Goal: Task Accomplishment & Management: Use online tool/utility

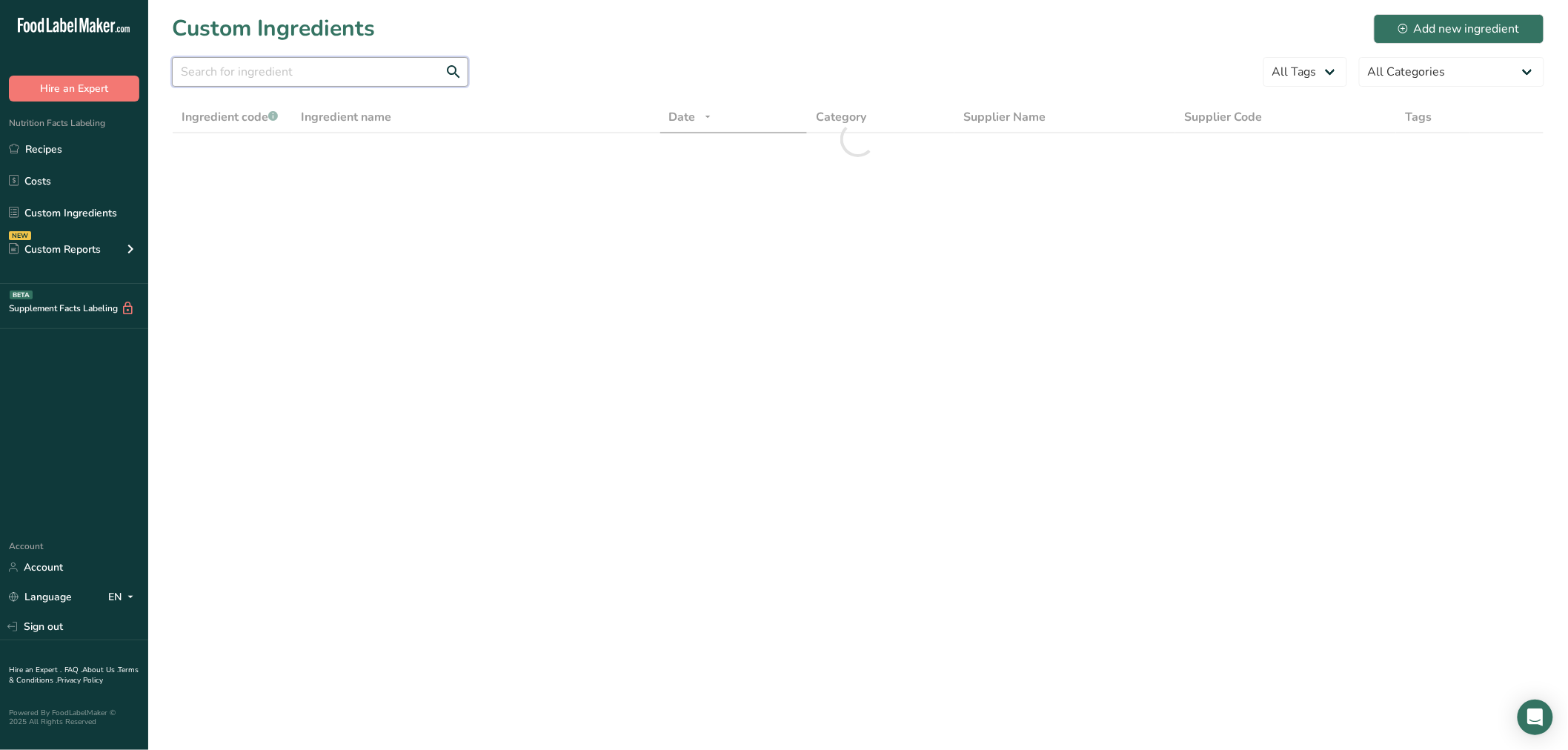
drag, startPoint x: 352, startPoint y: 85, endPoint x: 349, endPoint y: 75, distance: 10.4
click at [352, 85] on input "text" at bounding box center [320, 71] width 297 height 30
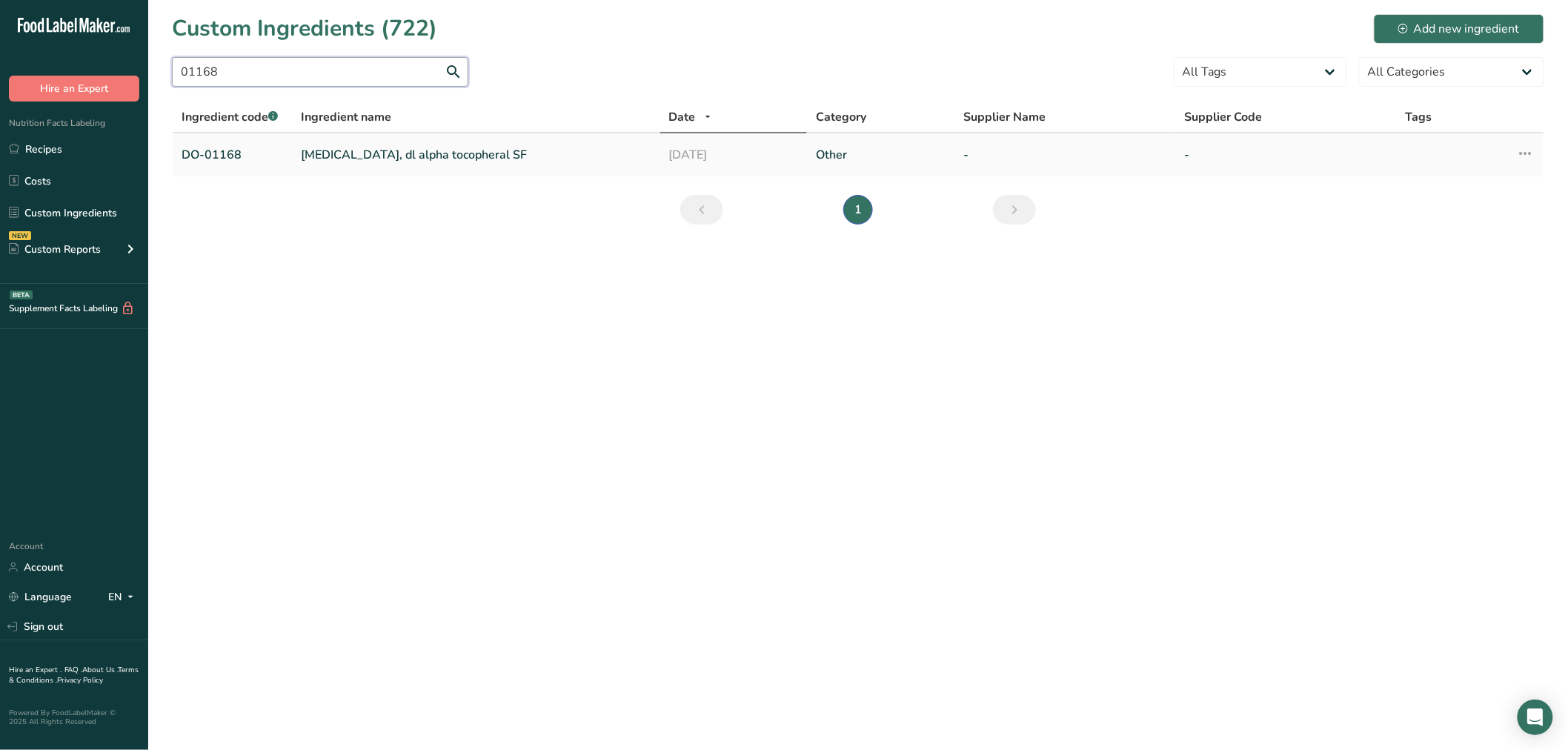
type input "01168"
click at [304, 158] on link "vitamin E, dl alpha tocopheral SF" at bounding box center [476, 155] width 350 height 18
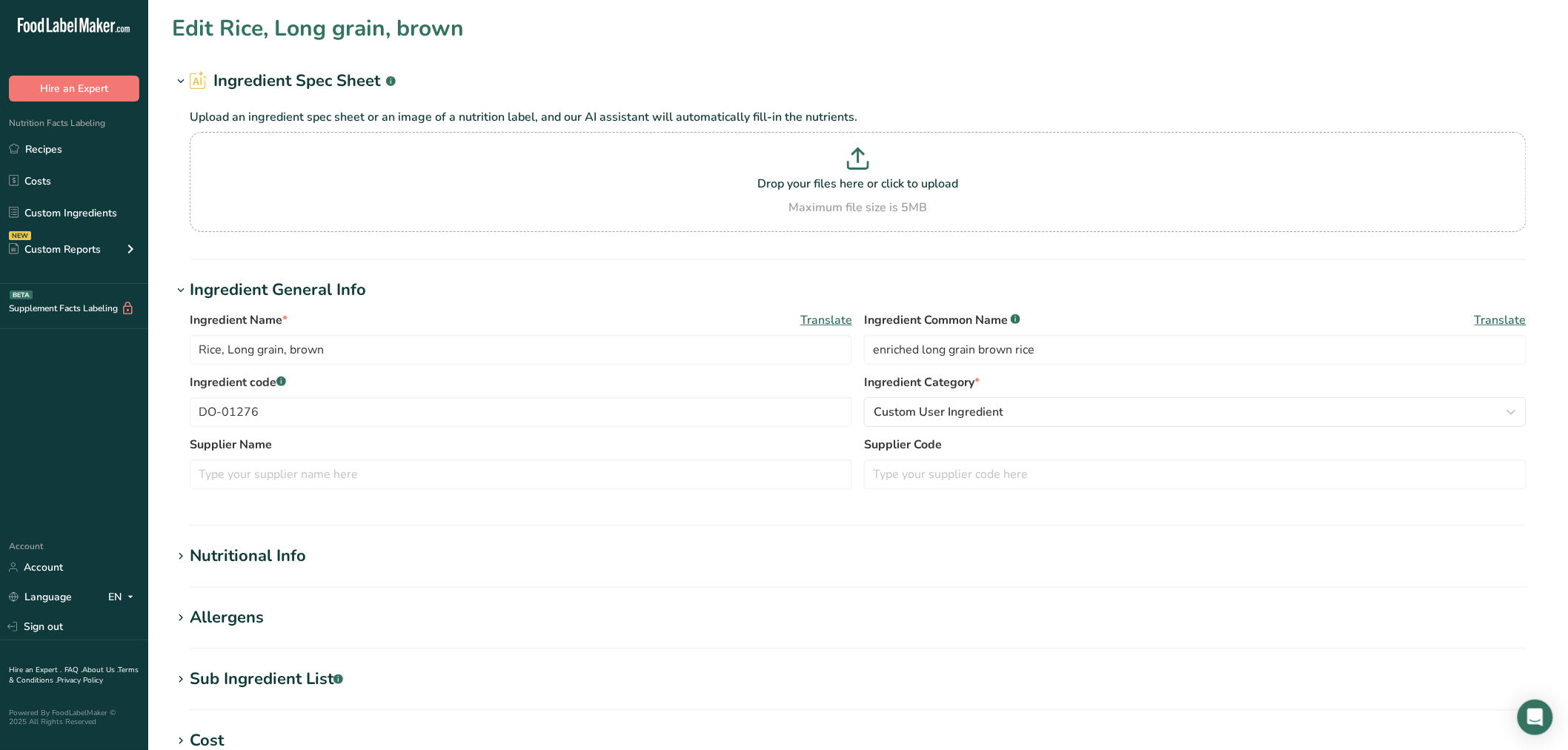
type input "vitamin E, dl alpha tocopheral SF"
type input "natural vitamin E added to protect flavor"
type input "DO-01168"
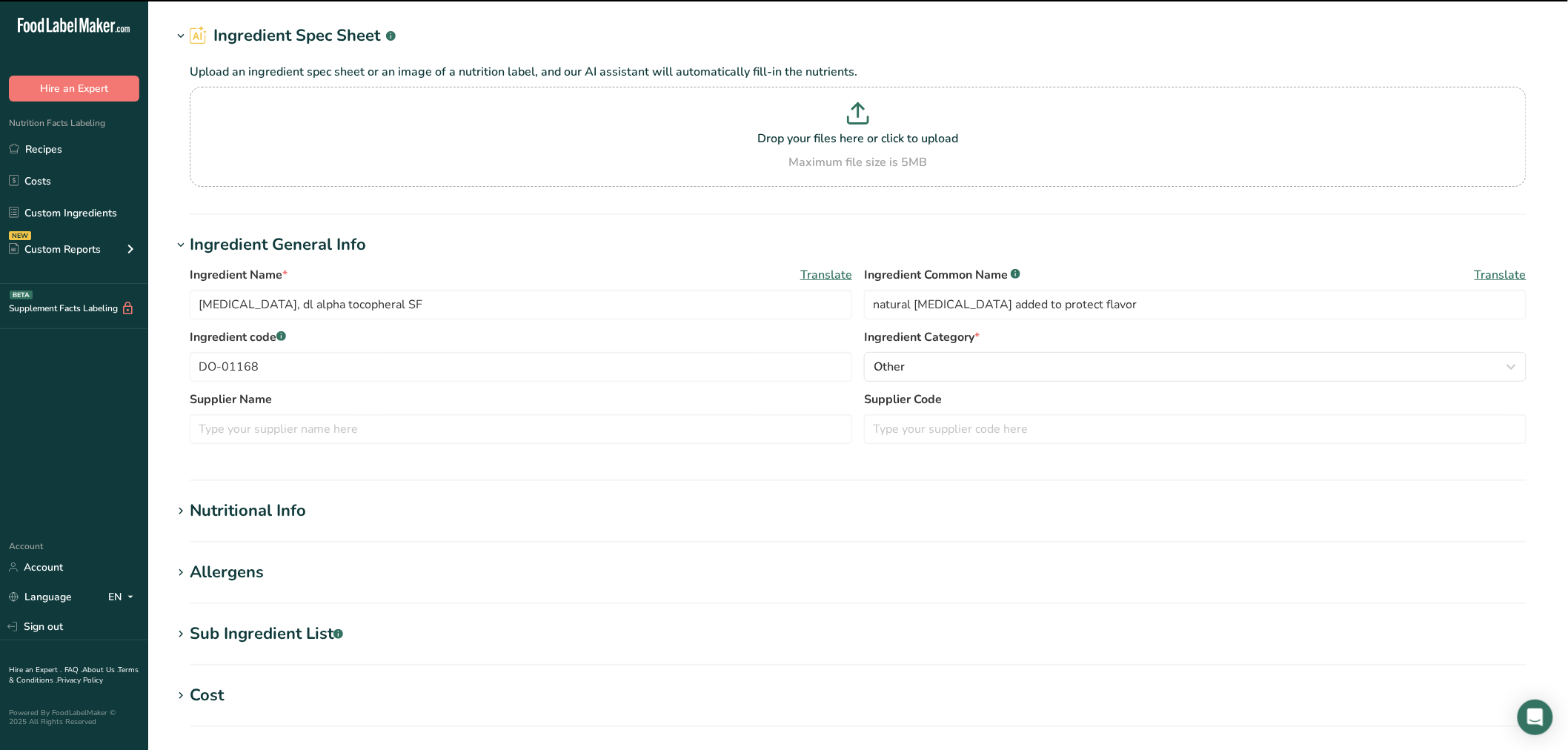
scroll to position [82, 0]
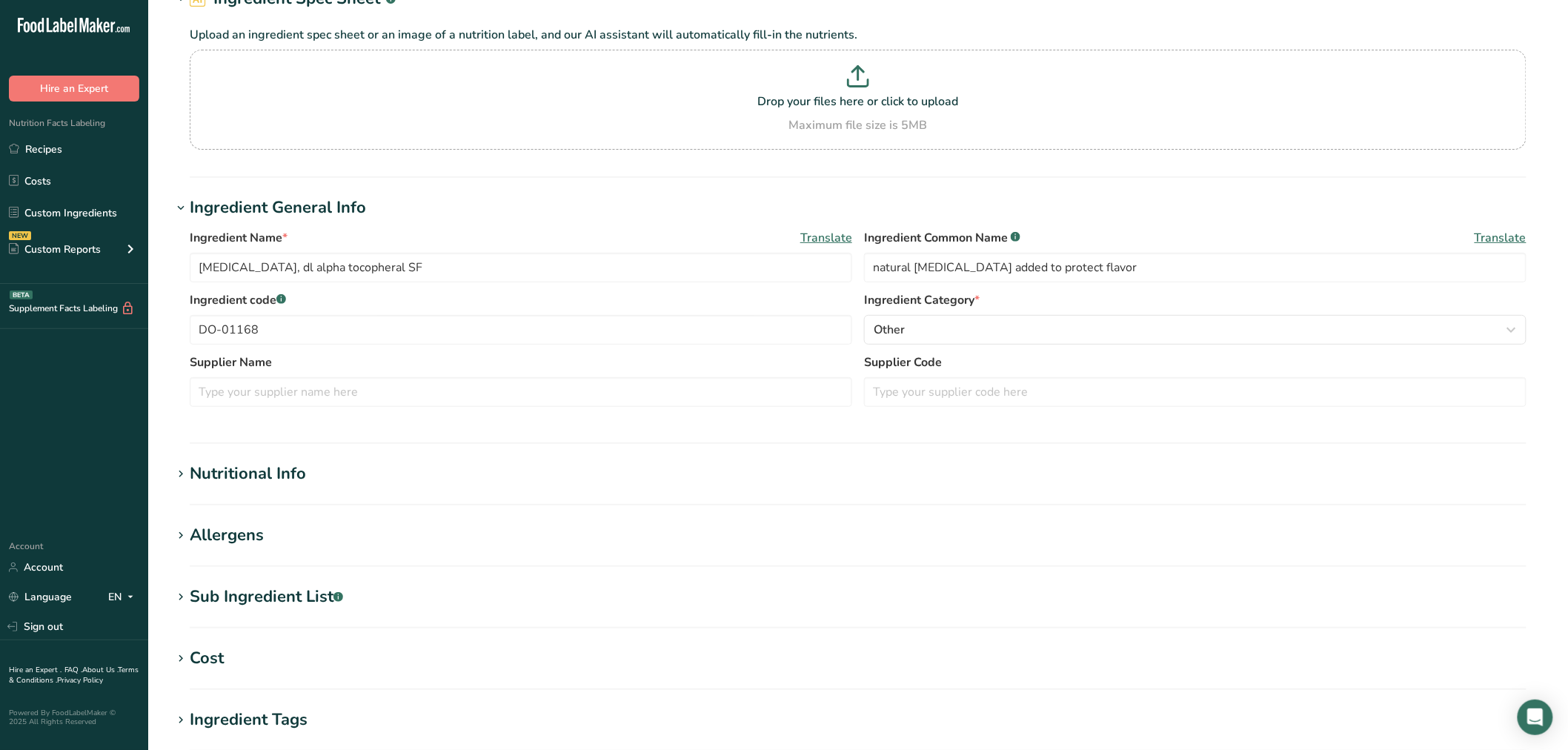
click at [263, 596] on div "Sub Ingredient List .a-a{fill:#347362;}.b-a{fill:#fff;}" at bounding box center [266, 596] width 154 height 25
click at [250, 540] on div "Allergens" at bounding box center [226, 535] width 74 height 25
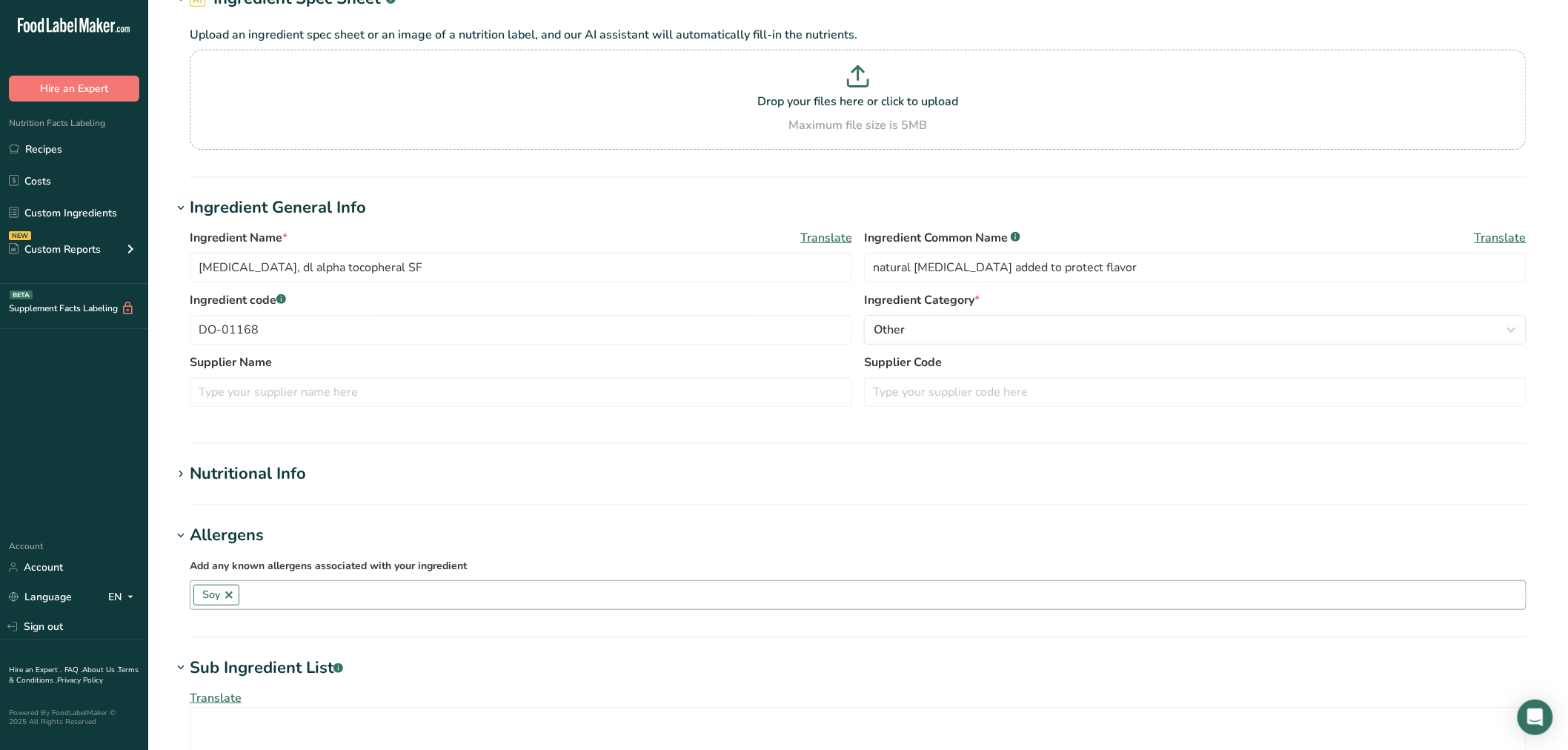
click at [228, 595] on link at bounding box center [229, 595] width 12 height 12
click at [150, 601] on section "Edit vitamin E, dl alpha tocopheral SF Ingredient Spec Sheet .a-a{fill:#347362;…" at bounding box center [858, 551] width 1420 height 1267
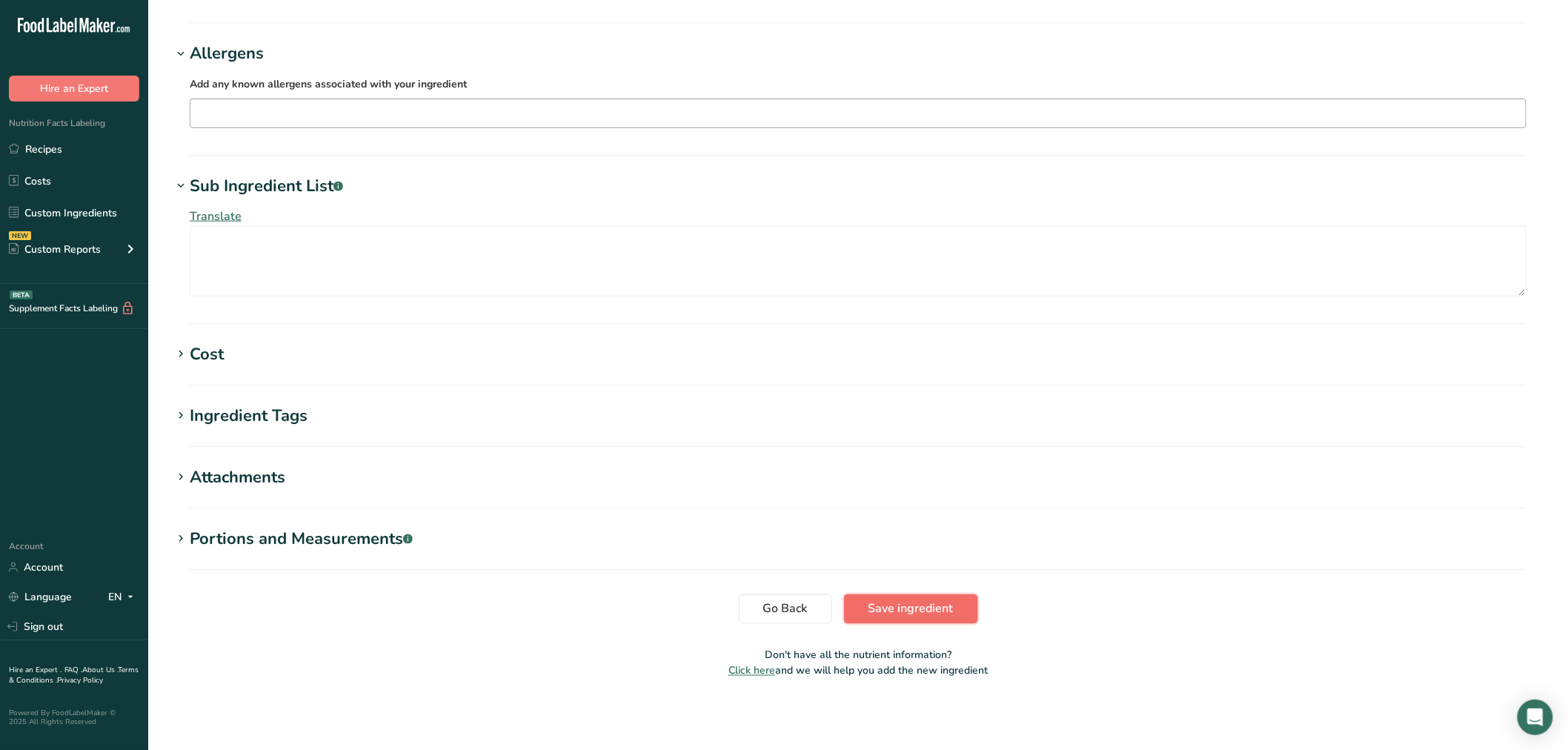
click at [876, 594] on button "Save ingredient" at bounding box center [912, 608] width 134 height 30
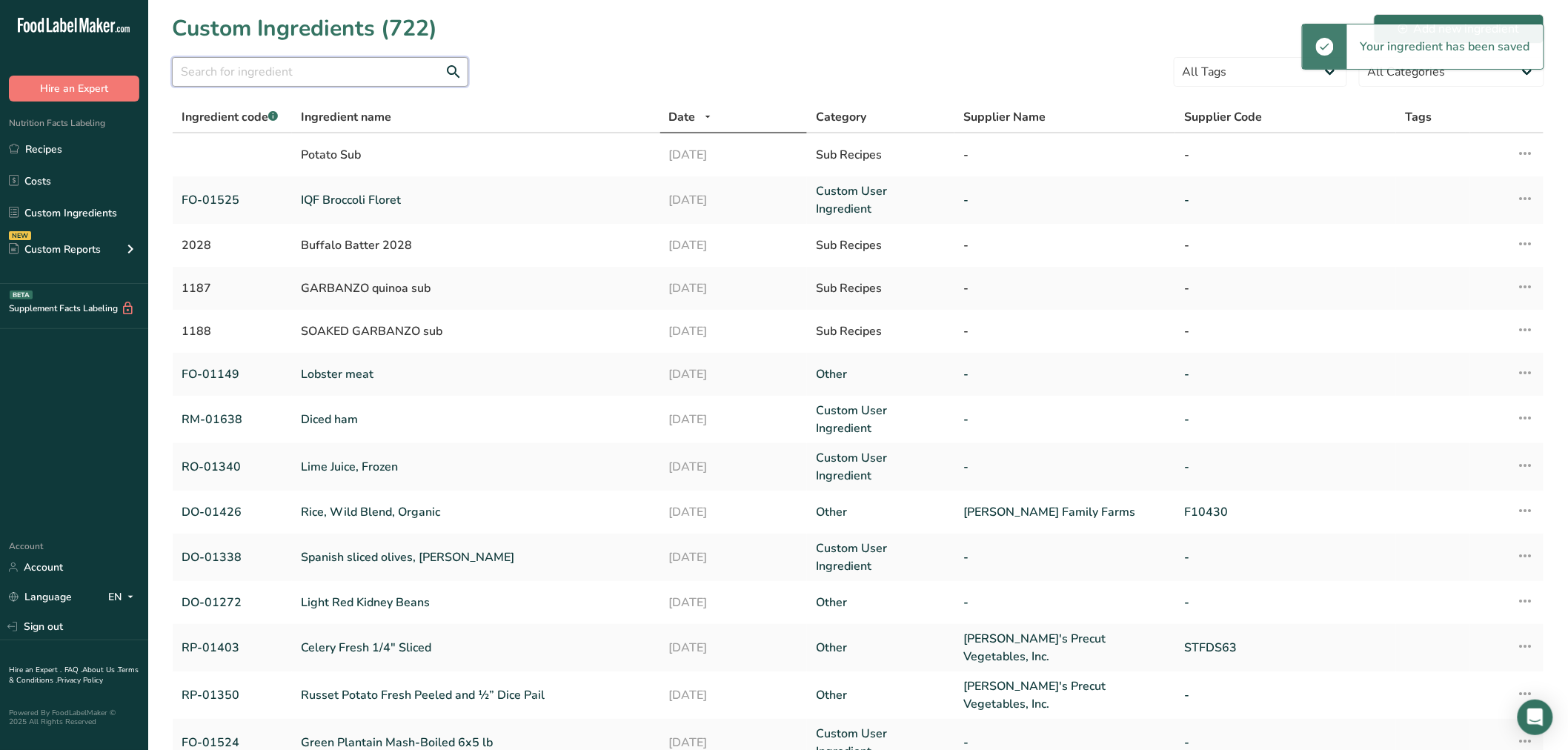
click at [308, 74] on input "text" at bounding box center [320, 71] width 297 height 30
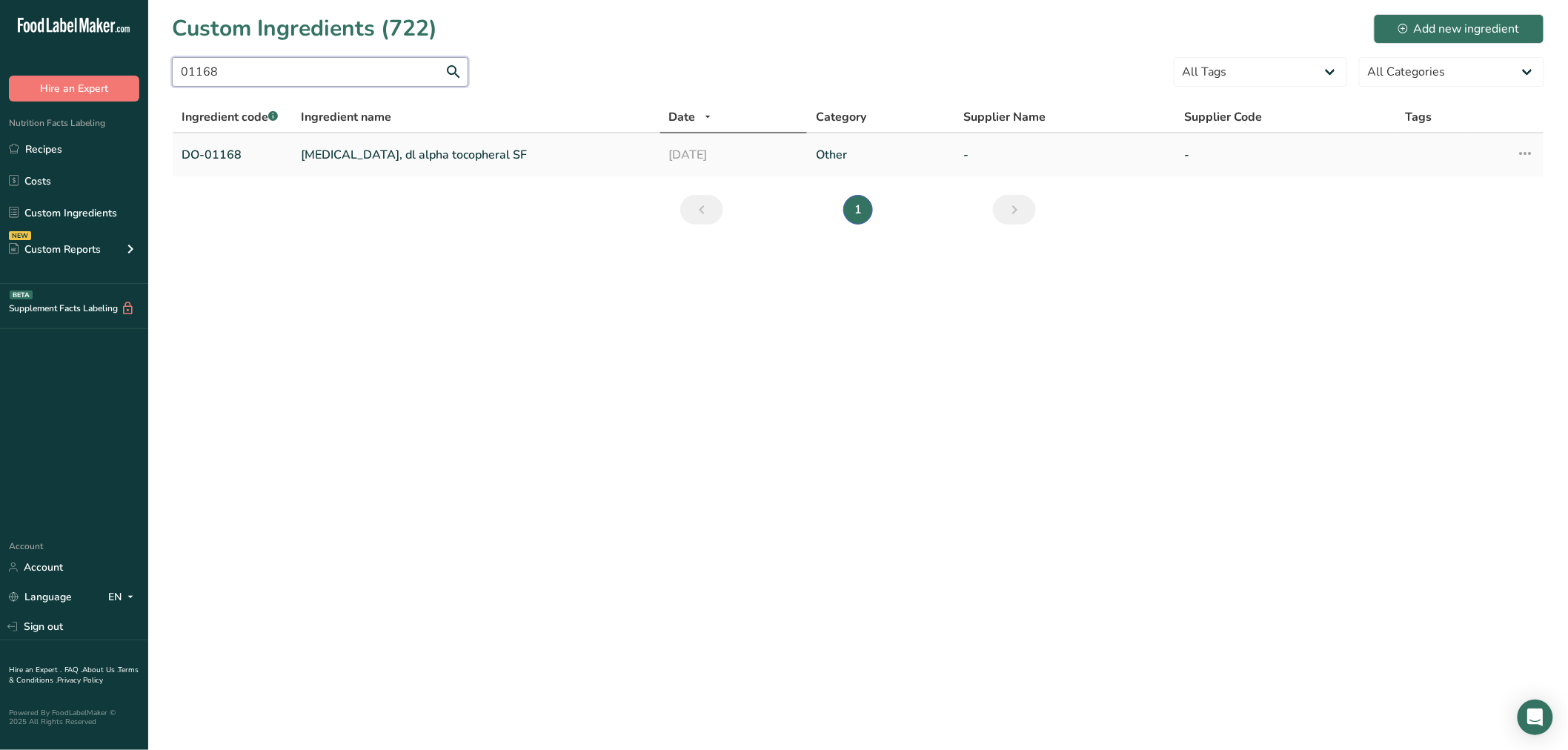
type input "01168"
click at [376, 158] on link "vitamin E, dl alpha tocopheral SF" at bounding box center [476, 155] width 350 height 18
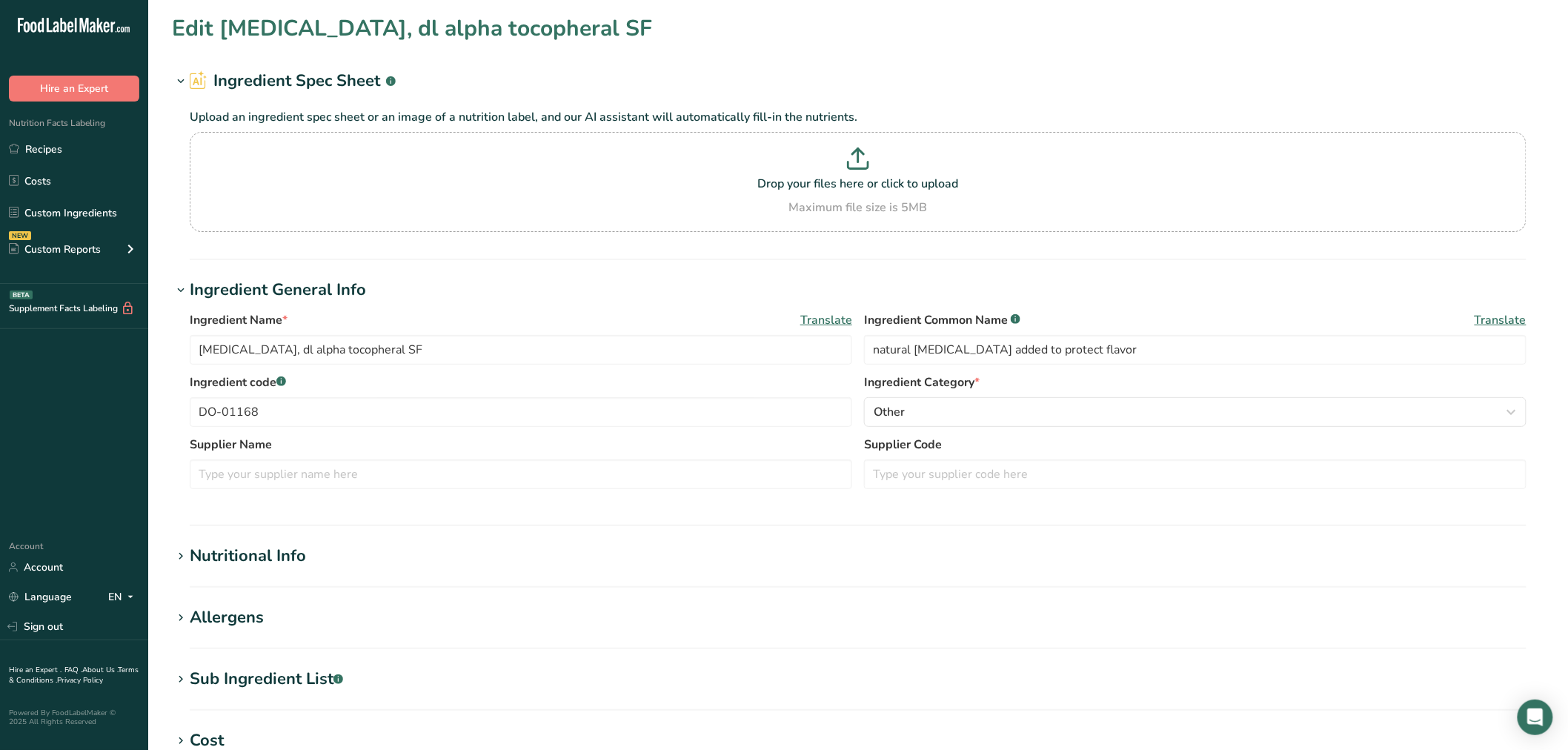
click at [218, 638] on section "Allergens Add any known allergens associated with your ingredient Soy Tree Nuts…" at bounding box center [858, 627] width 1372 height 44
click at [220, 619] on div "Allergens" at bounding box center [226, 617] width 74 height 25
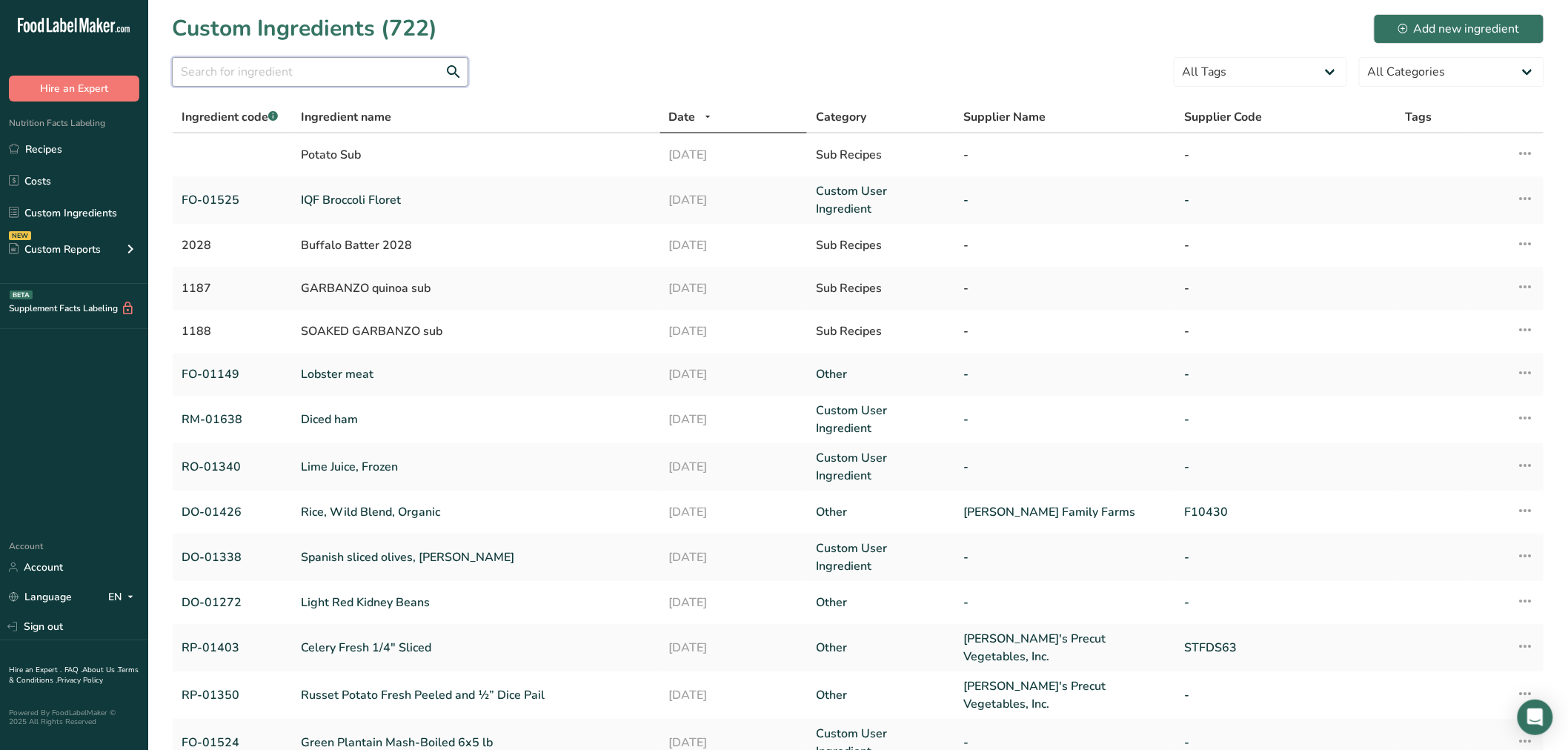
click at [359, 60] on input "text" at bounding box center [320, 71] width 297 height 30
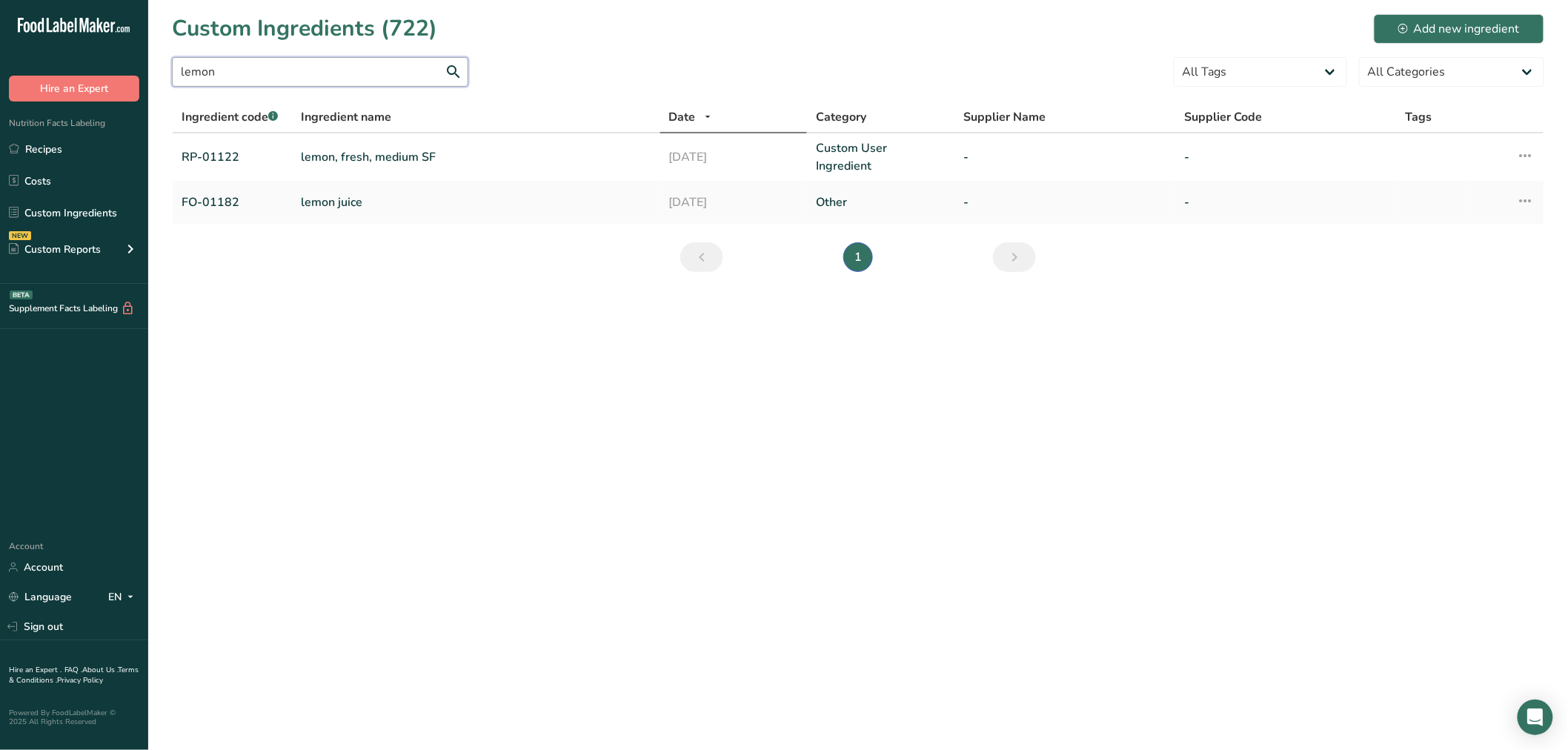
type input "lemon"
click at [248, 197] on link "FO-01182" at bounding box center [232, 202] width 102 height 18
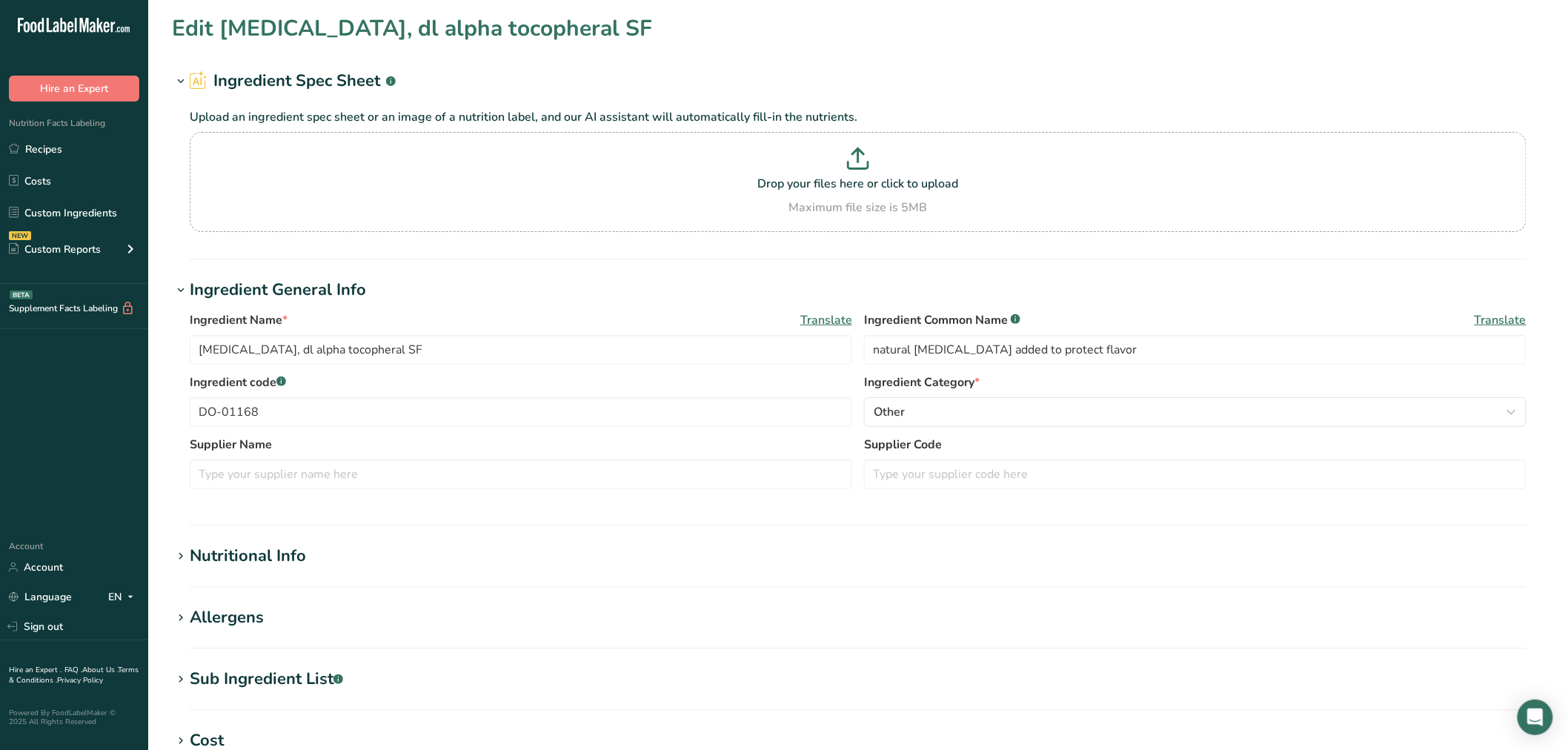
type input "lemon juice"
type input "FO-01182"
click at [265, 683] on div "Sub Ingredient List .a-a{fill:#347362;}.b-a{fill:#fff;}" at bounding box center [266, 679] width 154 height 25
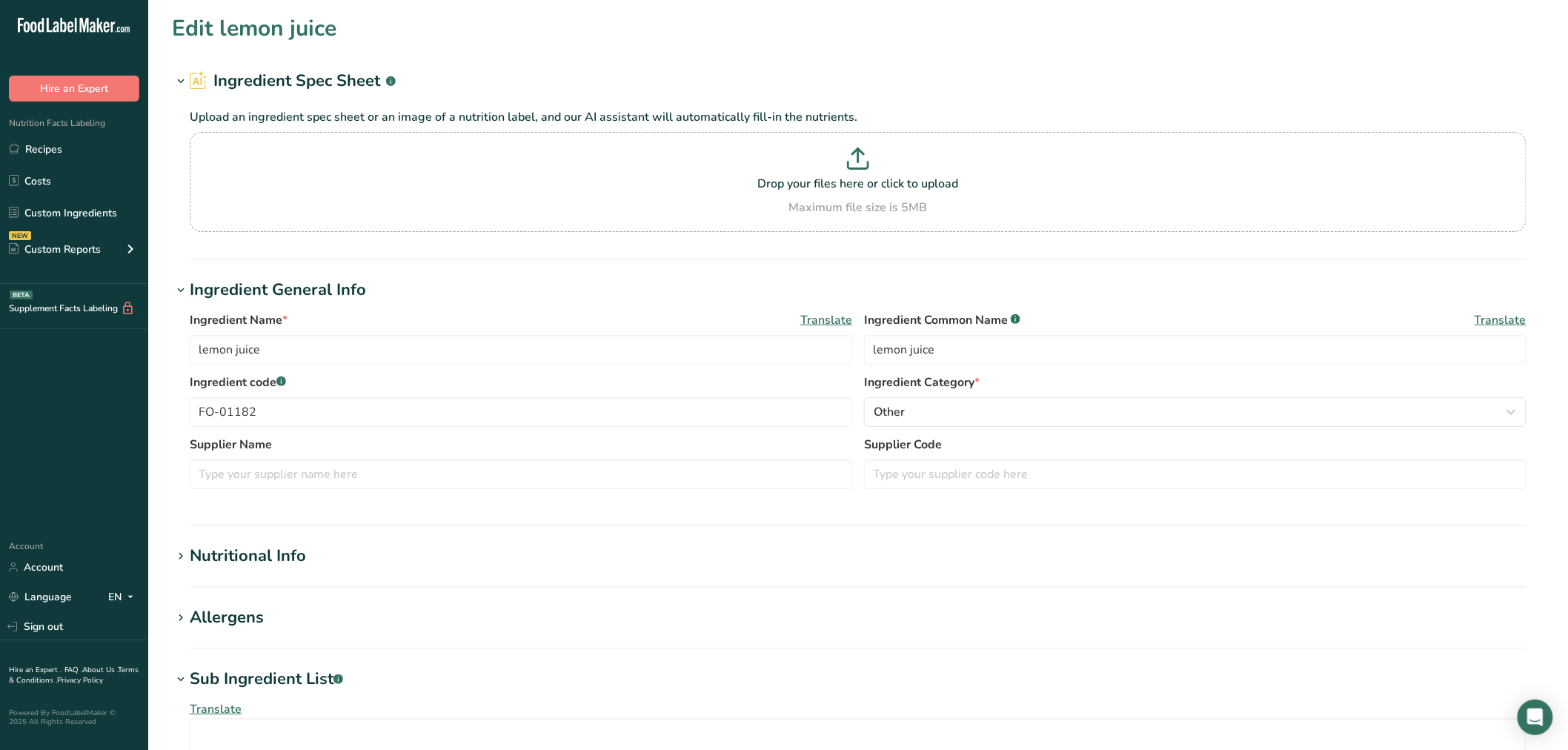
scroll to position [493, 0]
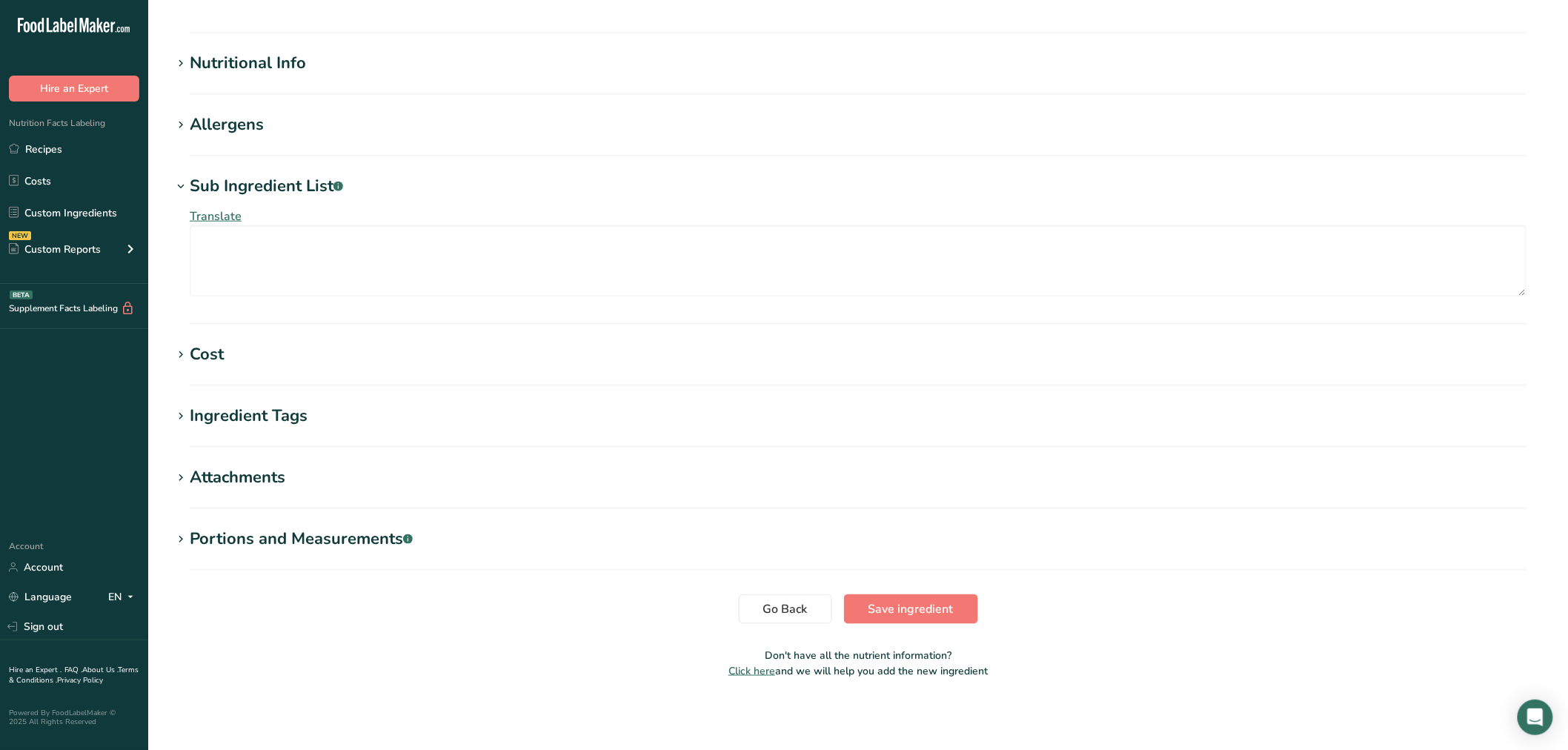
click at [262, 74] on div "Nutritional Info" at bounding box center [247, 63] width 116 height 25
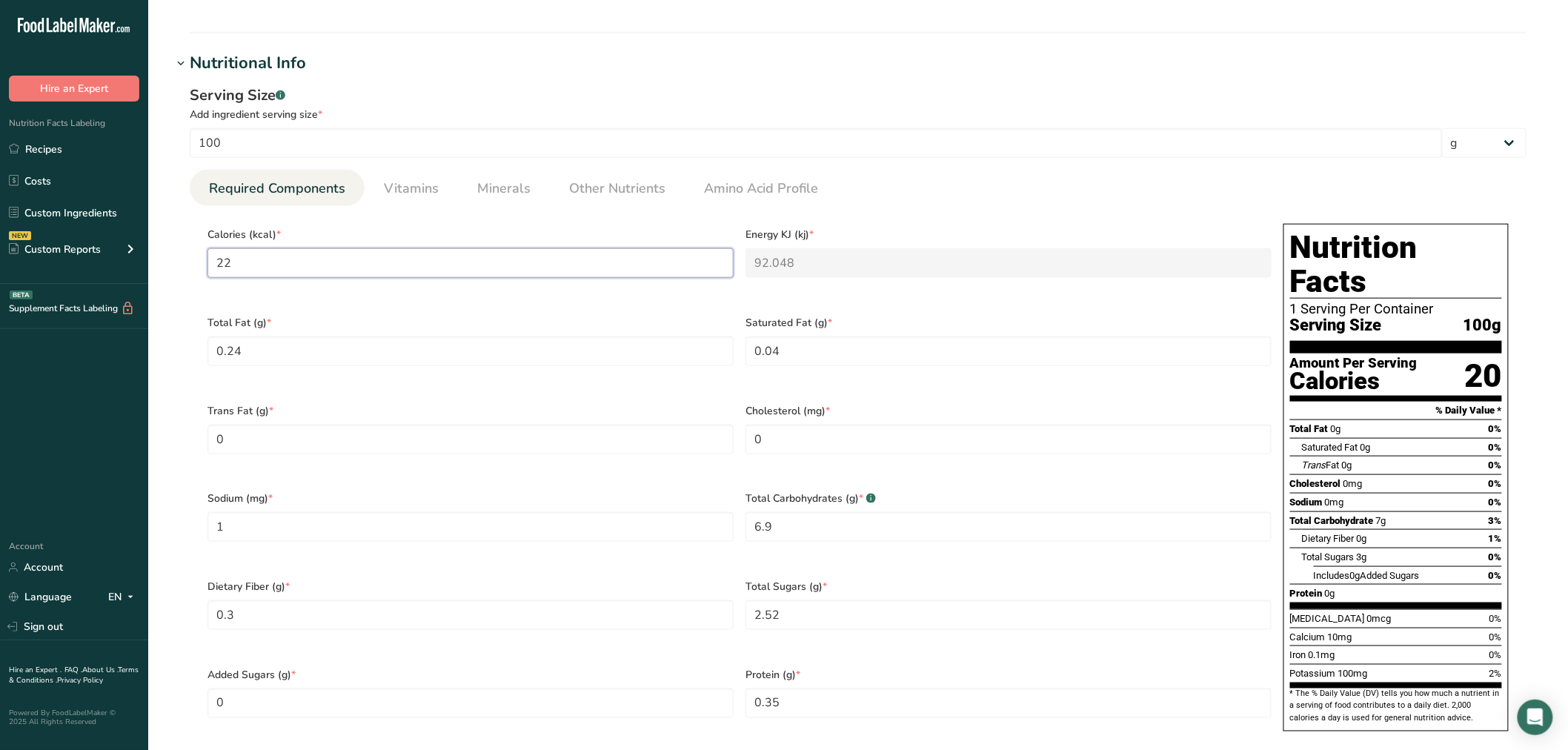
click at [169, 271] on section "Edit lemon juice Ingredient Spec Sheet .a-a{fill:#347362;}.b-a{fill:#fff;} Uplo…" at bounding box center [858, 450] width 1420 height 1886
type input "0"
type KJ "0"
type input "0"
type Fat "0"
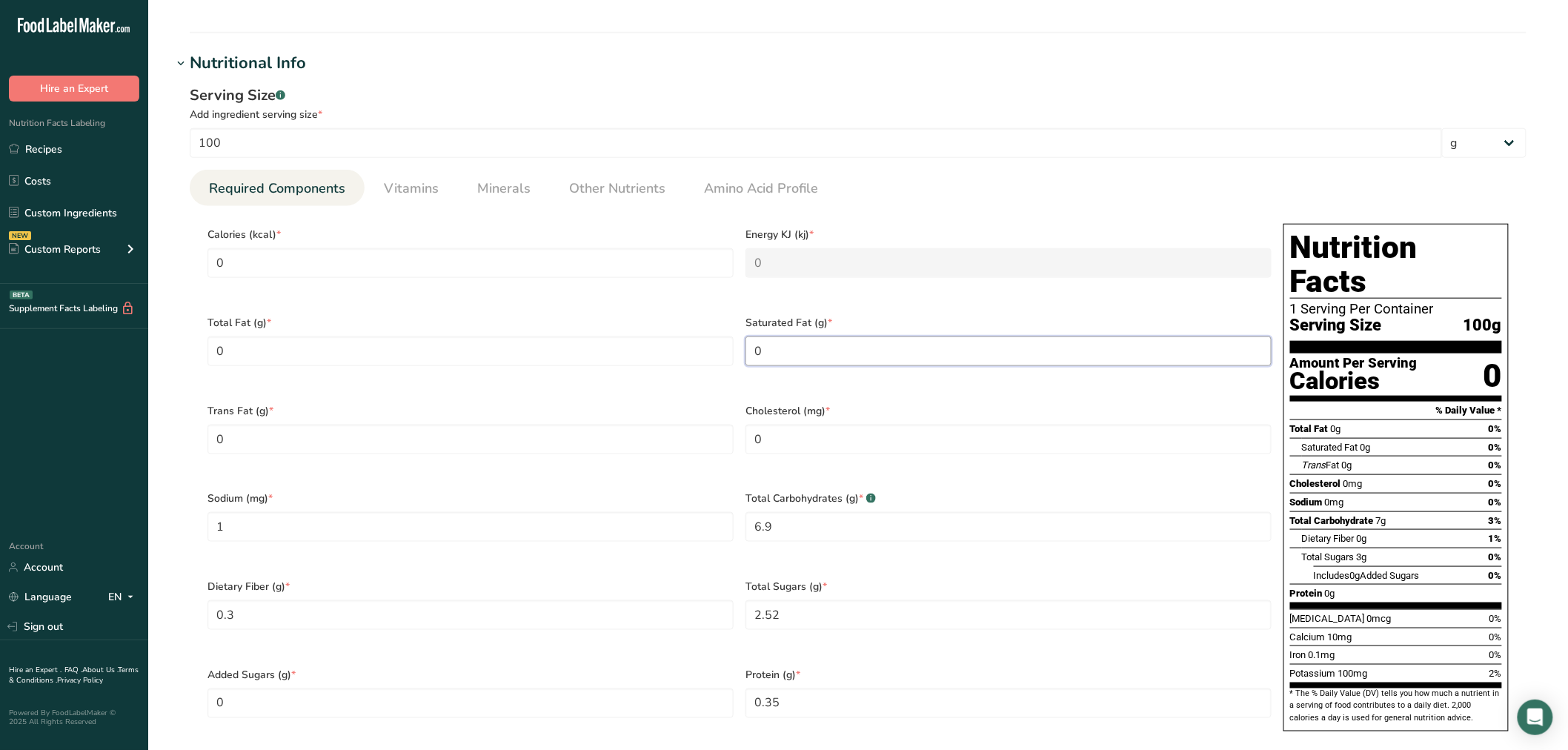
type Fat "0"
type input "0"
type Carbohydrates "0"
type Fiber "0"
type Sugars "0"
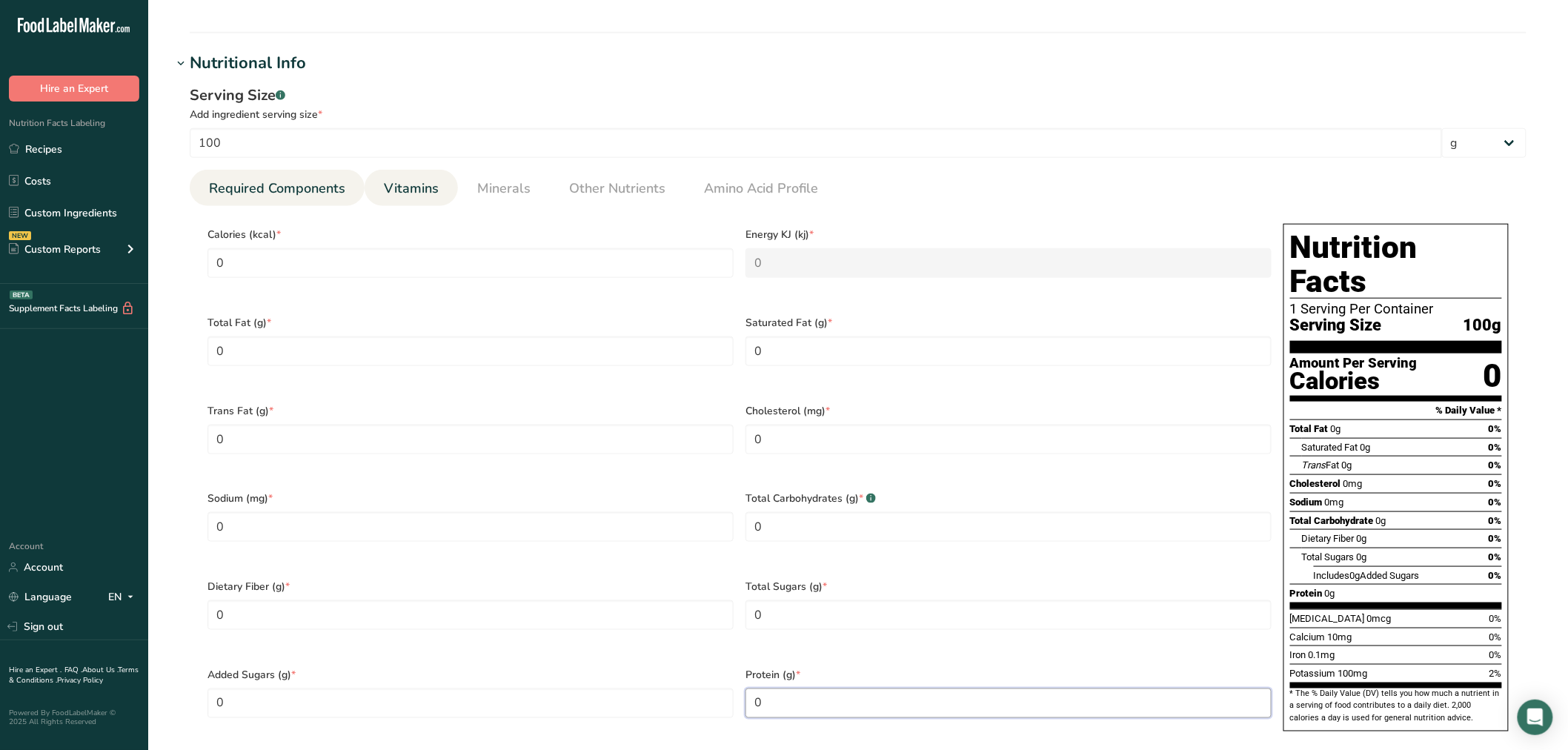
type input "0"
click at [424, 173] on link "Vitamins" at bounding box center [411, 188] width 66 height 38
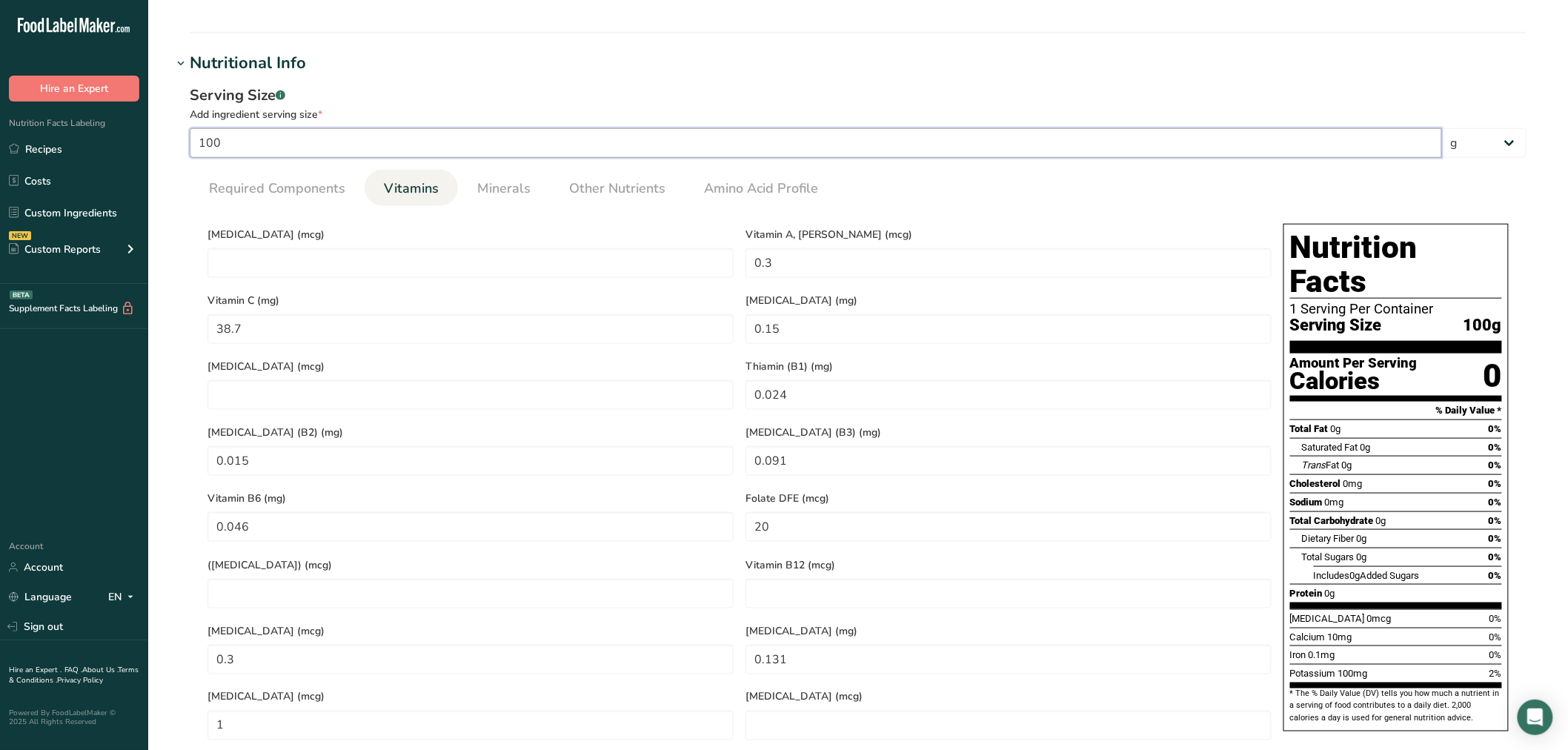
drag, startPoint x: 301, startPoint y: 146, endPoint x: 166, endPoint y: 137, distance: 135.3
click at [166, 137] on section "Edit lemon juice Ingredient Spec Sheet .a-a{fill:#347362;}.b-a{fill:#fff;} Uplo…" at bounding box center [858, 450] width 1420 height 1886
type input "5"
type RAE "0.015"
type C "1.935"
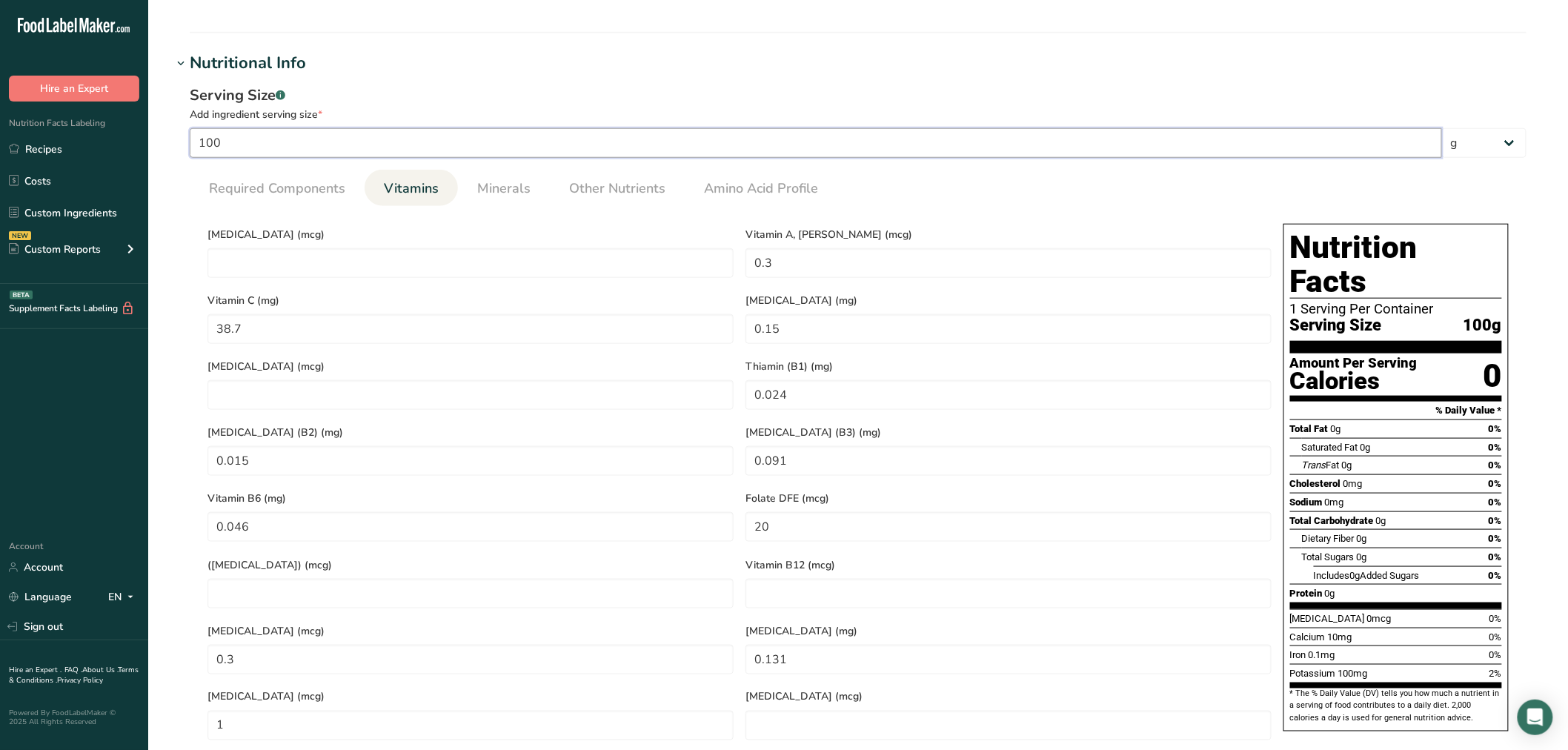
type E "0.0075"
type \(B1\) "0.0012"
type \(B2\) "0.0008"
type \(B3\) "0.0045"
type B6 "0.0023"
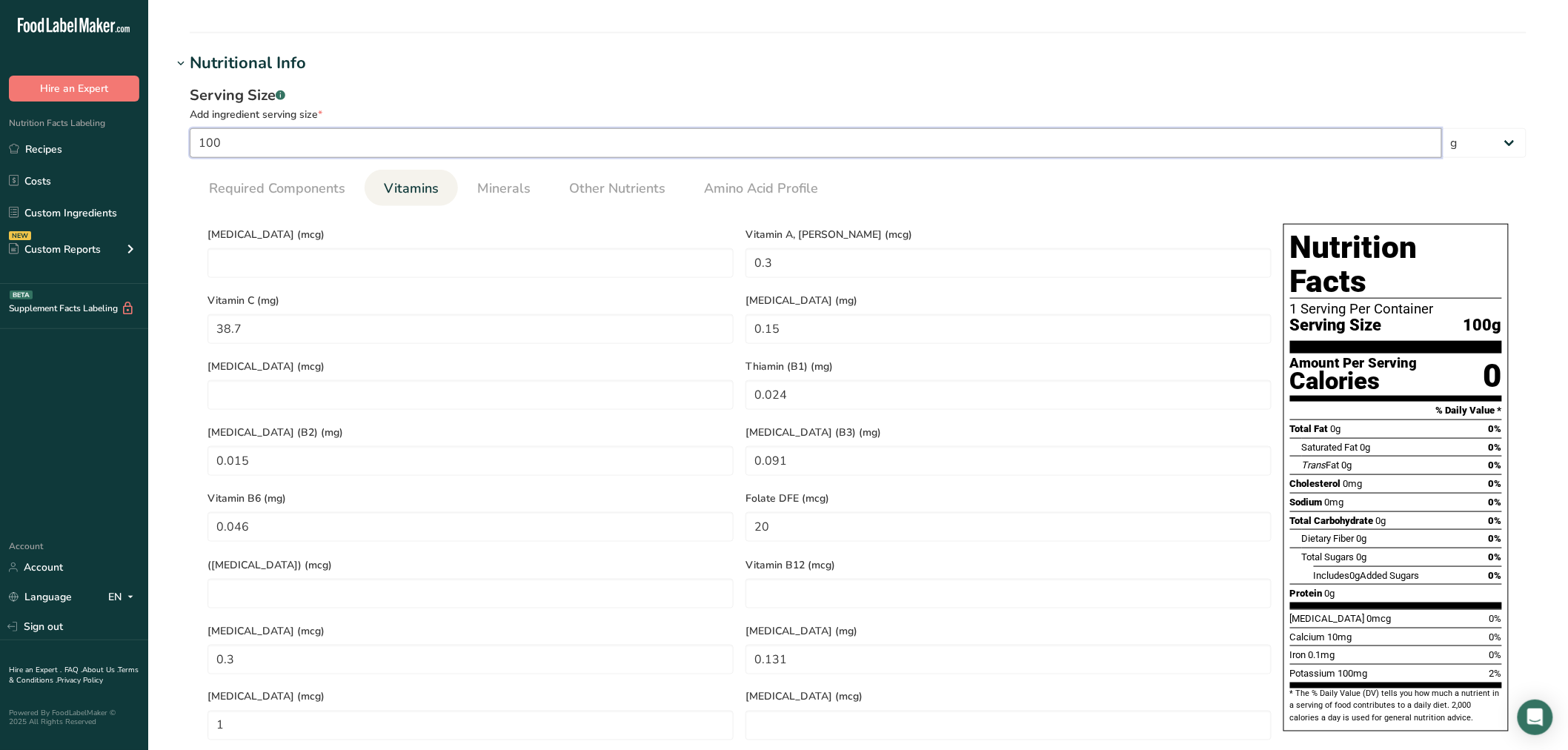
type DFE "1"
type input "0.015"
type acid "0.0066"
type Carotene "0.05"
type input "5.9"
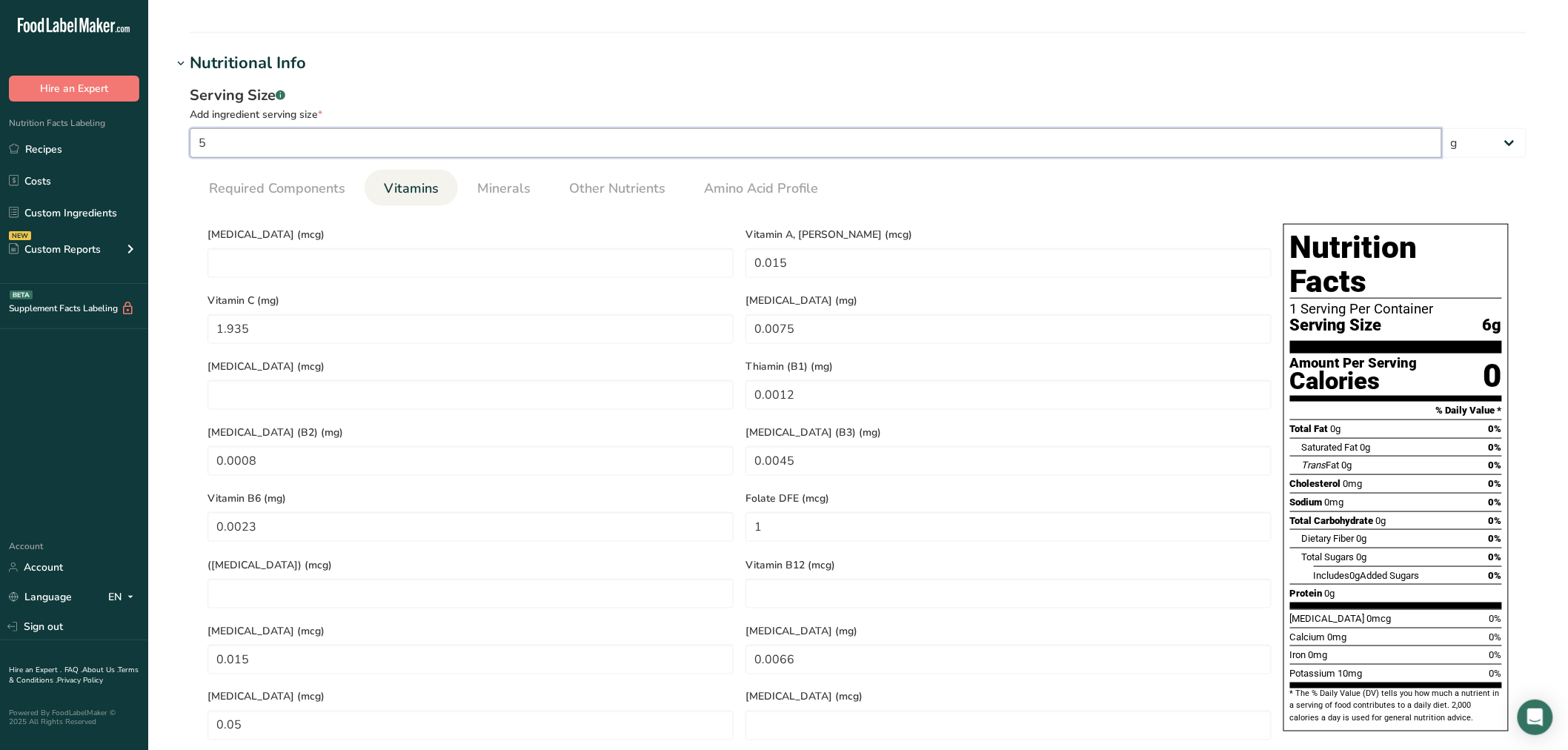
type RAE "0.0177"
type C "2.2833"
type E "0.0089"
type \(B1\) "0.0014"
type \(B2\) "0.0009"
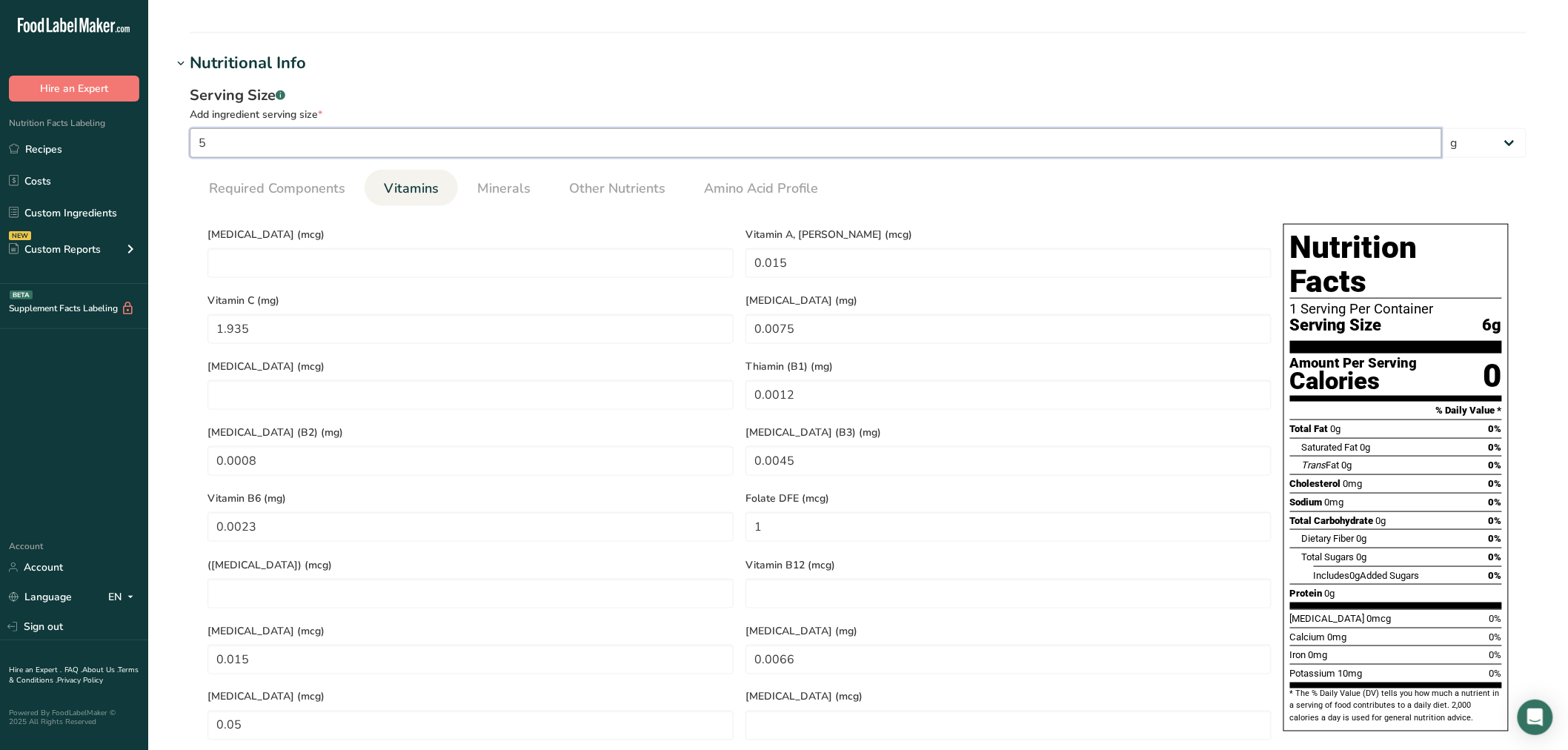
type \(B3\) "0.0054"
type B6 "0.0027"
type DFE "1.18"
type input "0.0177"
type acid "0.0077"
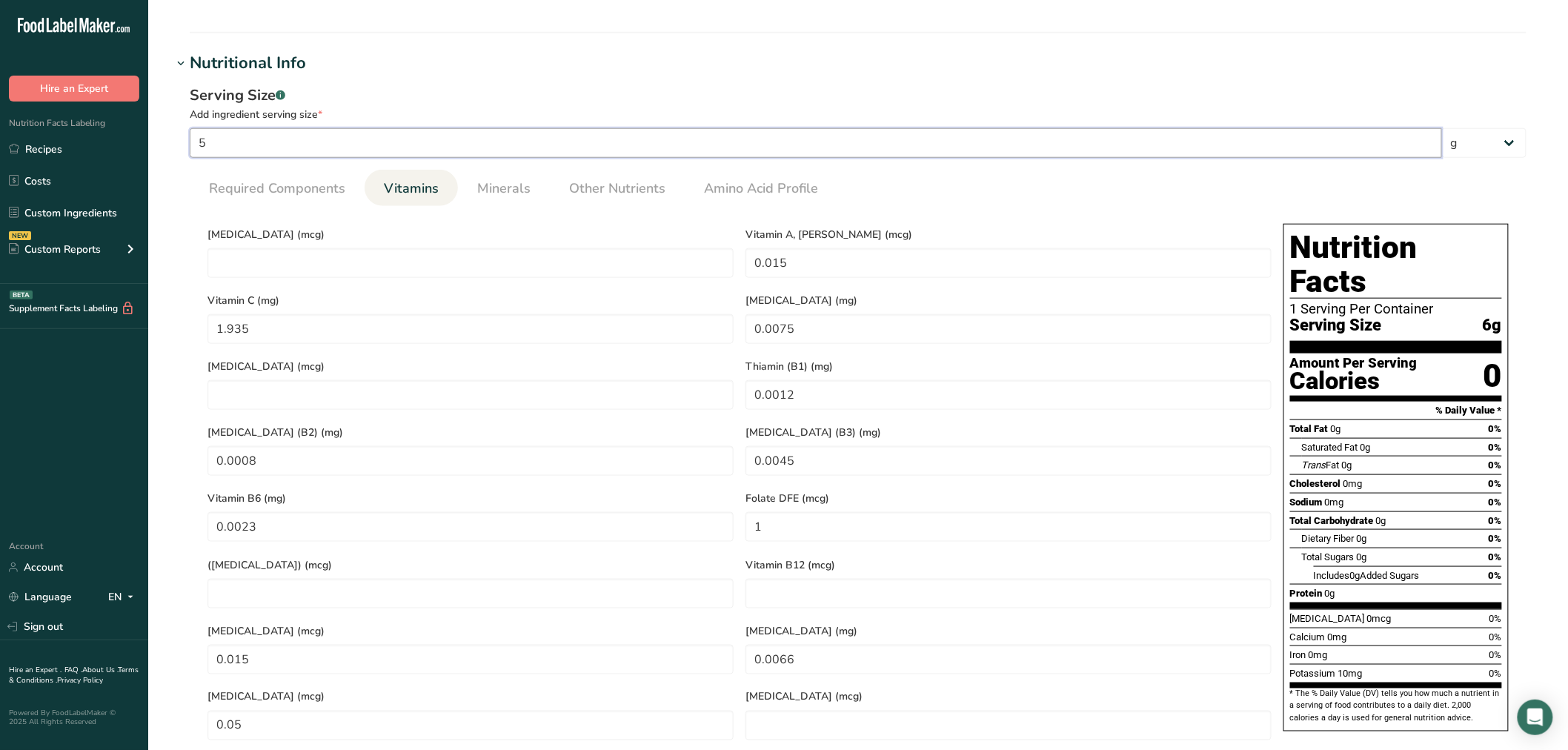
type Carotene "0.059"
type input "5.98"
type RAE "0.0179"
type C "2.3143"
type E "0.009"
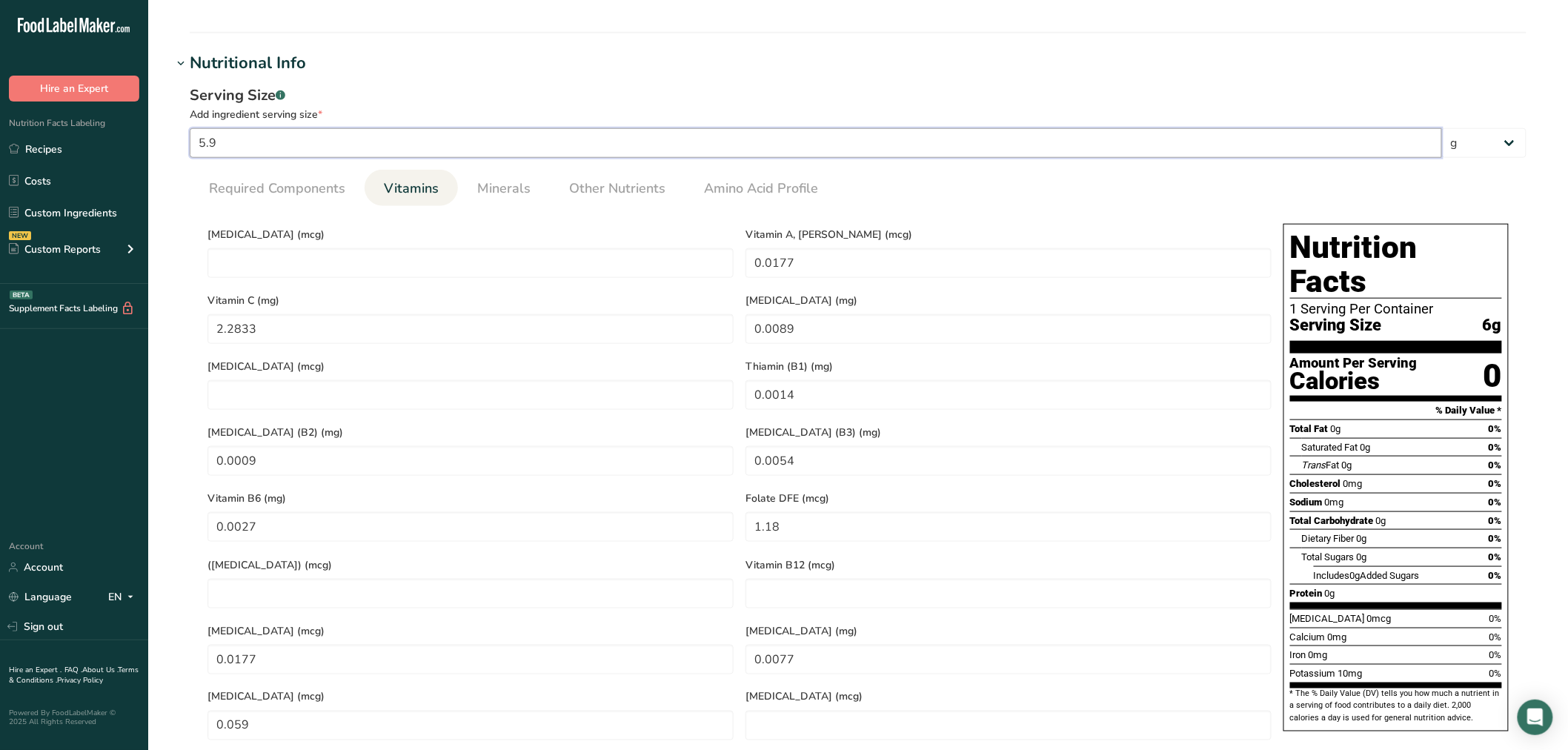
type B6 "0.0028"
type DFE "1.196"
type input "0.0179"
type acid "0.0078"
type Carotene "0.0598"
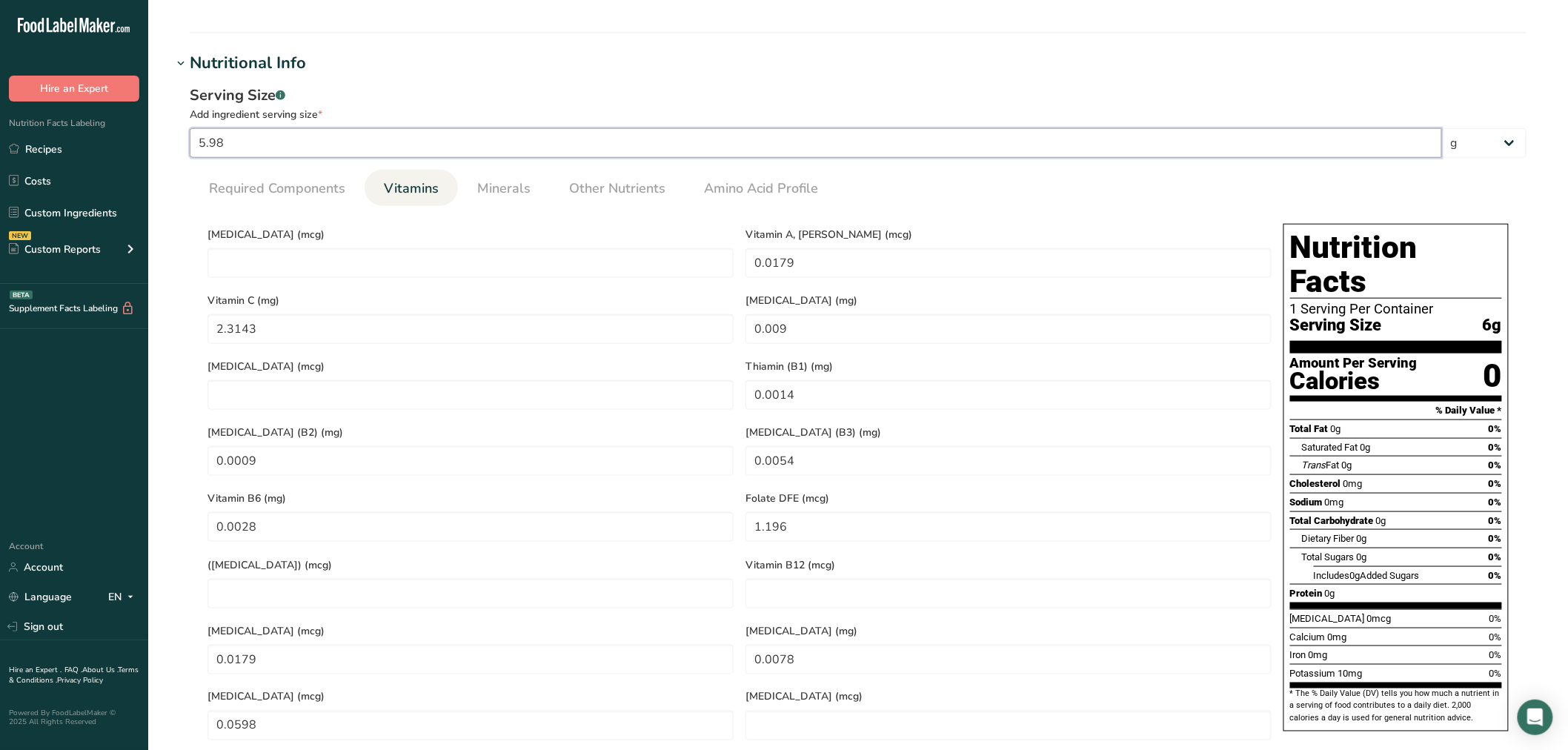
type input "5.983"
type C "2.3154"
type DFE "1.1966"
type input "5.9833"
type C "2.3155"
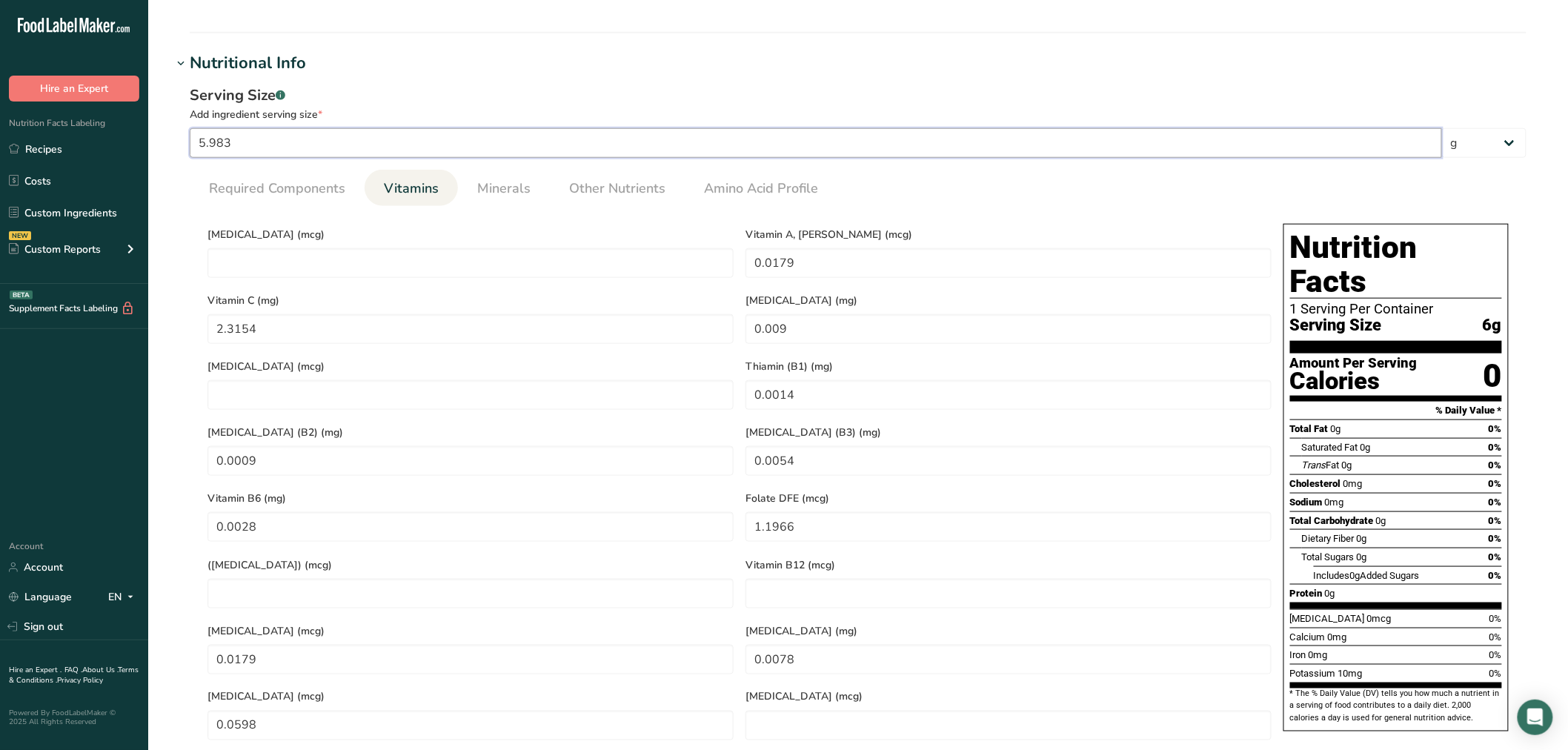
type DFE "1.1967"
type input "5.983"
type KJ "5.5072"
type C "2.3154"
type DFE "1.1966"
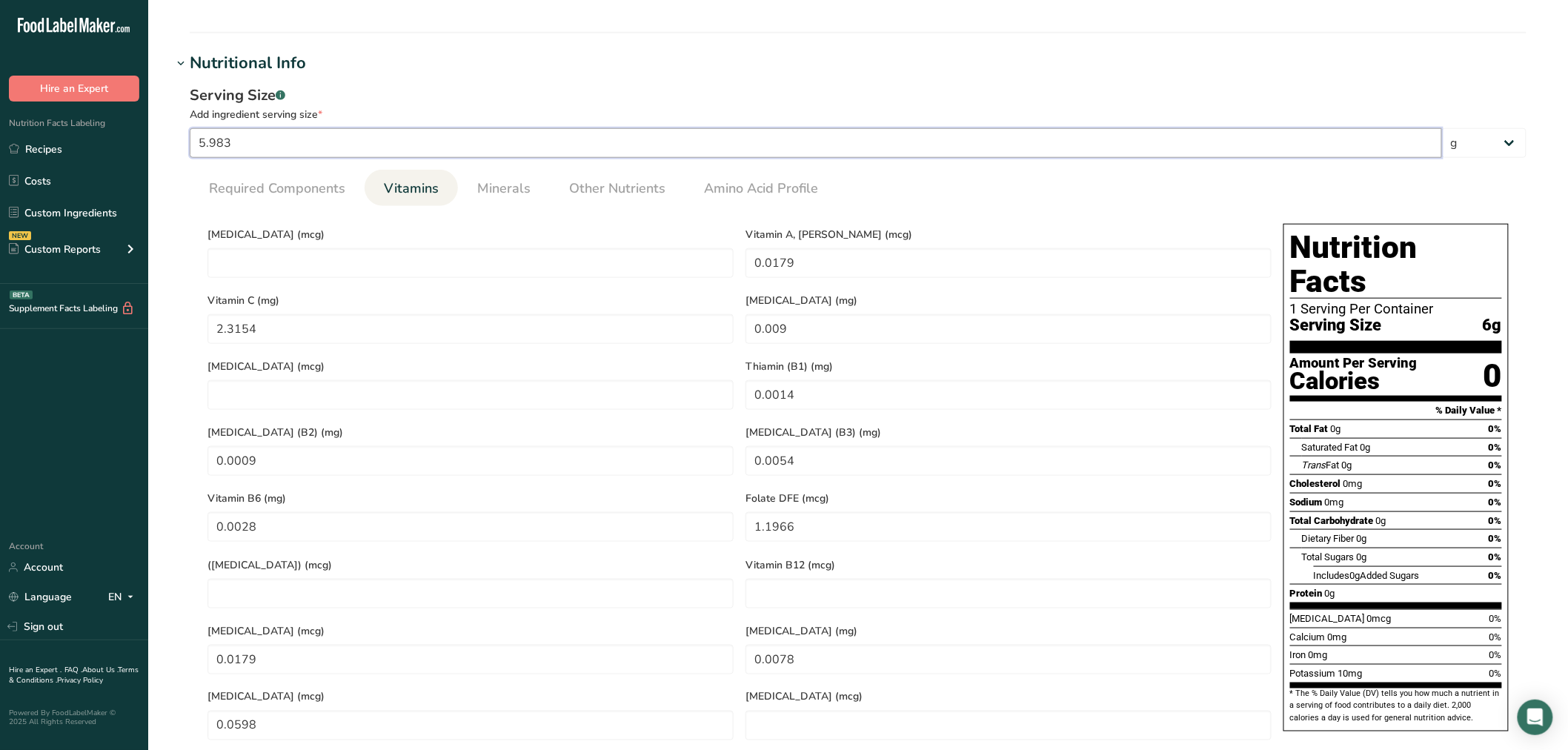
type input "5.98"
type input "1.3156"
type KJ "5.5045"
type Carbohydrates "0.4126"
type Sugars "0.1507"
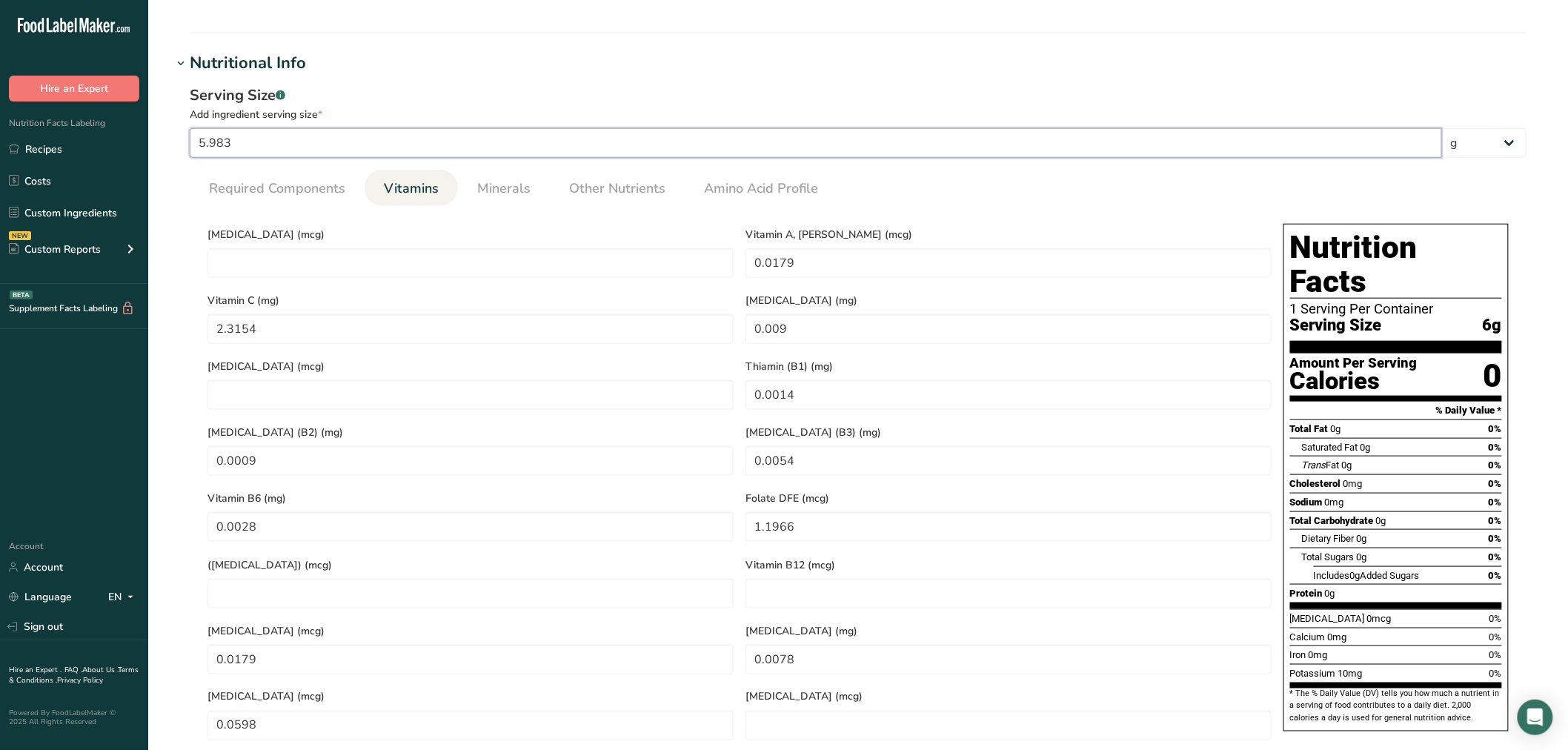
type C "2.3143"
type DFE "1.196"
type input "5.9"
type input "1.298"
type KJ "5.4308"
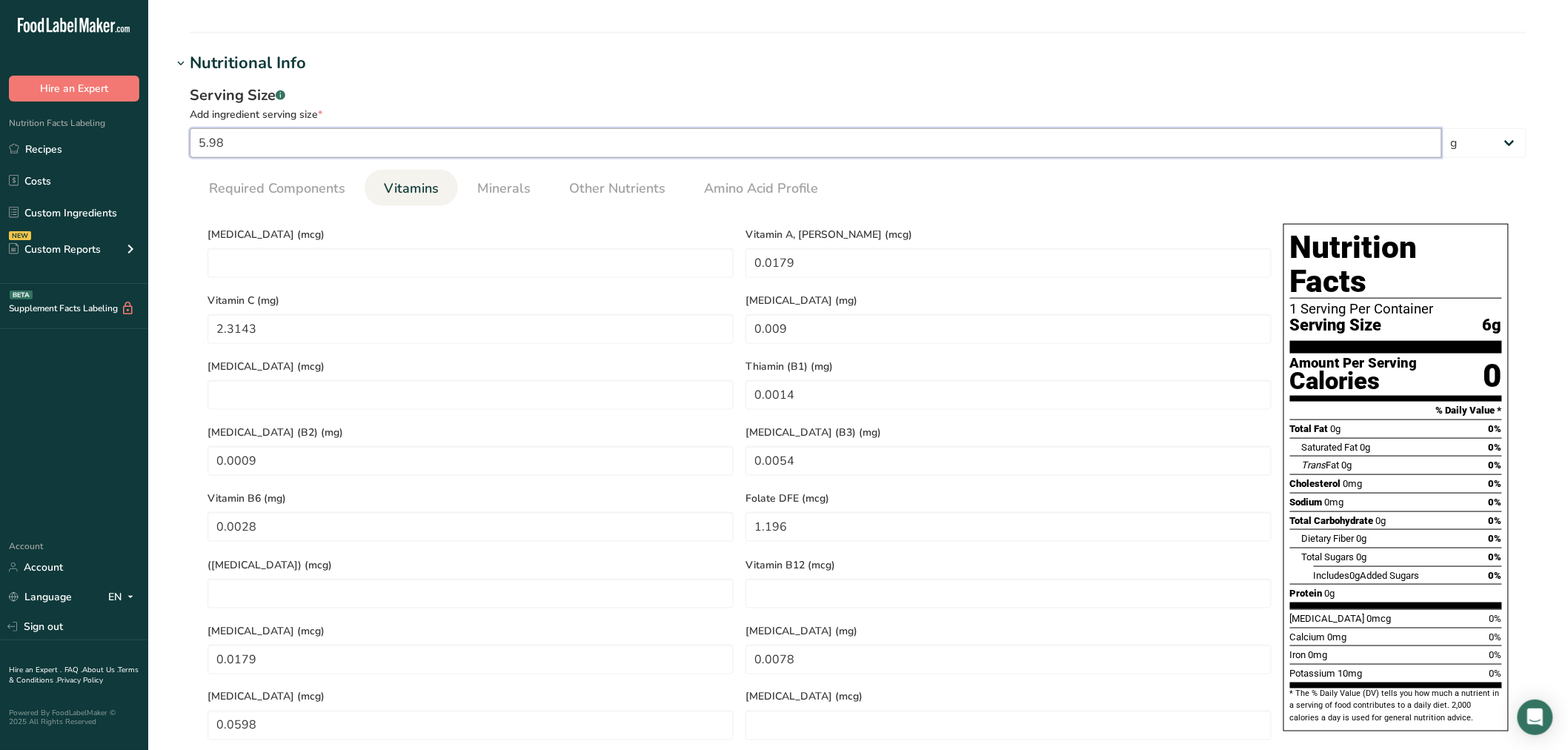
type Fat "0.0142"
type input "0.059"
type Carbohydrates "0.4071"
type Fiber "0.0177"
type Sugars "0.1487"
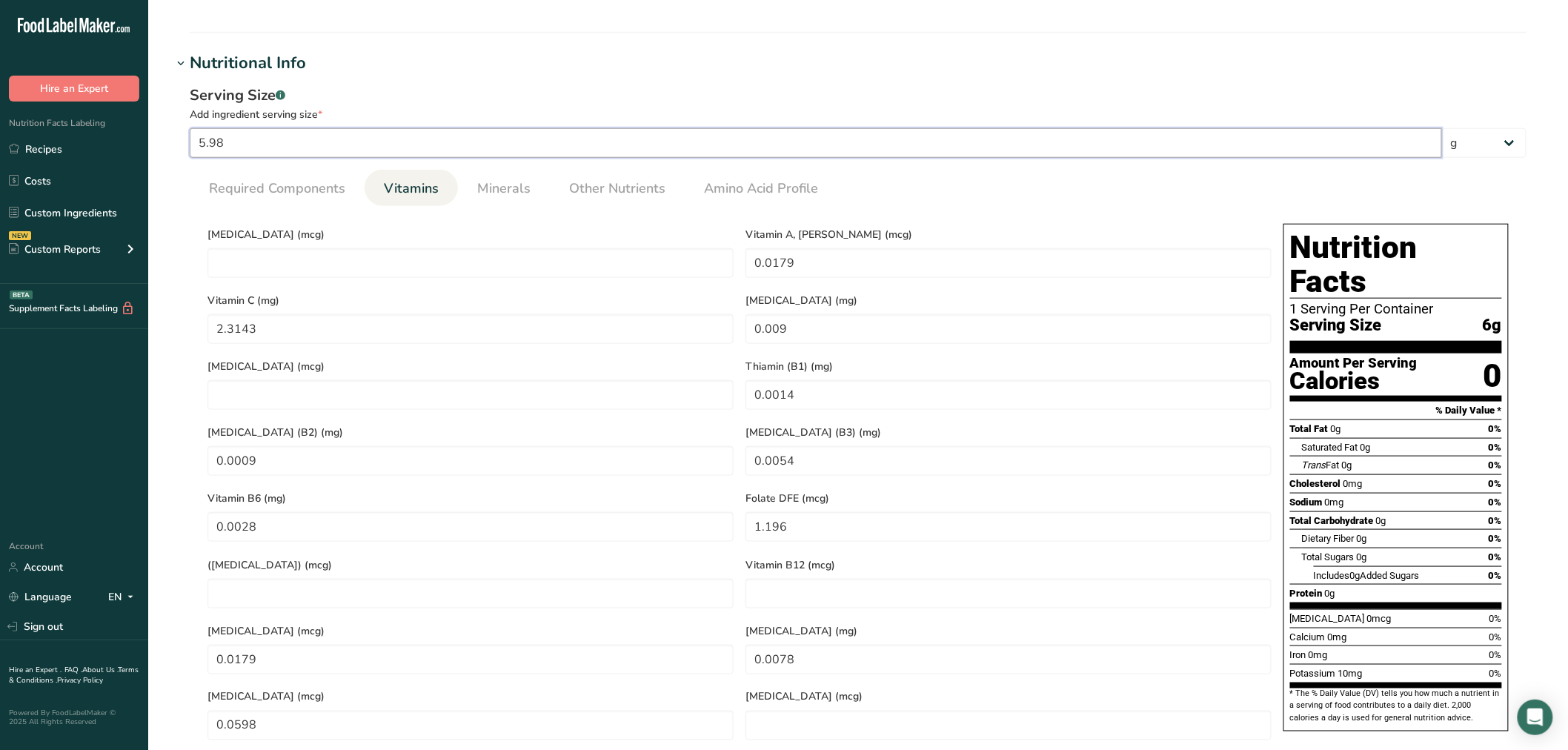
type input "0.0206"
type RAE "0.0177"
type C "2.2833"
type E "0.0089"
type B6 "0.0027"
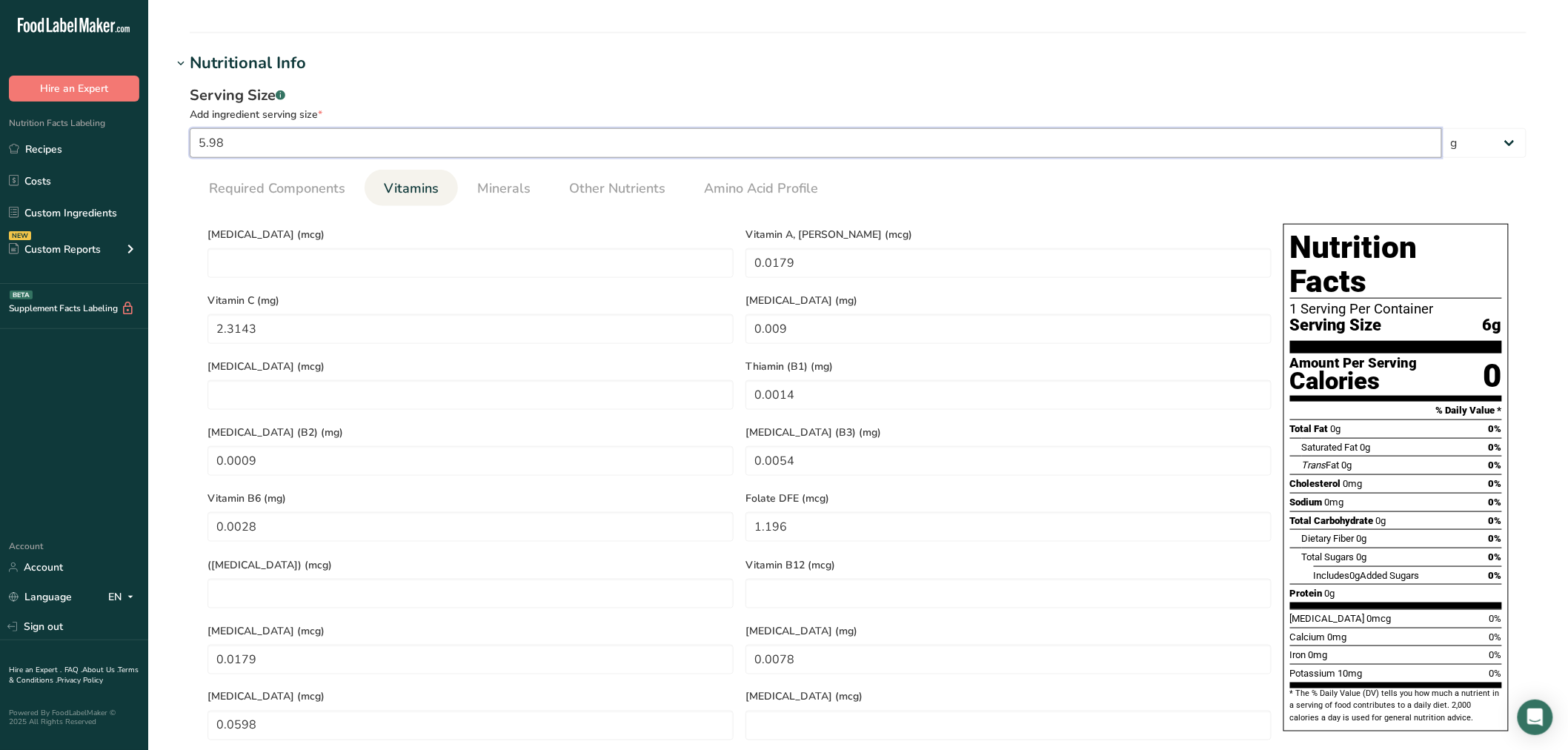
type DFE "1.18"
type input "0.0177"
type acid "0.0077"
type Carotene "0.059"
type input "5"
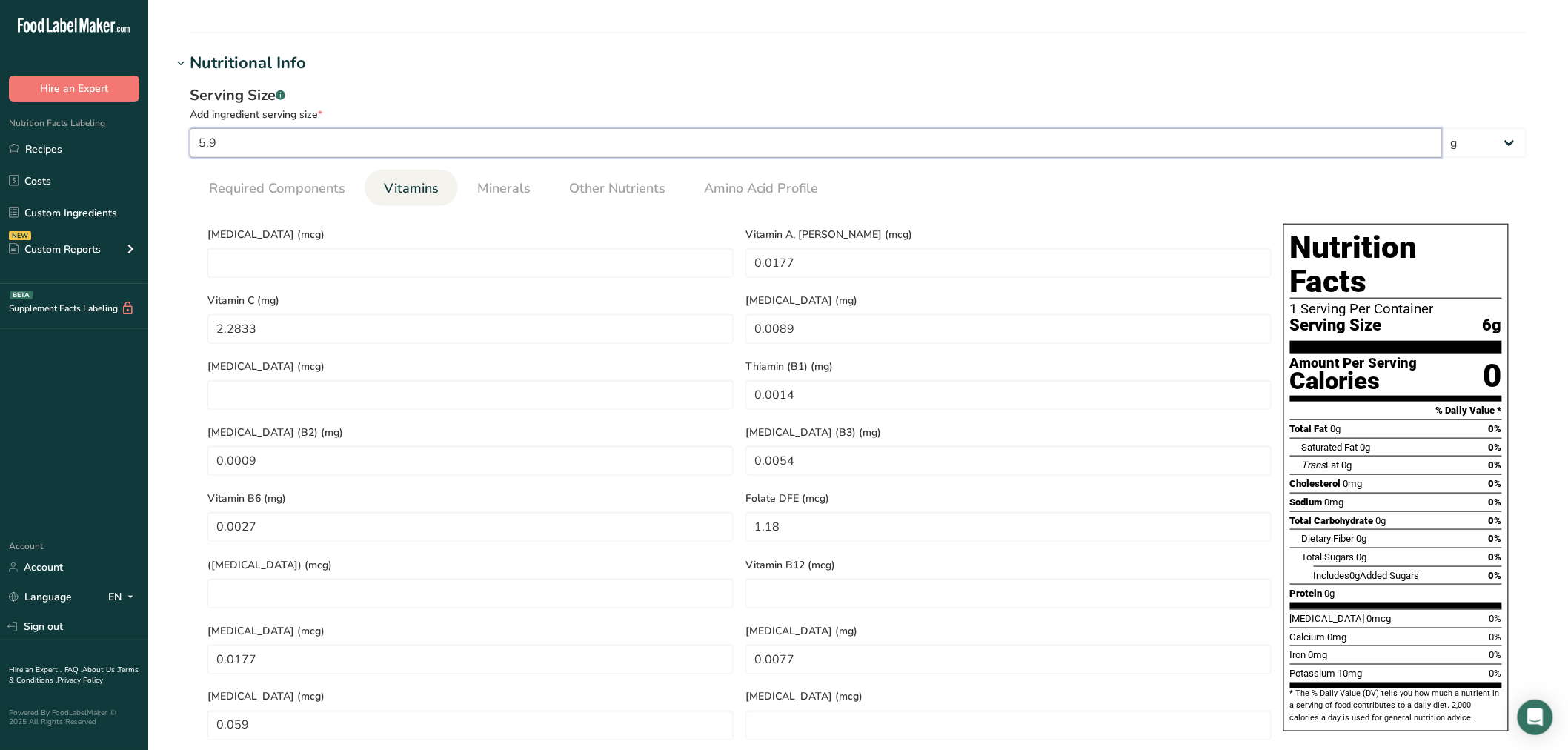
type input "1.1"
type KJ "4.6024"
type Fat "0.012"
type Fat "0.002"
type input "0.05"
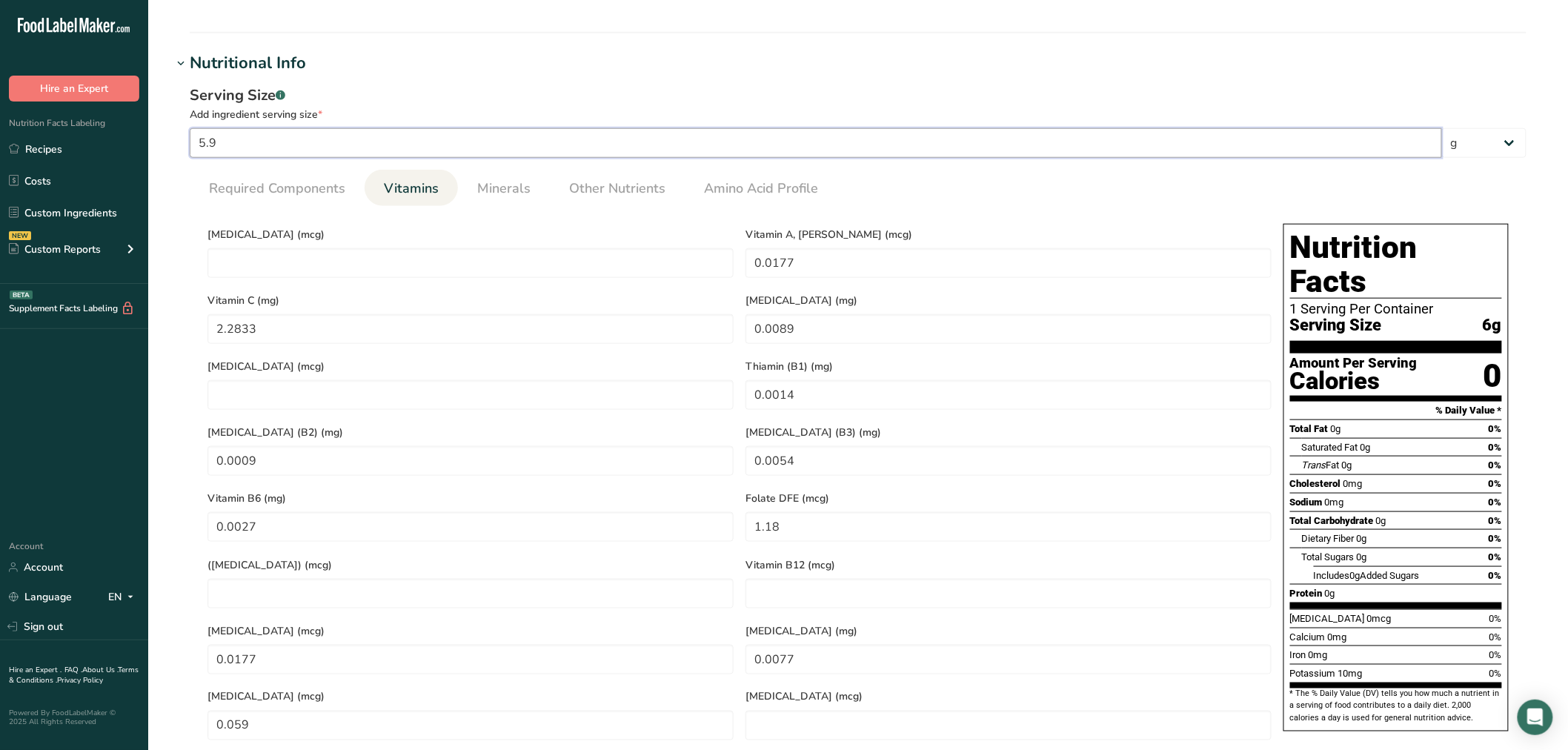
type Carbohydrates "0.345"
type Fiber "0.015"
type Sugars "0.126"
type input "0.0175"
type RAE "0.015"
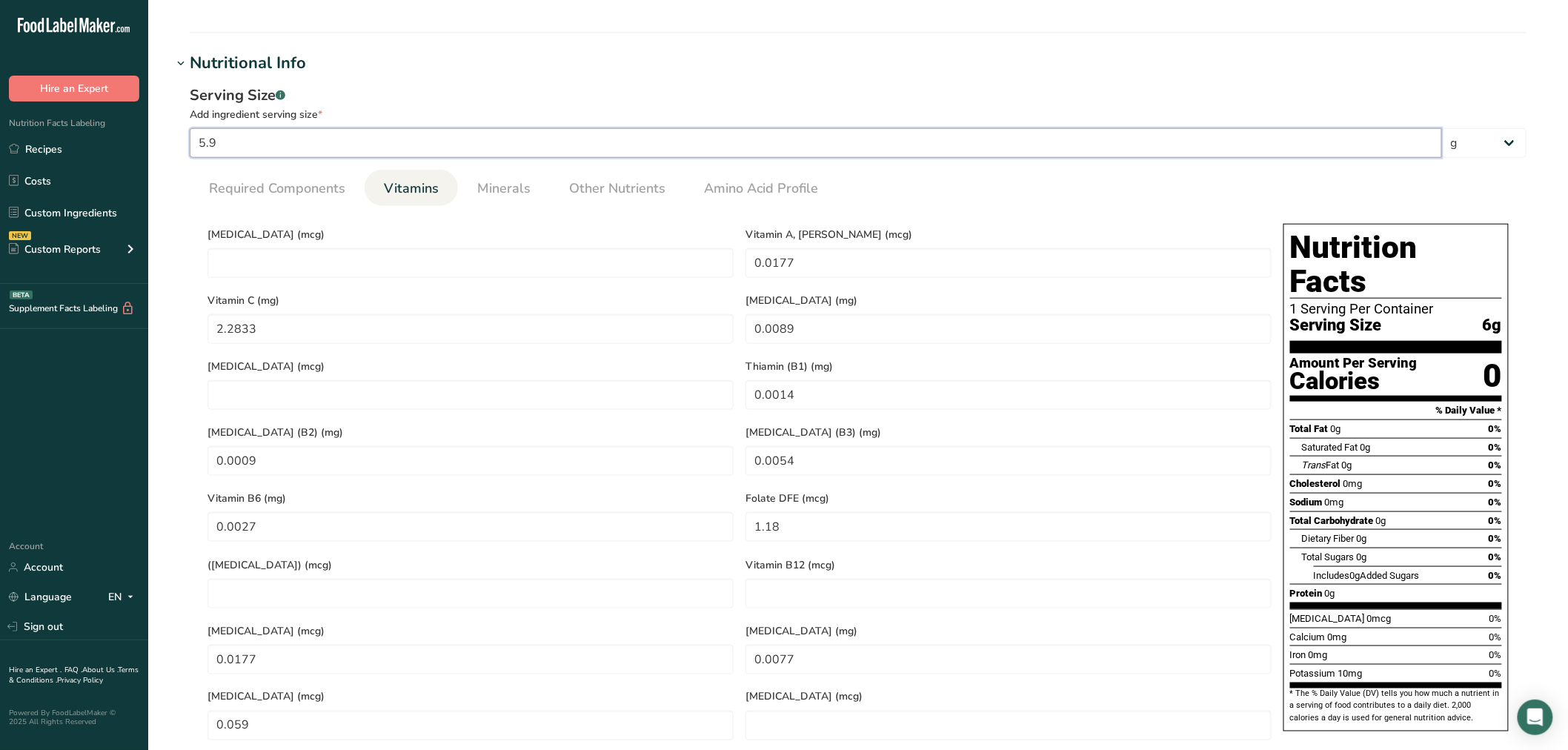
type C "1.935"
type E "0.0075"
type \(B1\) "0.0012"
type \(B2\) "0.0008"
type \(B3\) "0.0045"
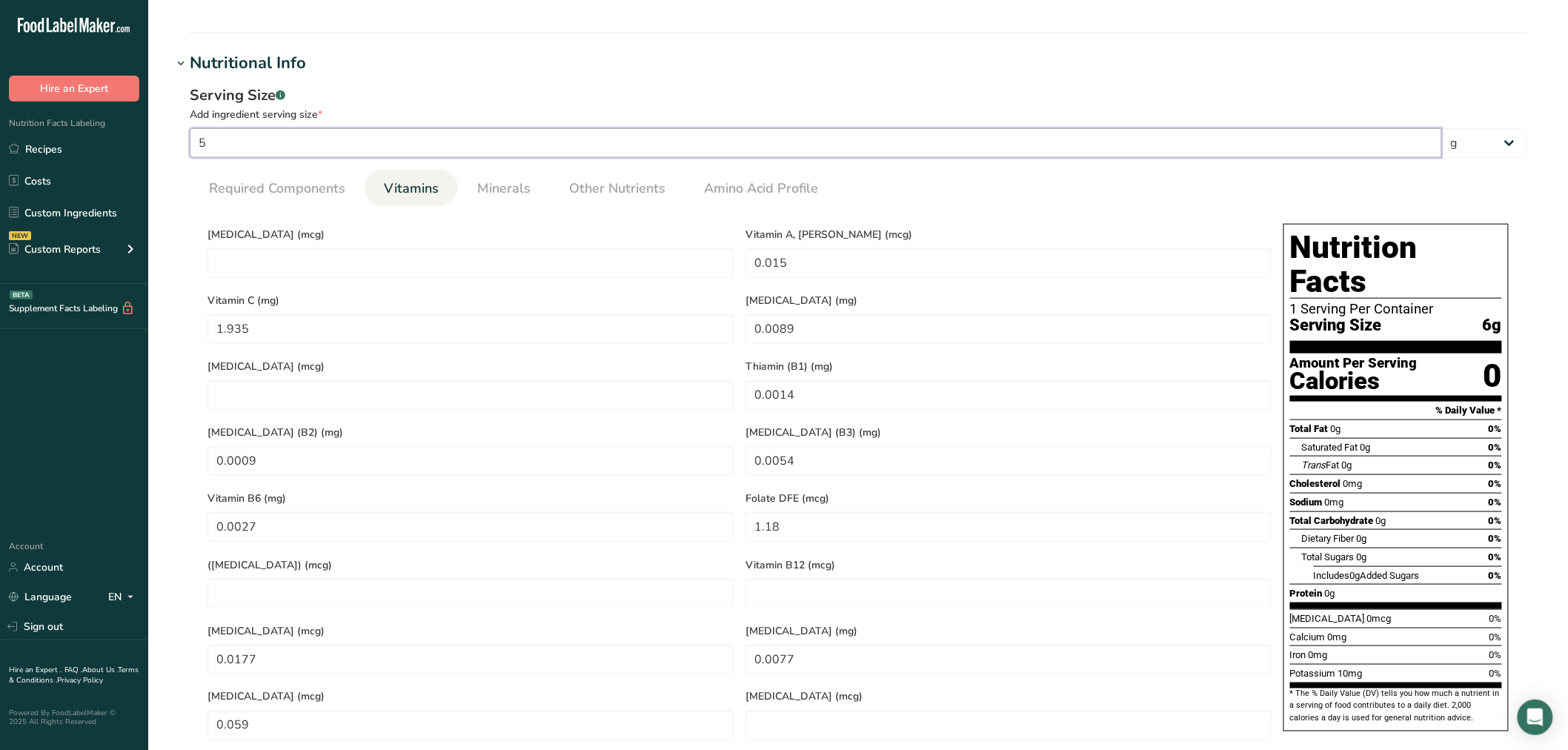
type B6 "0.0023"
type DFE "1"
type input "0.015"
type acid "0.0066"
type Carotene "0.05"
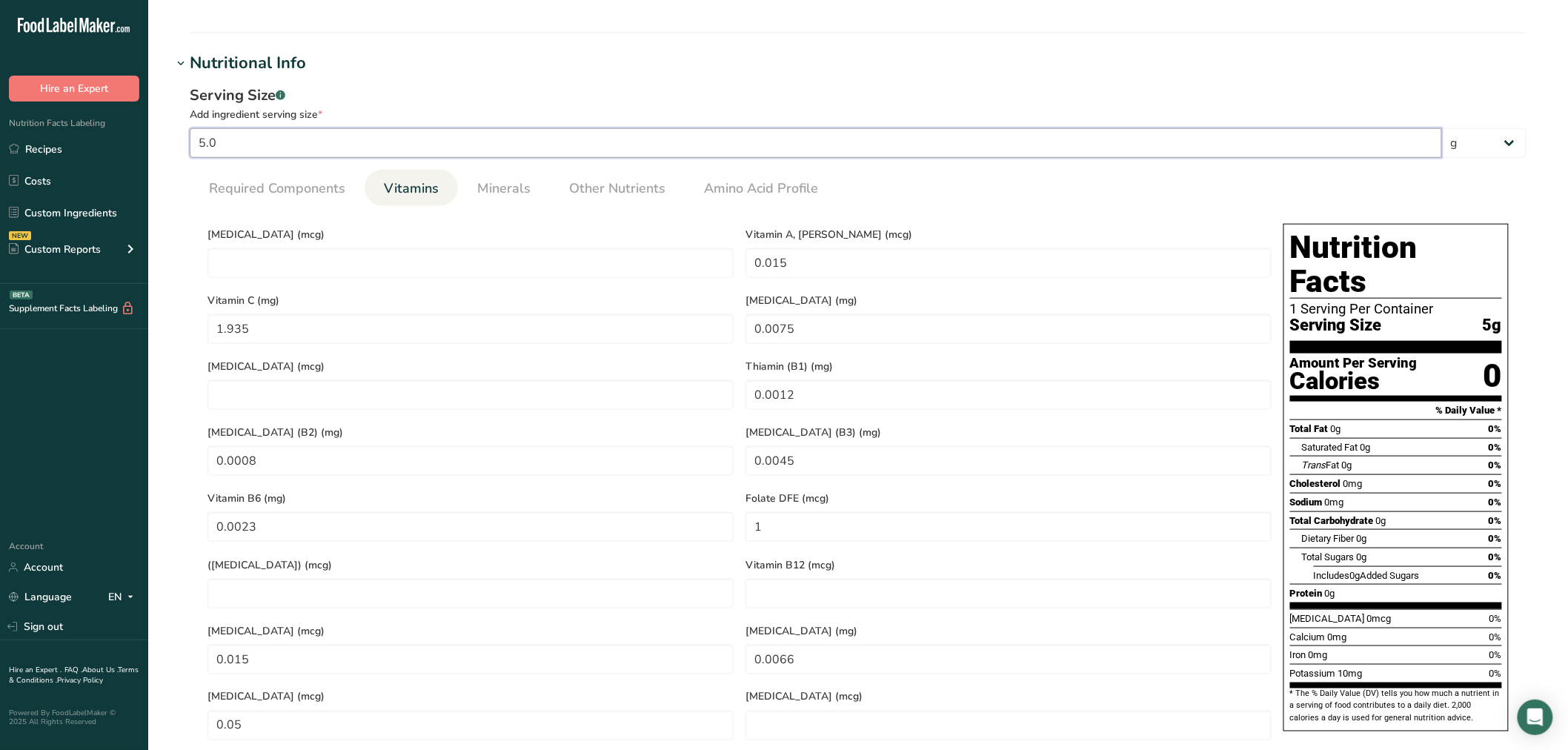
type input "5.08"
type input "1.1176"
type KJ "4.676"
type Fat "0.0122"
type input "0.0508"
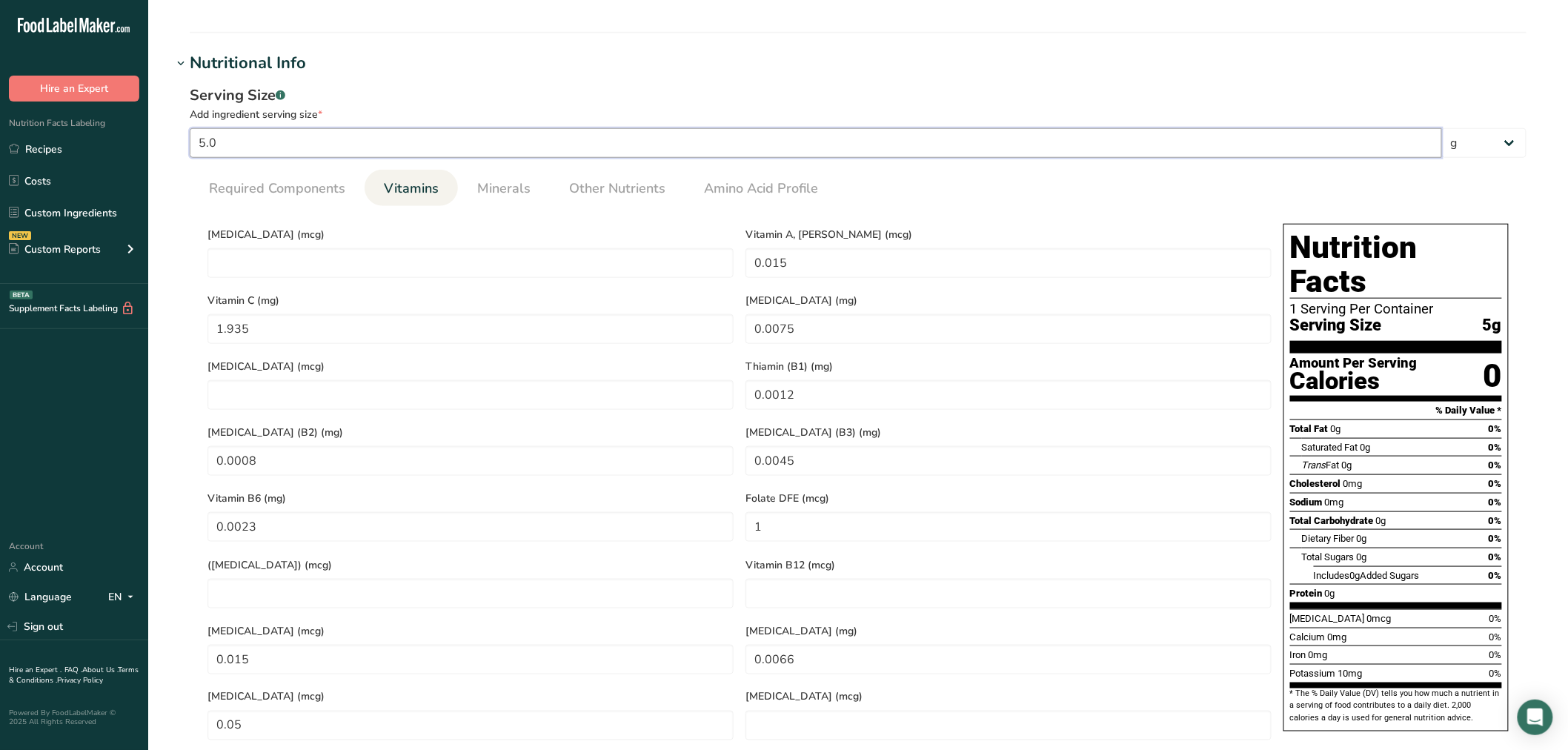
type Carbohydrates "0.3505"
type Fiber "0.0152"
type Sugars "0.128"
type input "0.0178"
type RAE "0.0152"
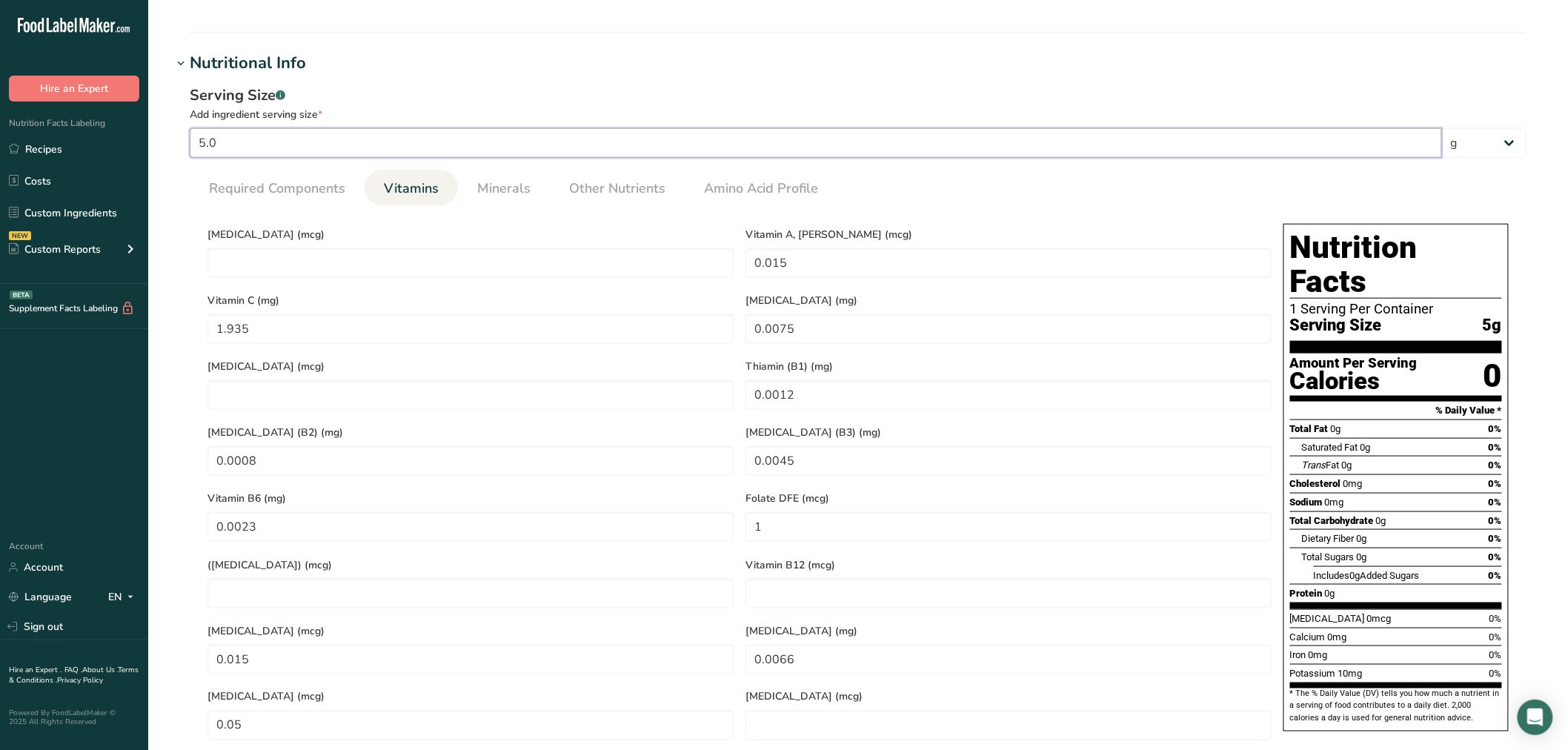
type C "1.966"
type E "0.0076"
type \(B3\) "0.0046"
type DFE "1.016"
type input "0.0152"
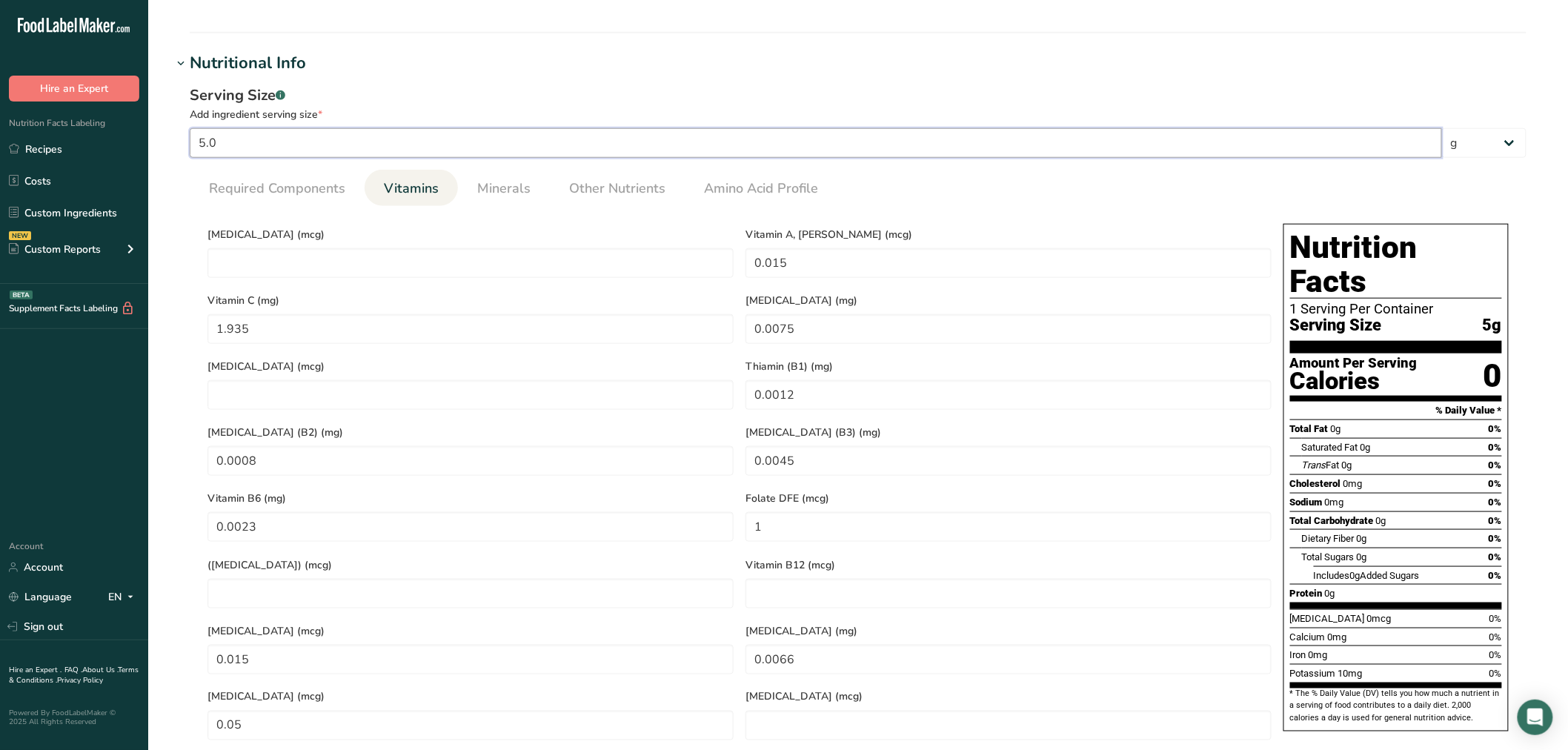
type acid "0.0067"
type Carotene "0.0508"
type input "5.083"
type input "1.1183"
type KJ "4.6788"
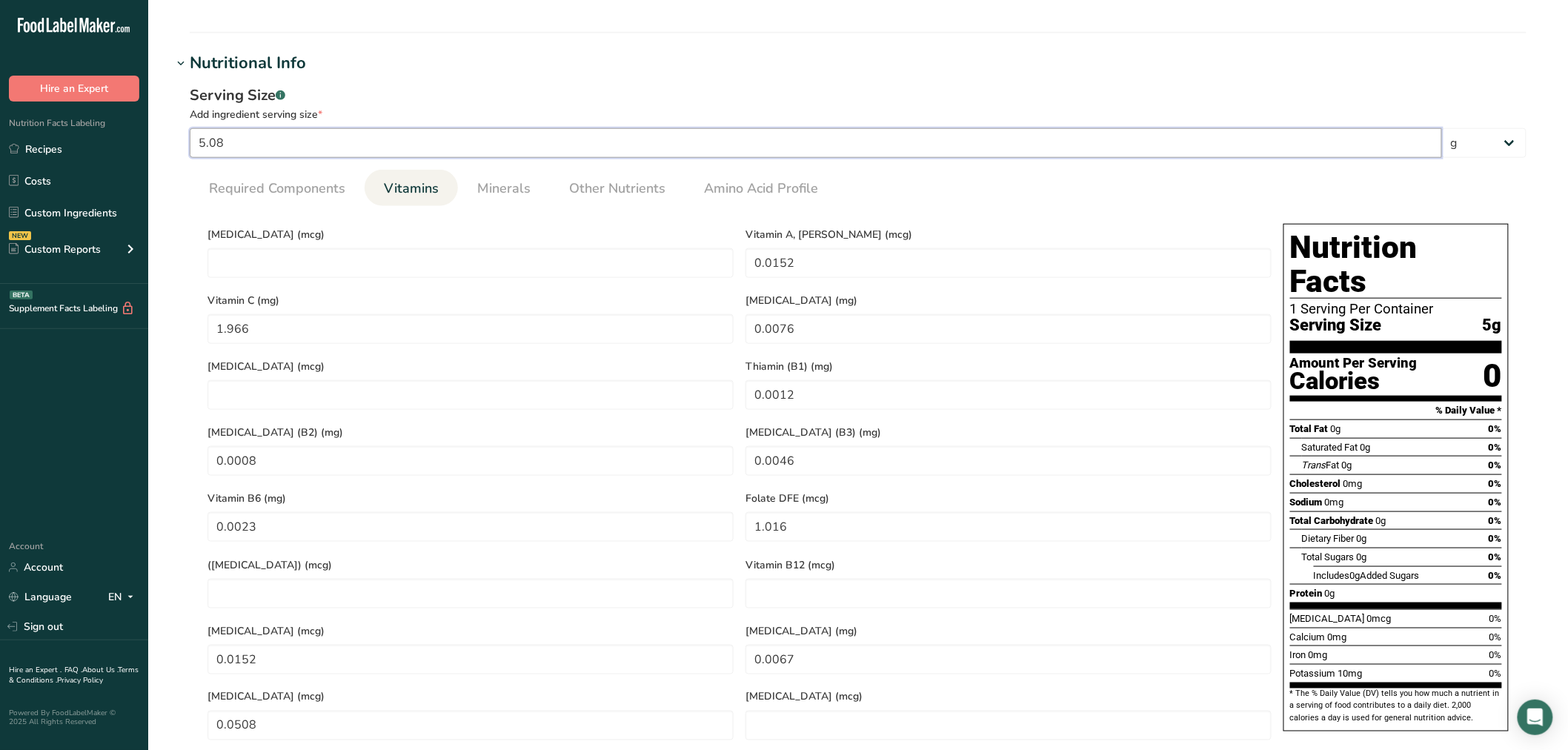
type Carbohydrates "0.3507"
type Sugars "0.1281"
type C "1.9671"
type DFE "1.0166"
type input "5.0833"
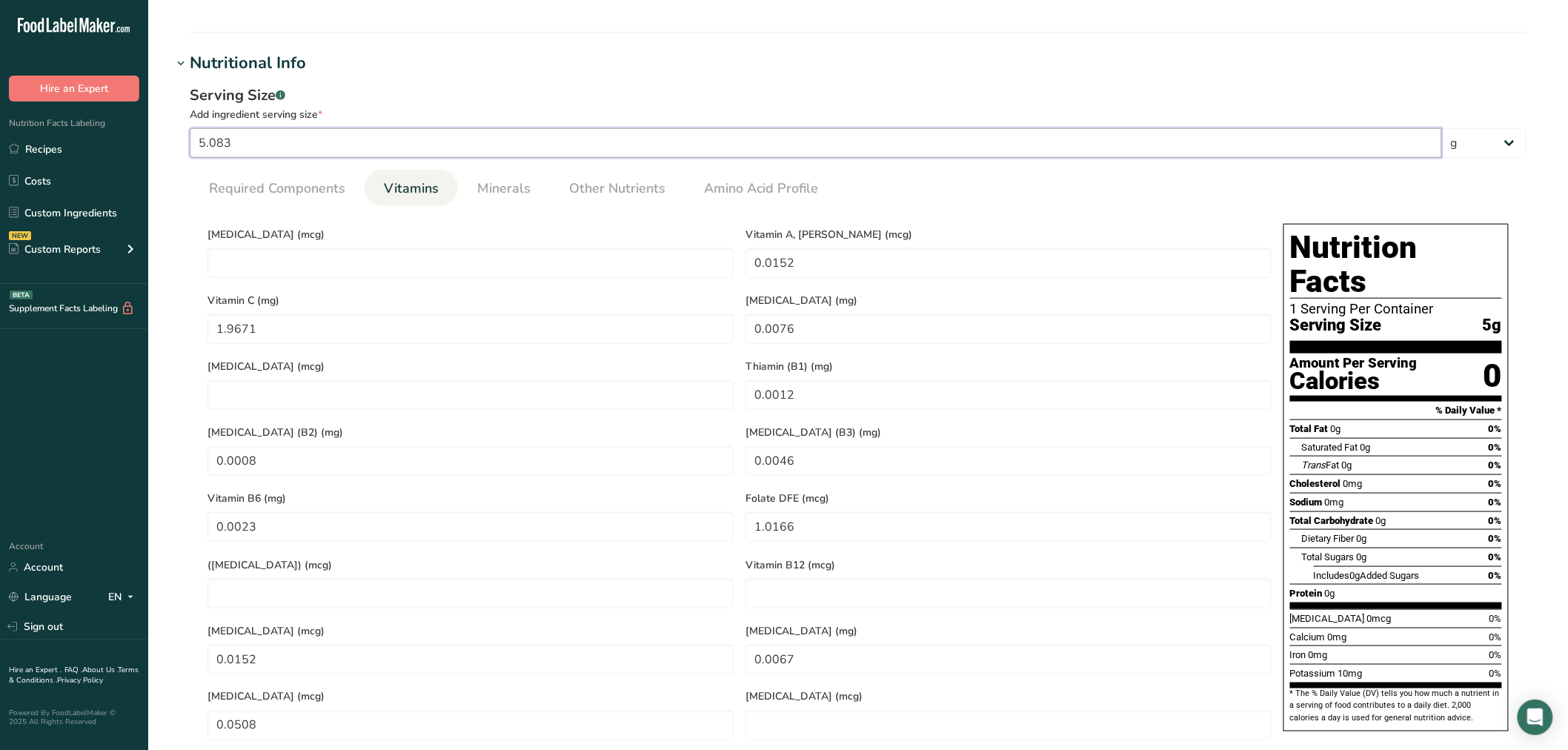
type KJ "4.6791"
type C "1.9672"
type DFE "1.0167"
type input "5.0833"
click at [337, 182] on span "Required Components" at bounding box center [277, 188] width 137 height 20
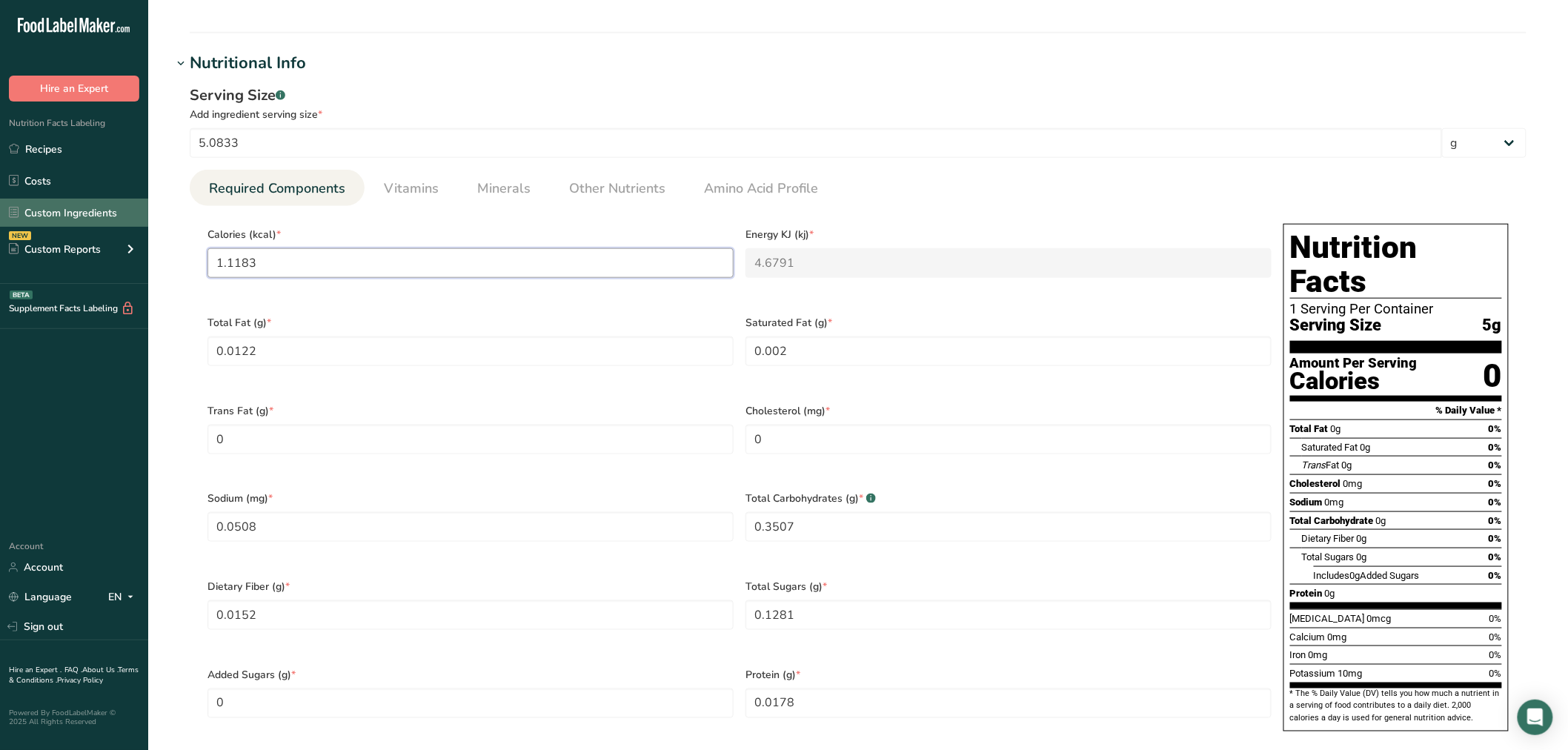
drag, startPoint x: 166, startPoint y: 236, endPoint x: 117, endPoint y: 207, distance: 56.9
click at [96, 236] on div ".a-20{fill:#fff;} Hire an Expert Nutrition Facts Labeling Recipes Costs Custom …" at bounding box center [784, 474] width 1568 height 1934
type input "0"
type KJ "0"
type input "0"
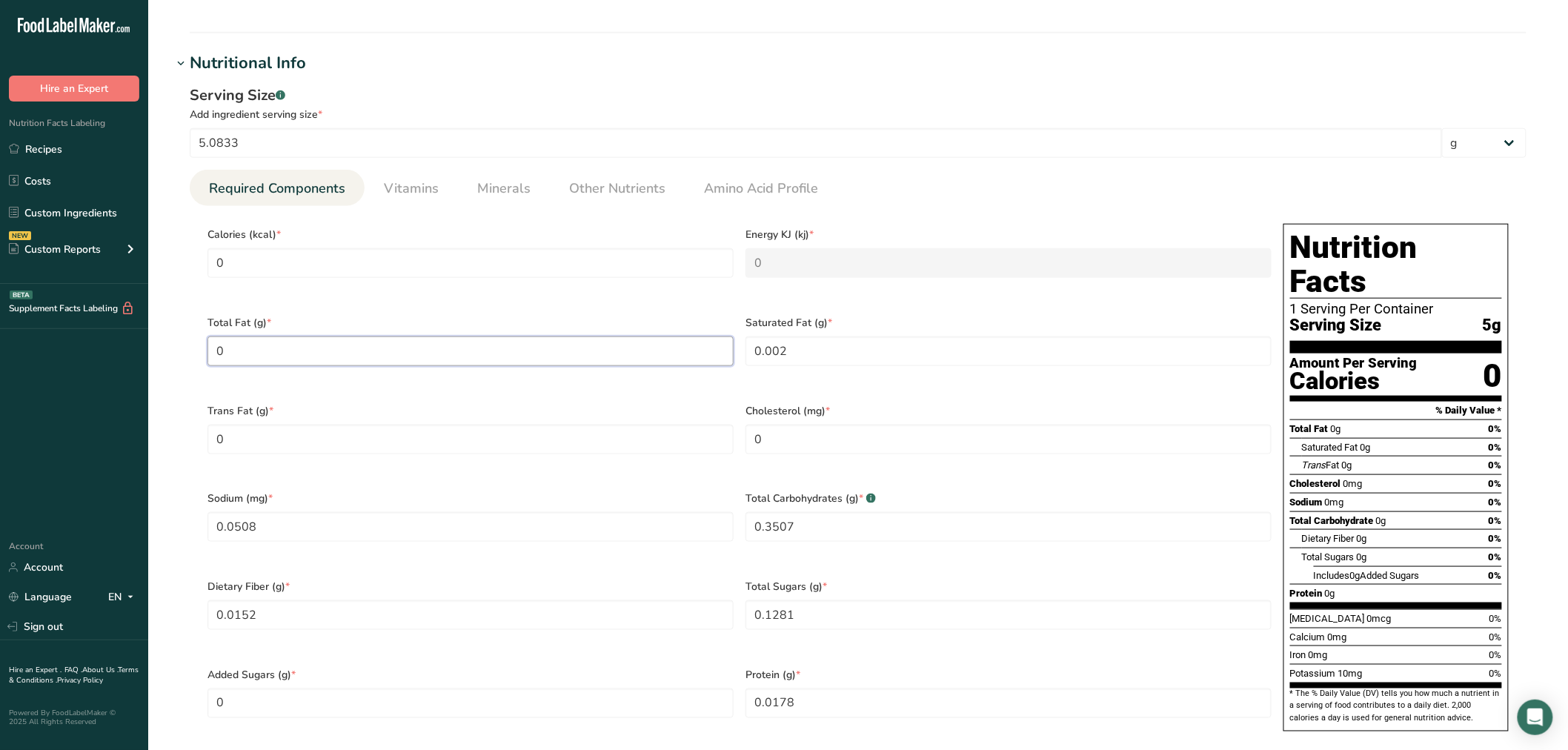
type Fat "0"
type input "0"
type Carbohydrates "0"
type Fiber "0"
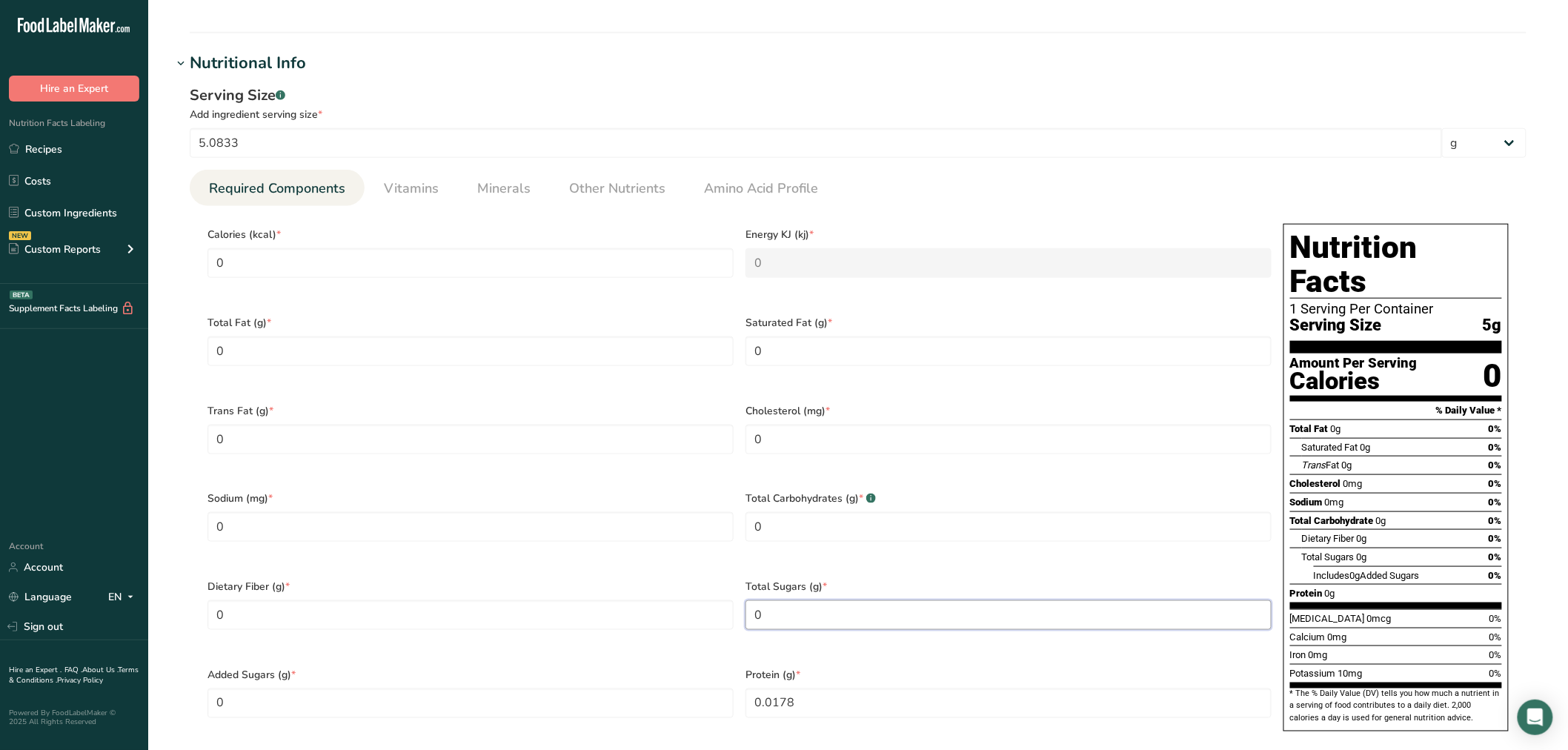
type Sugars "0"
type input "0"
click at [443, 197] on li "Vitamins" at bounding box center [411, 187] width 94 height 36
click at [433, 182] on span "Vitamins" at bounding box center [411, 188] width 55 height 20
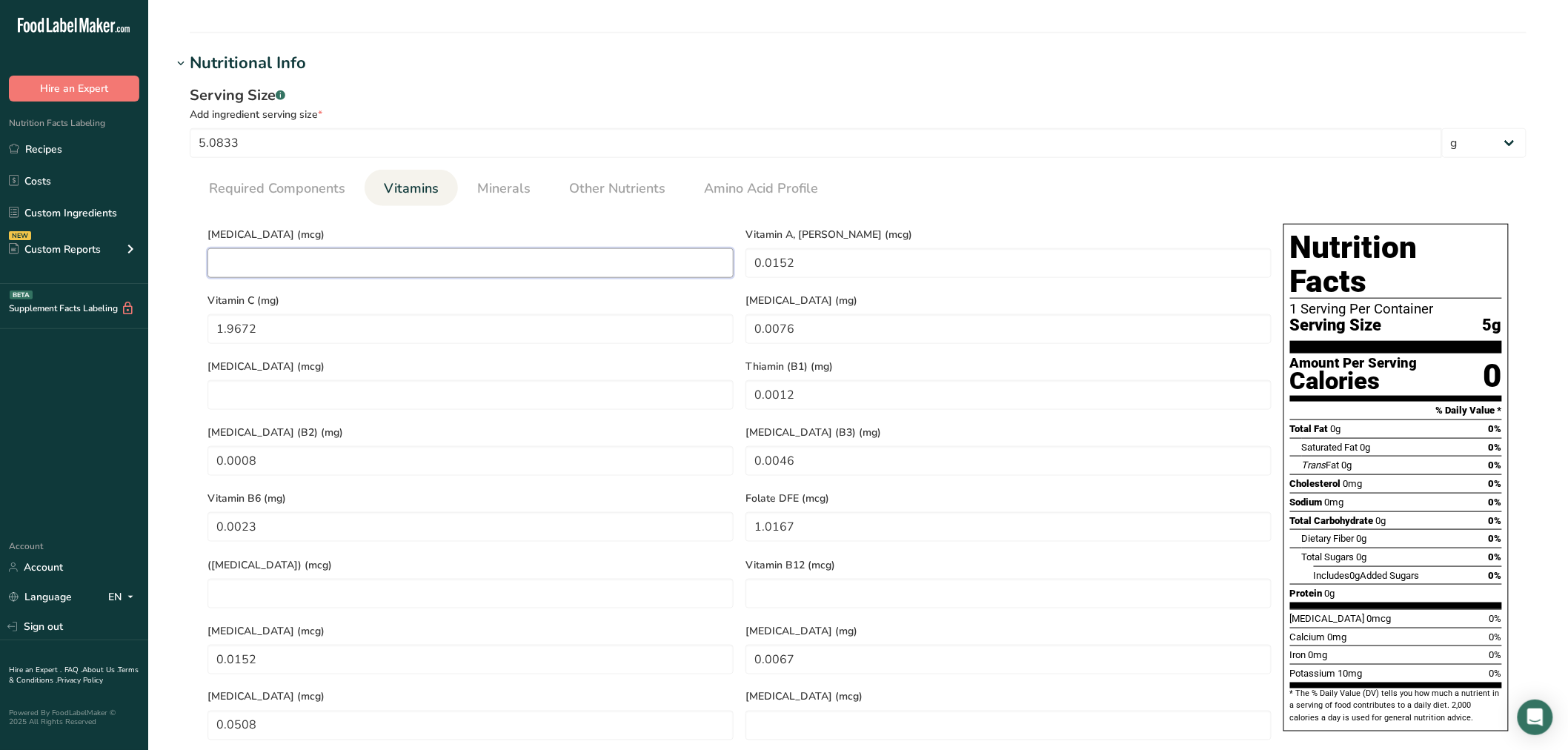
click at [327, 261] on D "number" at bounding box center [470, 262] width 526 height 30
type D "0"
type RAE "0"
type C "0"
type E "0"
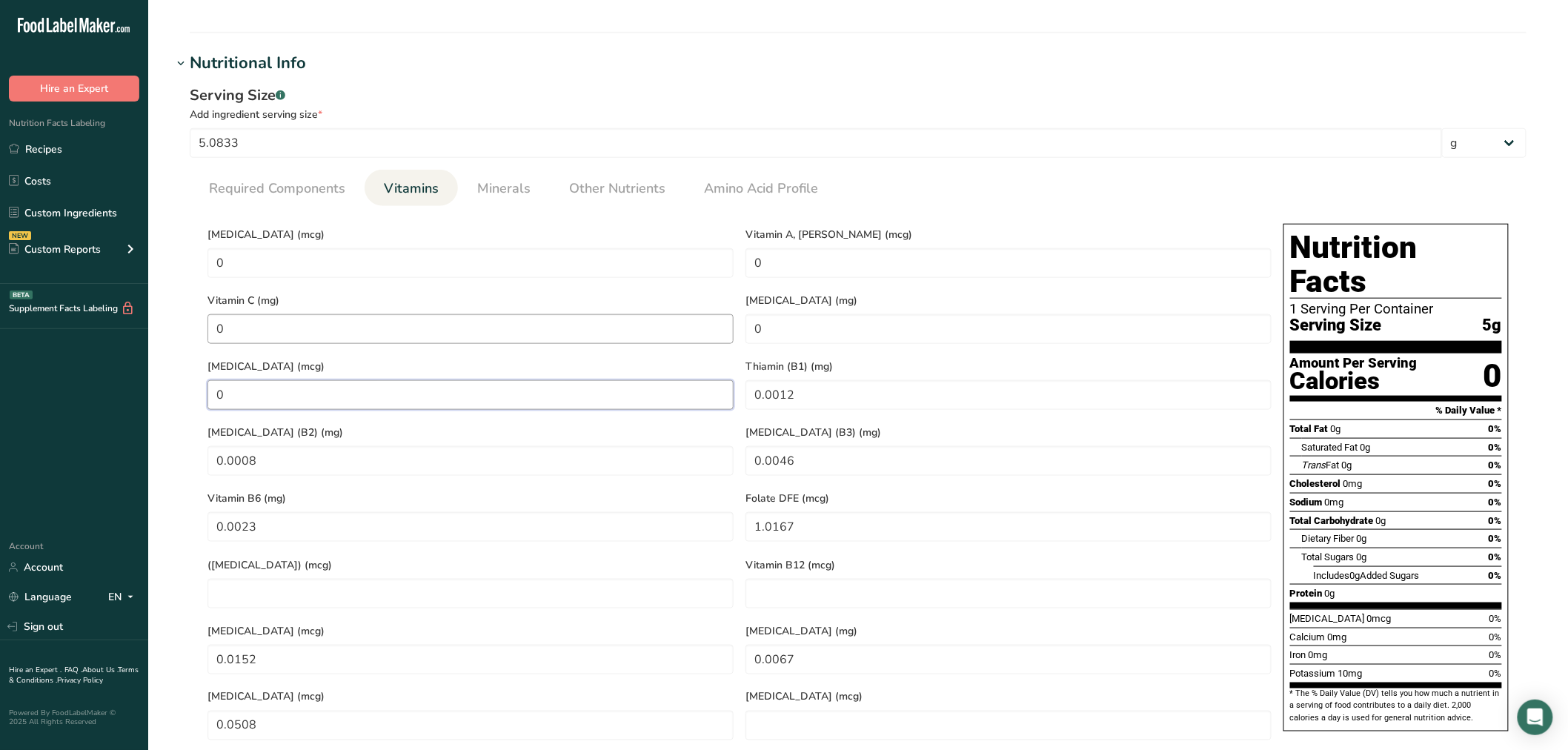
type K "0"
type \(B1\) "0"
type \(B2\) "0"
type \(B3\) "0"
type B6 "0"
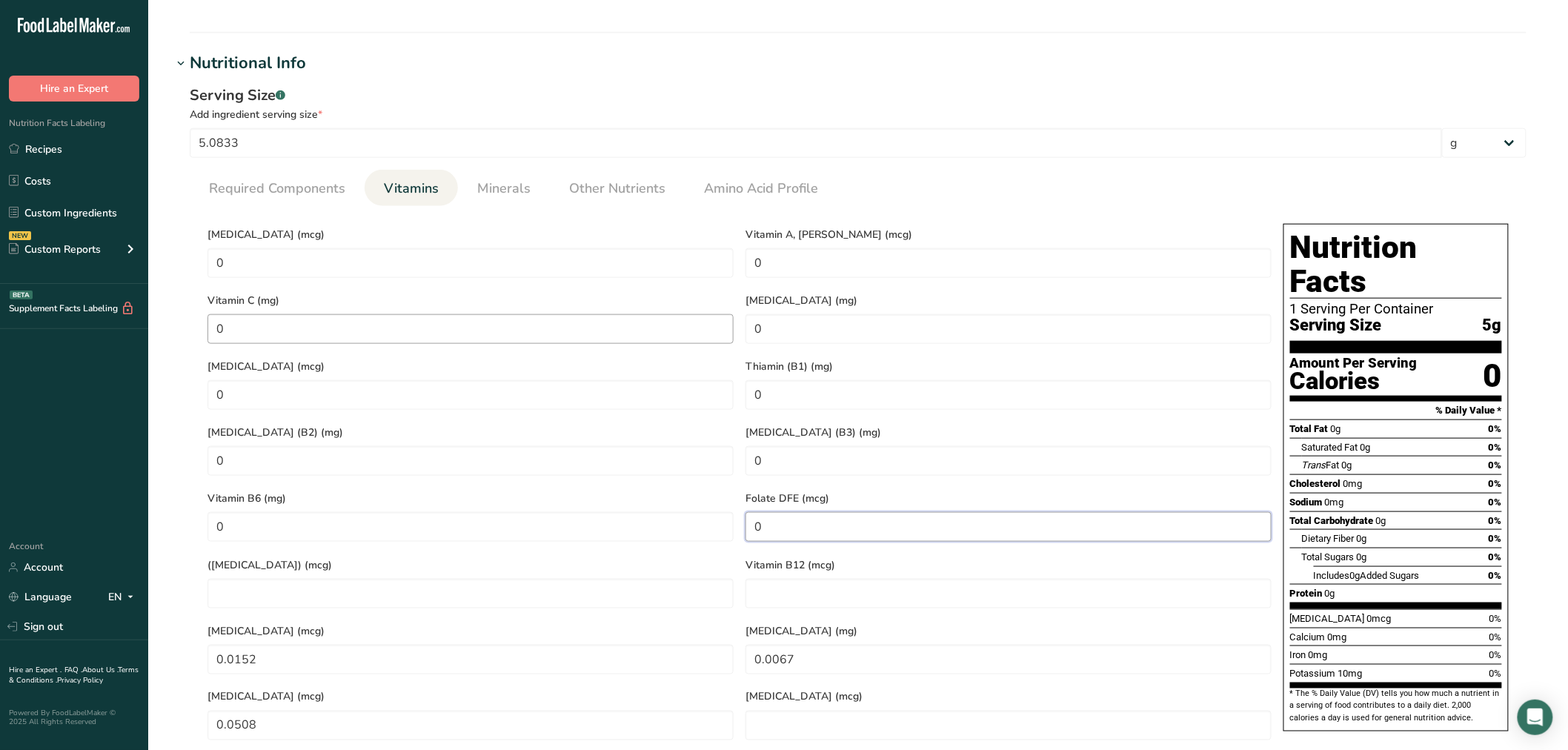
type DFE "0"
type Acid\) "0"
type B12 "0"
type input "0"
type acid "0"
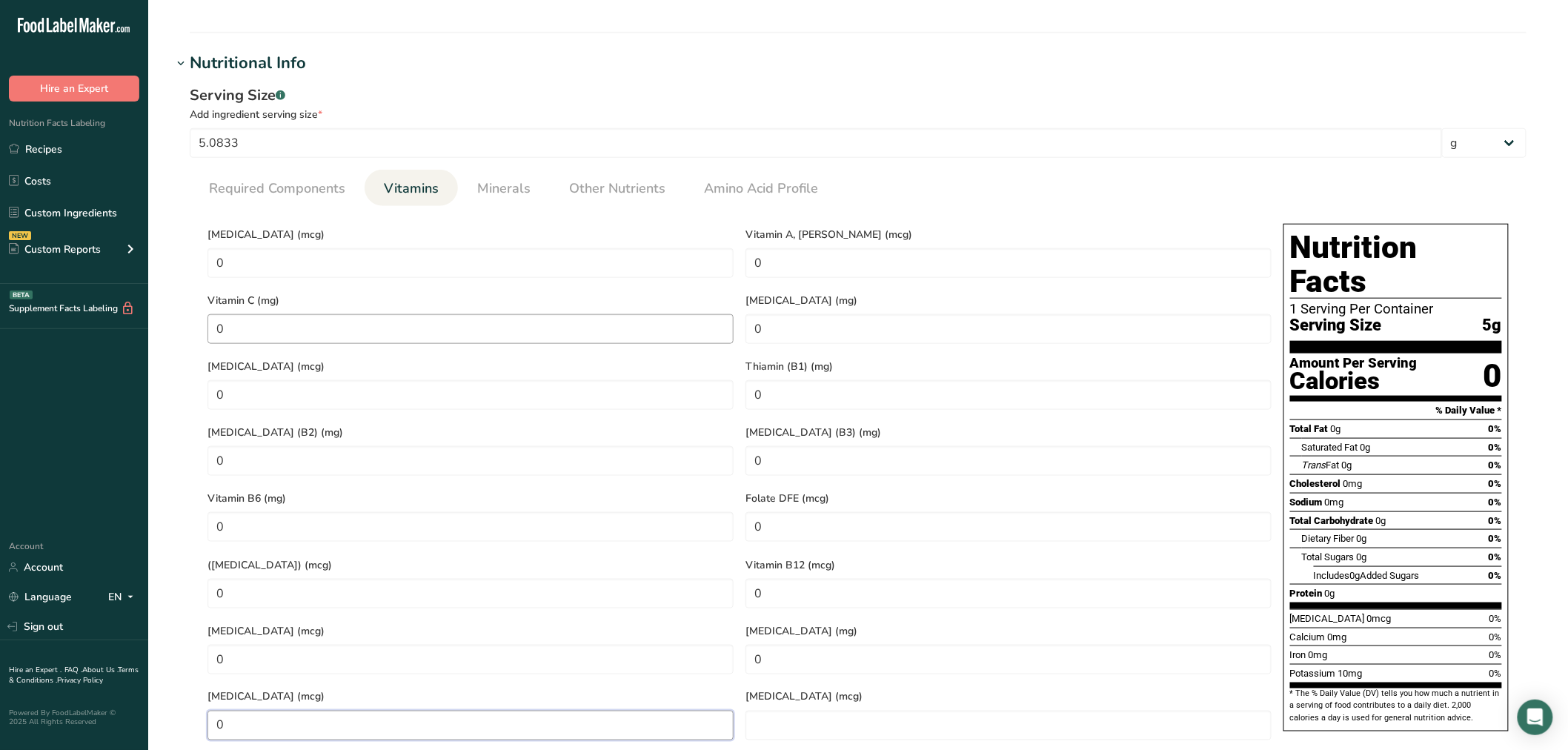
type Carotene "0"
drag, startPoint x: 408, startPoint y: 328, endPoint x: 154, endPoint y: 341, distance: 254.3
click at [221, 341] on div "Vitamin D (mcg) 0 Vitamin A, RAE (mcg) 0 Vitamin C (mg) 0 Vitamin E (mg) 0 Vita…" at bounding box center [740, 481] width 1076 height 529
click at [201, 325] on div "Vitamin C (mg) 0" at bounding box center [470, 317] width 538 height 66
drag, startPoint x: 257, startPoint y: 333, endPoint x: 174, endPoint y: 326, distance: 83.3
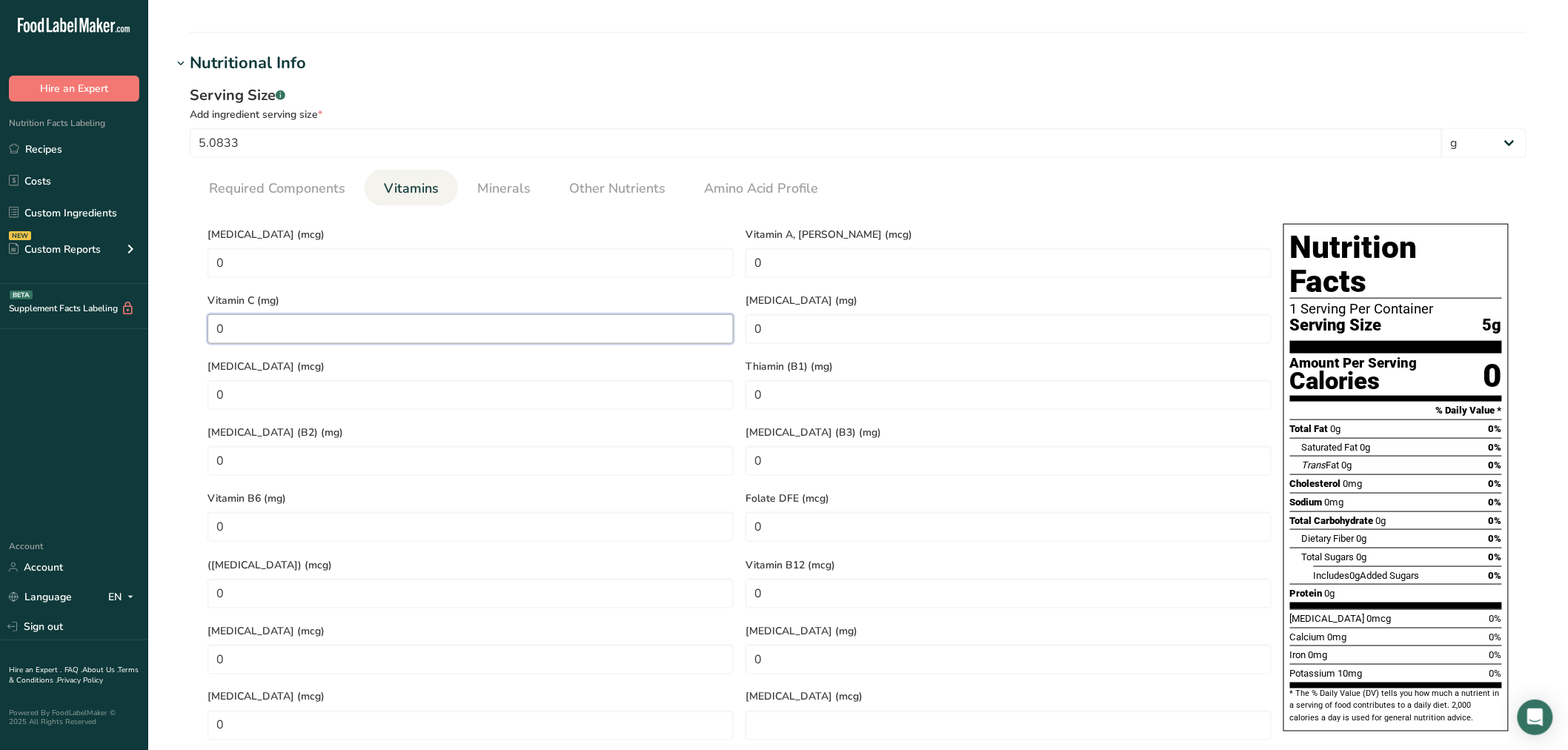
click at [174, 326] on div "Serving Size .a-a{fill:#347362;}.b-a{fill:#fff;} Add ingredient serving size * …" at bounding box center [858, 421] width 1372 height 692
type C "2"
click at [490, 188] on span "Minerals" at bounding box center [504, 188] width 54 height 20
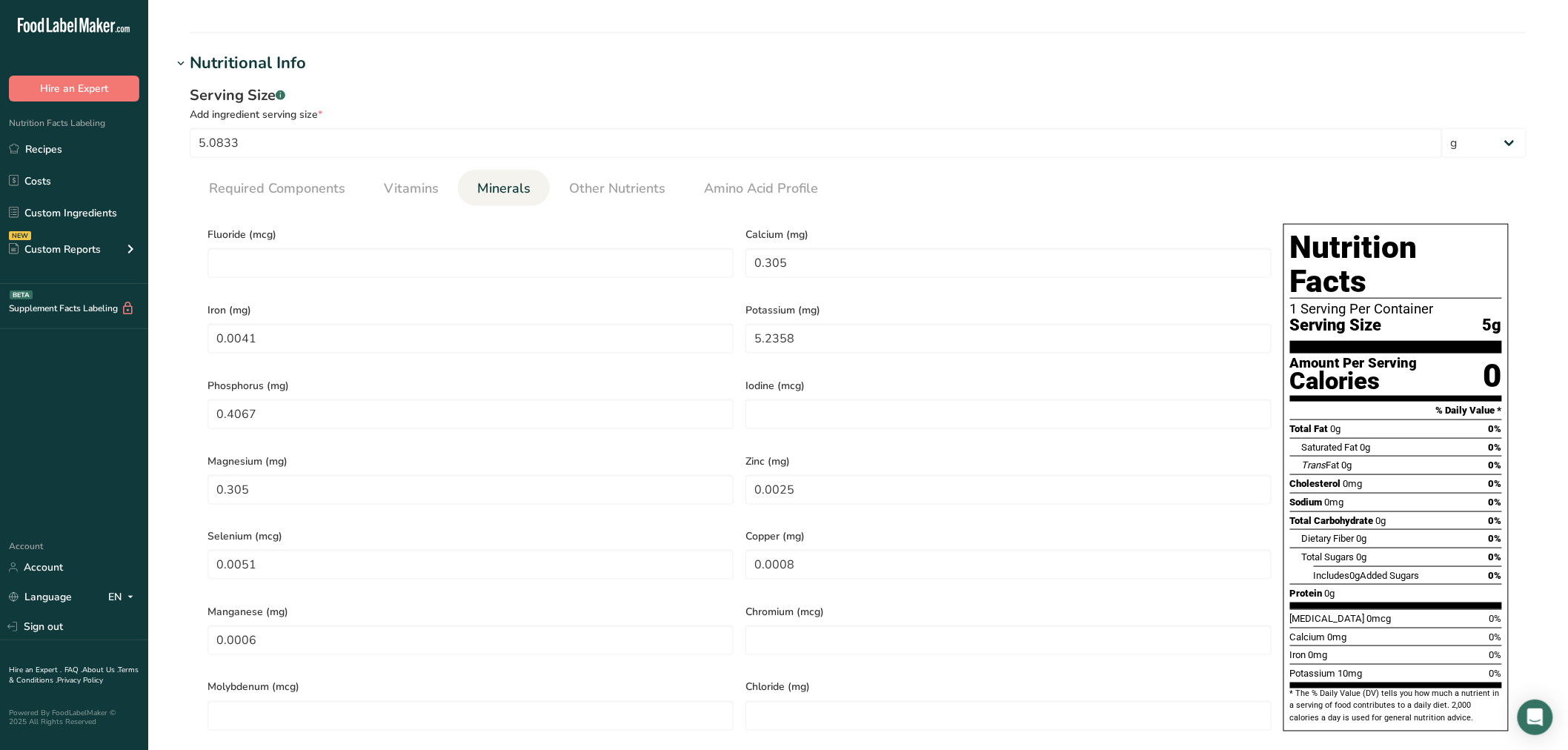
click at [517, 237] on span "Fluoride (mcg)" at bounding box center [470, 234] width 526 height 15
click at [526, 262] on input "number" at bounding box center [470, 262] width 526 height 30
type input "0"
type input "5"
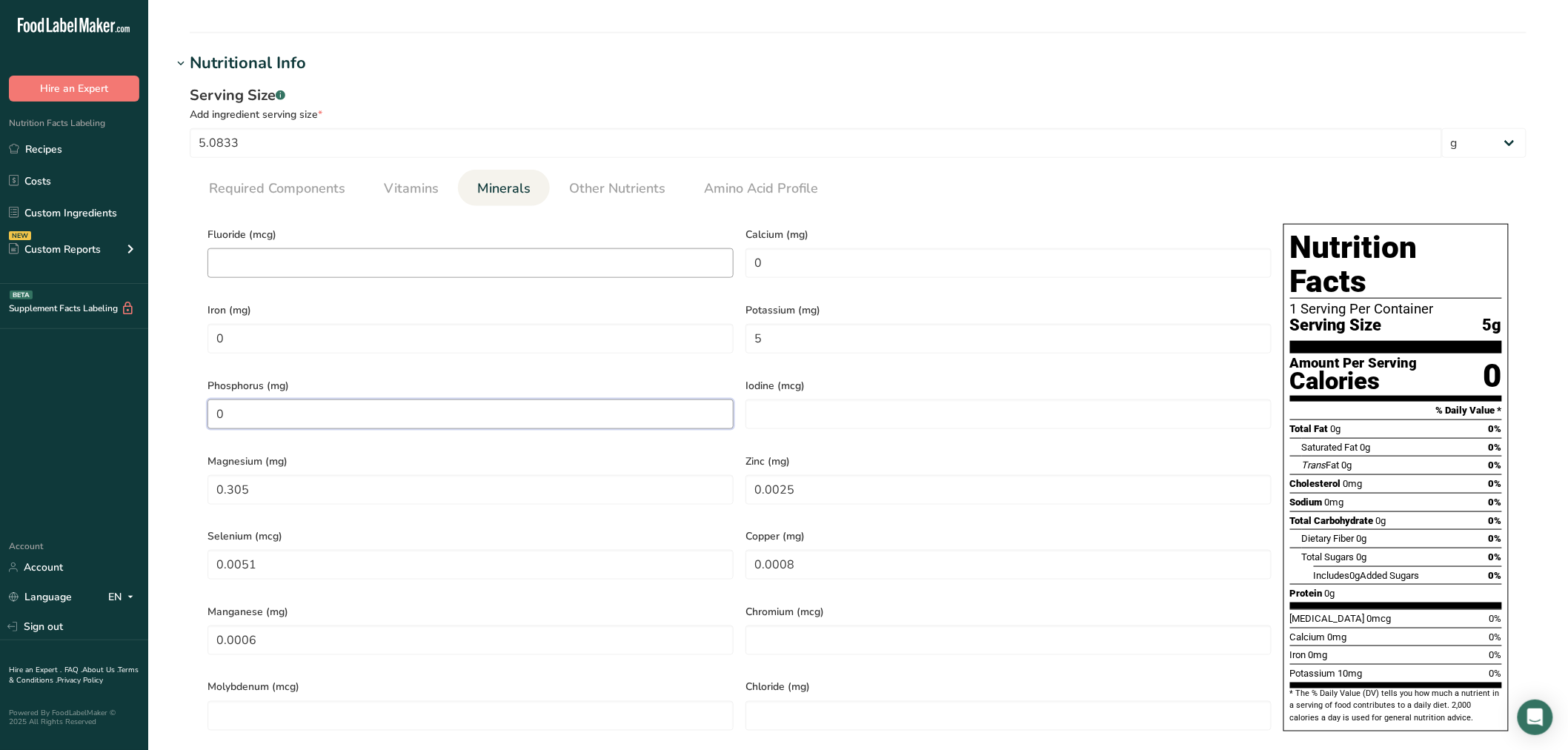
type input "0"
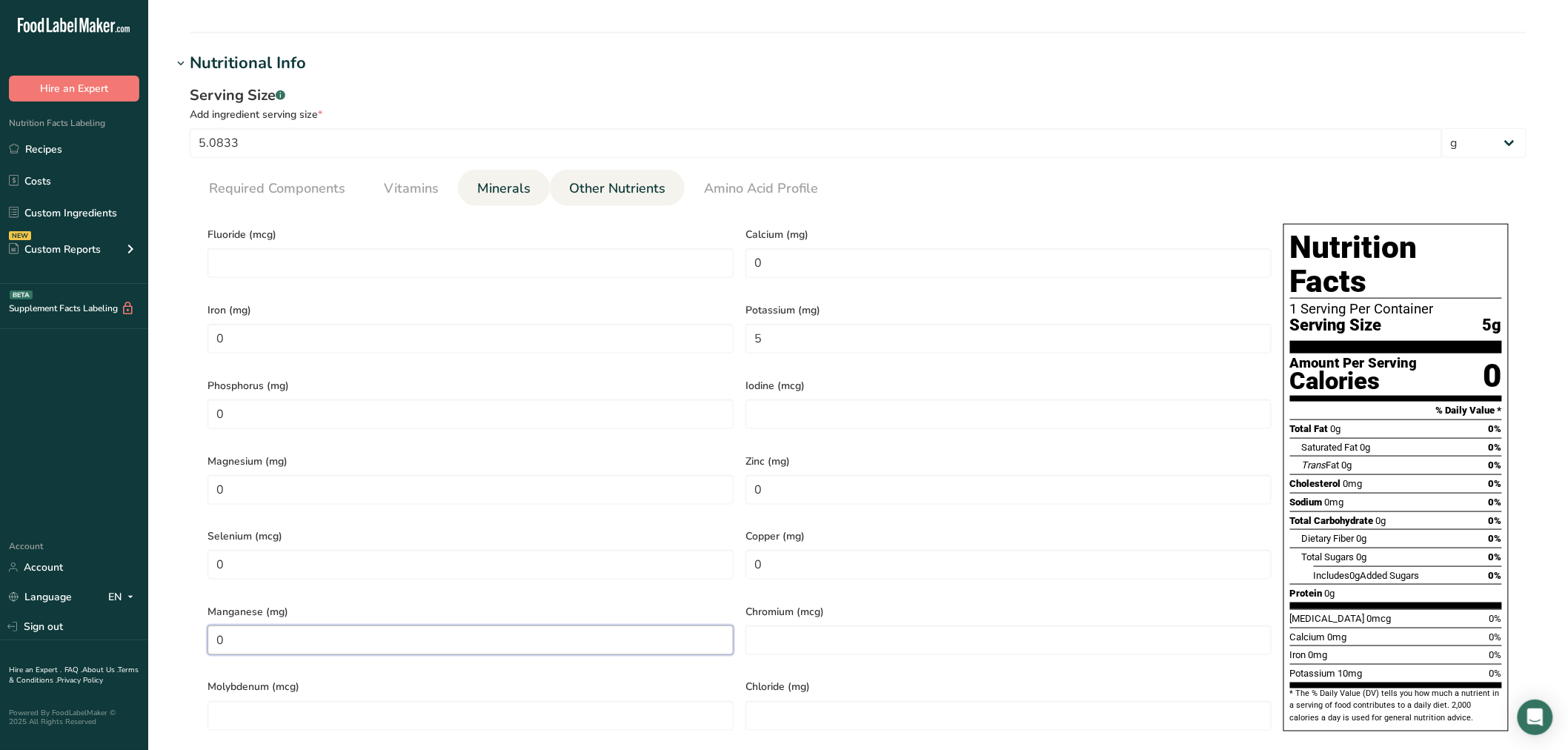
type input "0"
click at [574, 193] on span "Other Nutrients" at bounding box center [617, 188] width 96 height 20
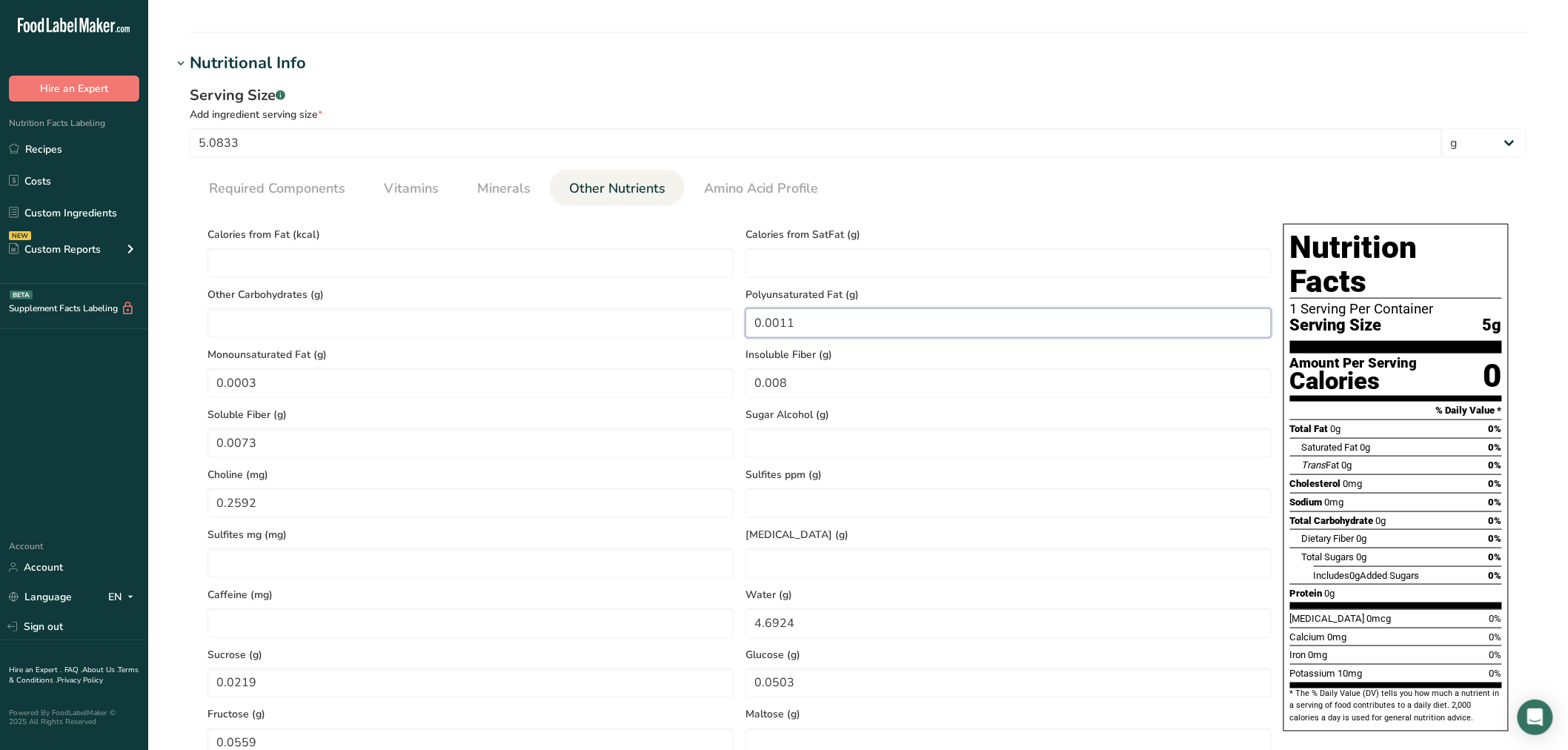
drag, startPoint x: 809, startPoint y: 320, endPoint x: 455, endPoint y: 198, distance: 374.4
click at [509, 309] on div "Calories from Fat (kcal) Calories from SatFat (g) Other Carbohydrates (g) Polyu…" at bounding box center [740, 548] width 1076 height 660
type Fat "0"
type Fiber "0"
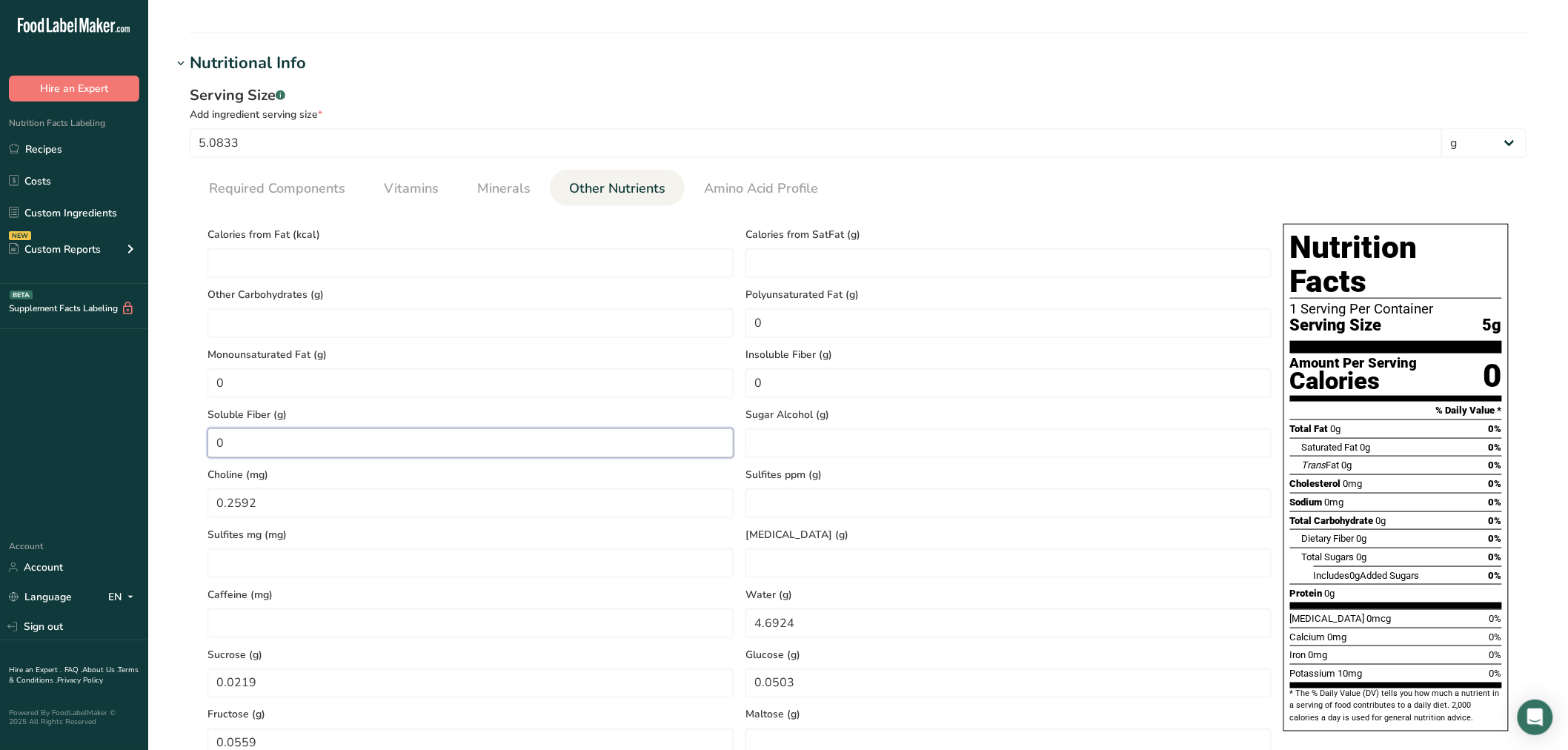
type Fiber "0"
type input "0"
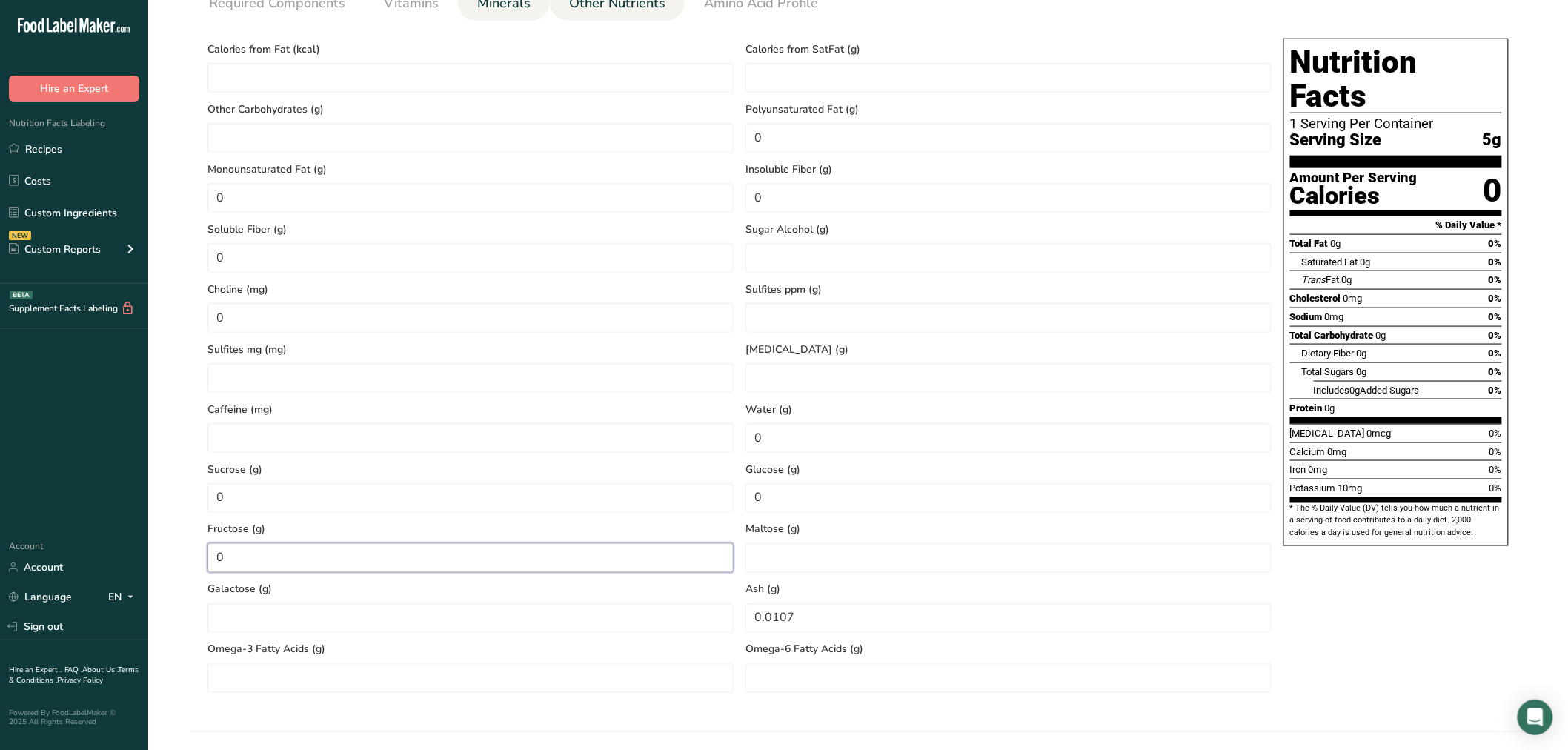
scroll to position [830, 0]
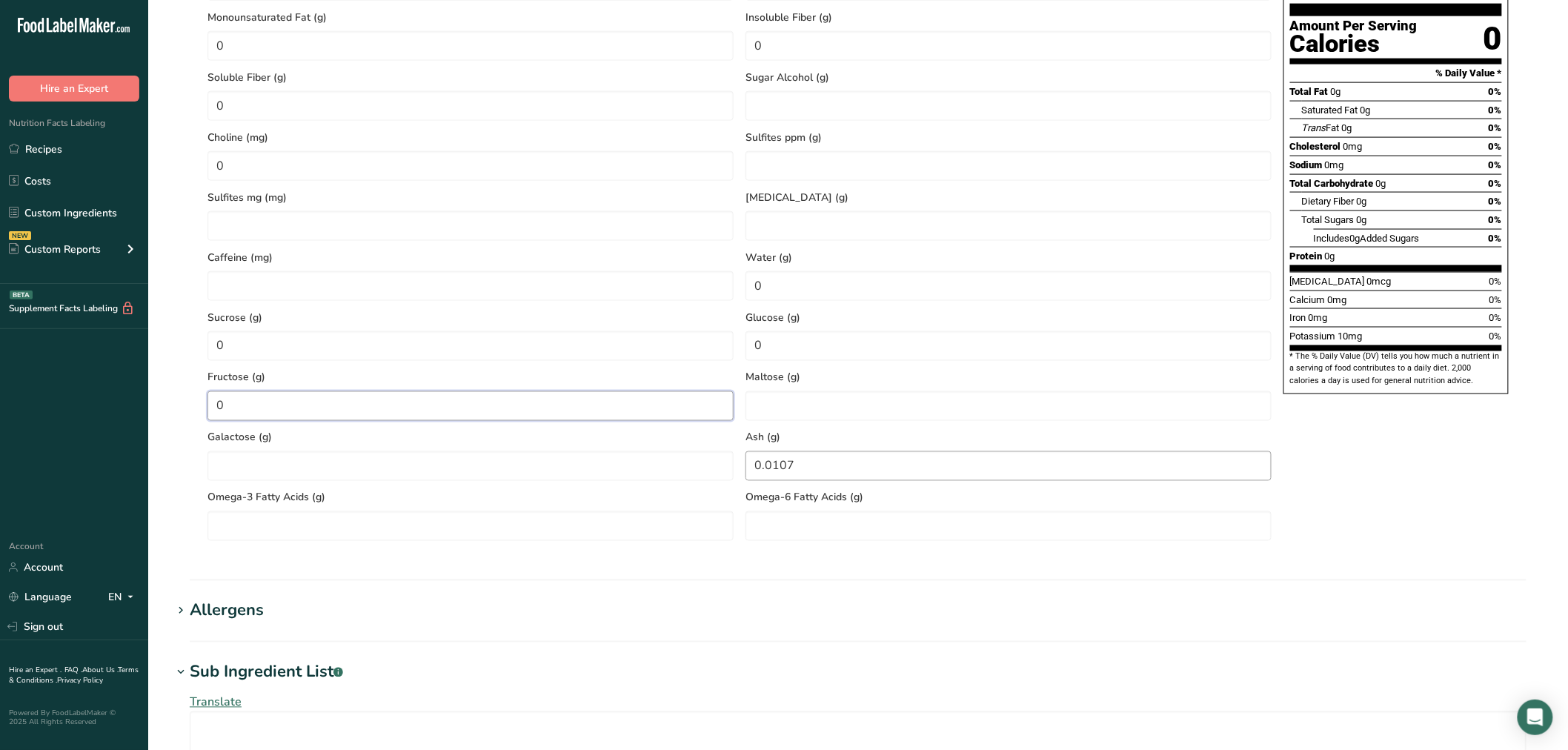
type input "0"
drag, startPoint x: 816, startPoint y: 465, endPoint x: 635, endPoint y: 472, distance: 181.1
click at [635, 472] on div "Calories from Fat (kcal) Calories from SatFat (g) Other Carbohydrates (g) Polyu…" at bounding box center [740, 211] width 1076 height 660
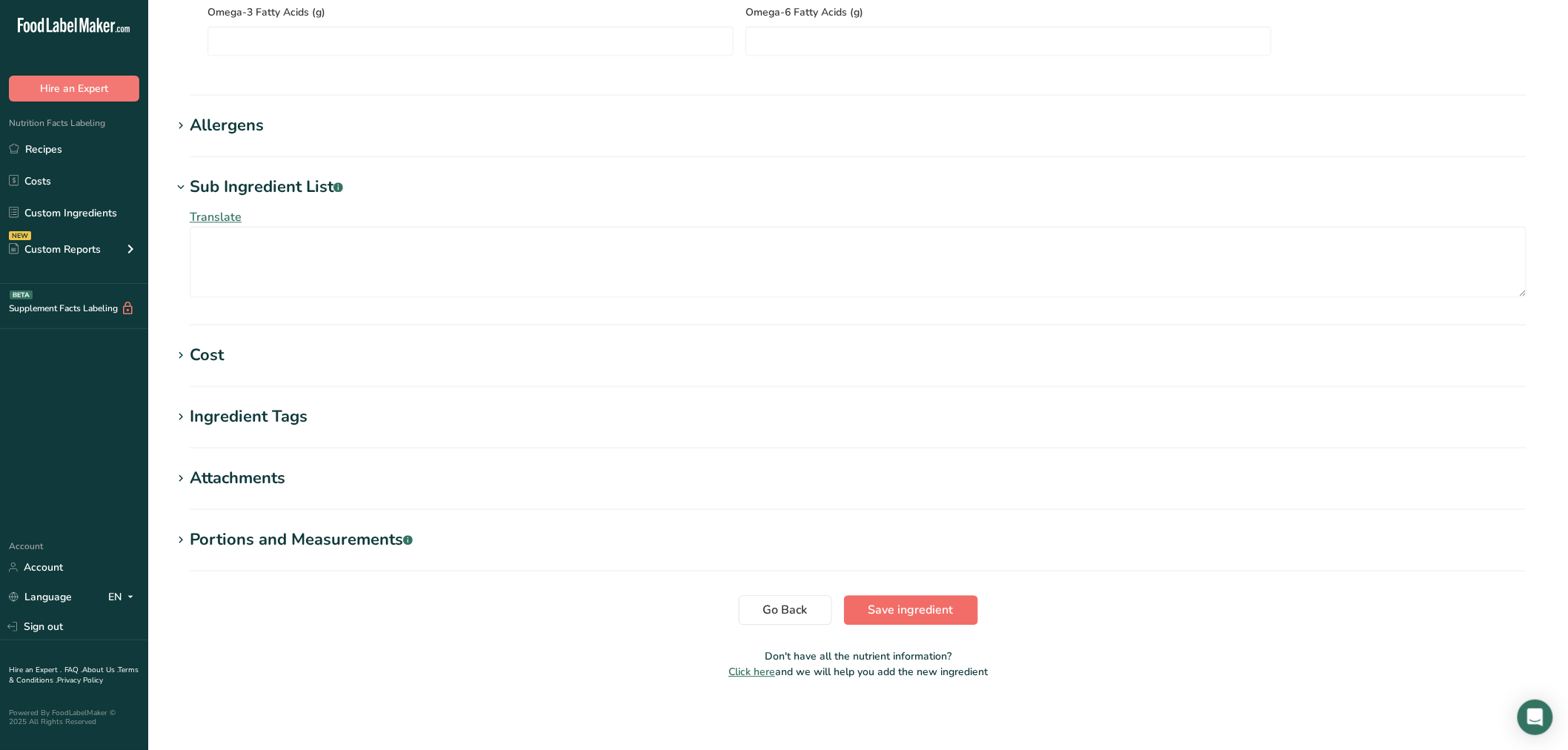
type input "0"
click at [936, 616] on span "Save ingredient" at bounding box center [911, 610] width 86 height 18
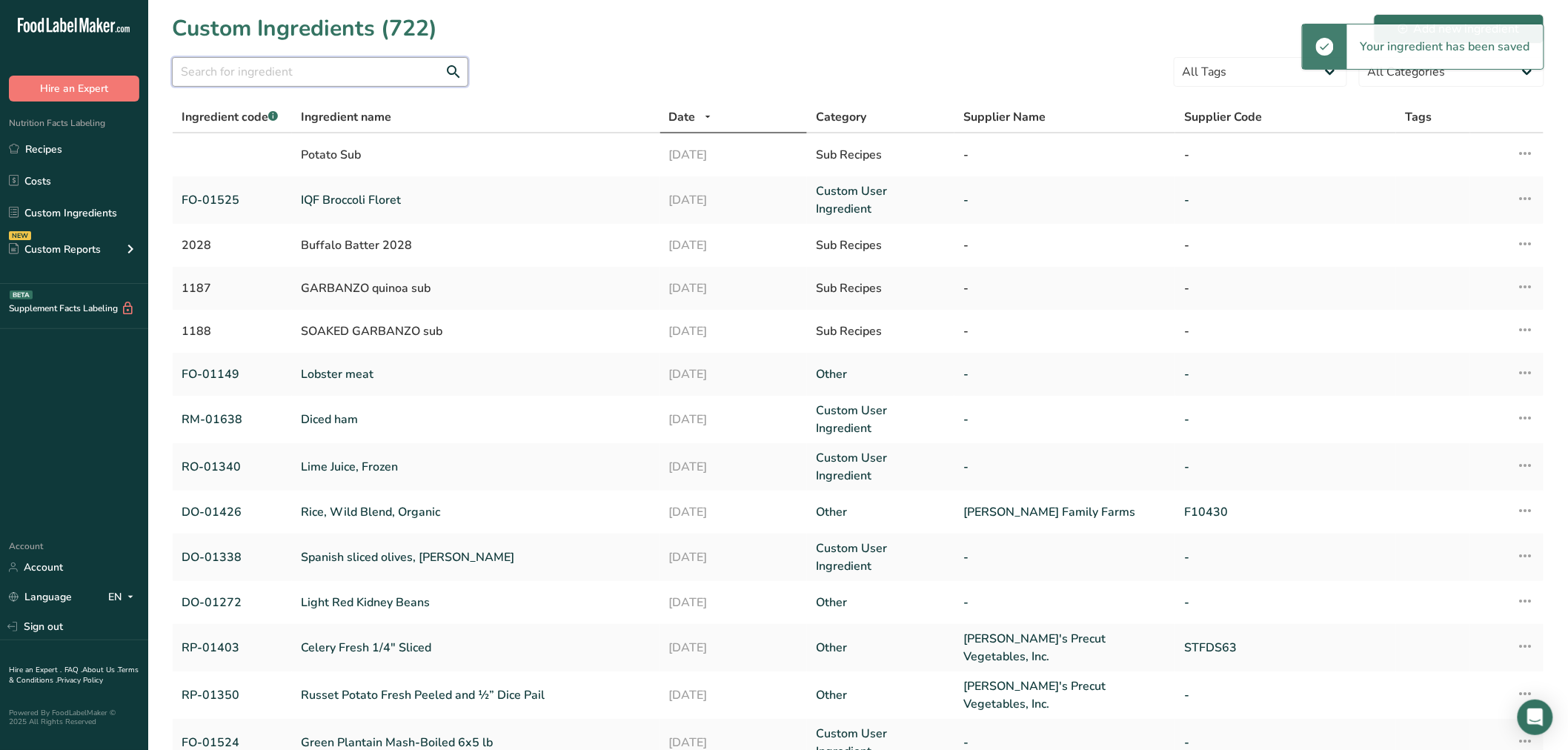
click at [389, 75] on input "text" at bounding box center [320, 71] width 297 height 30
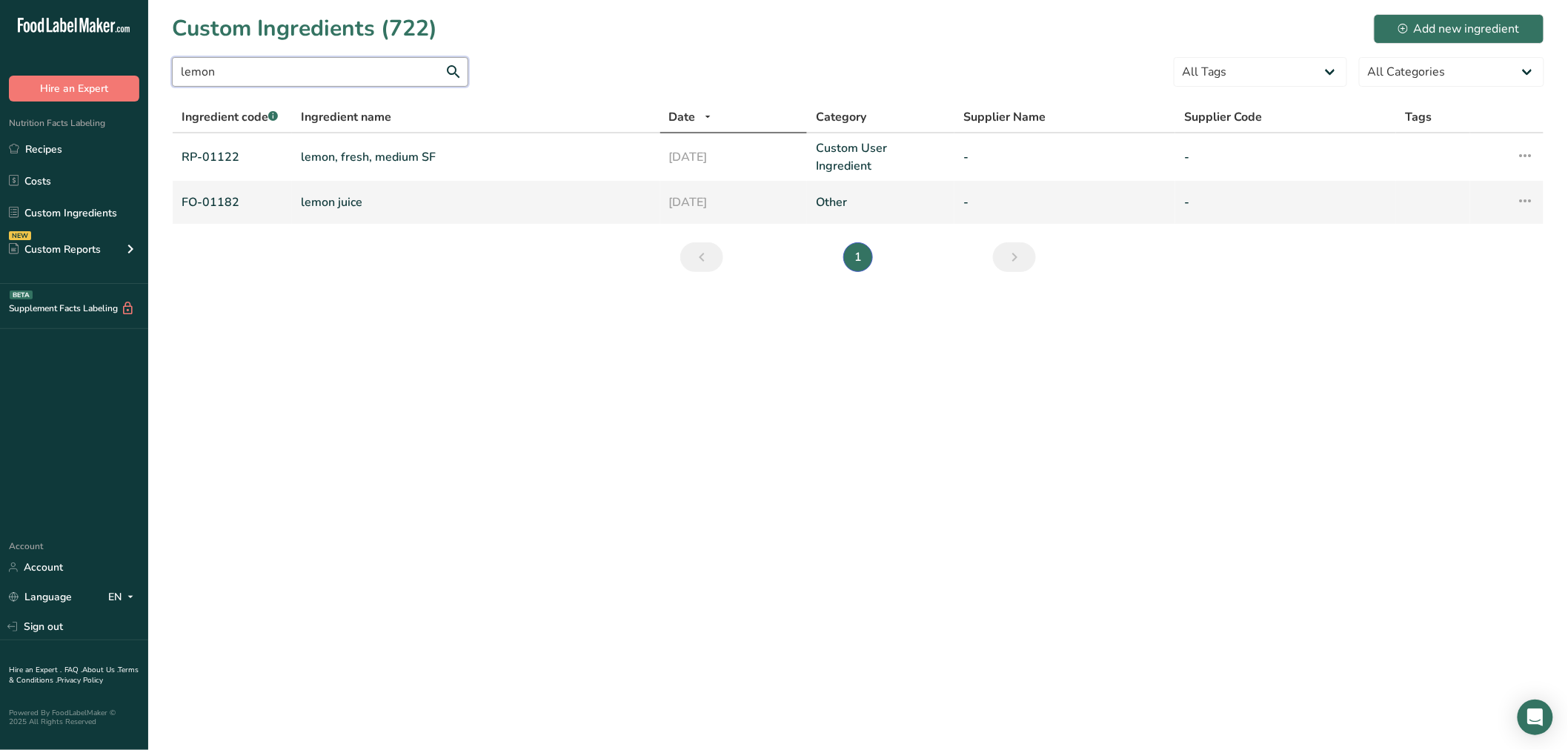
type input "lemon"
click at [328, 203] on link "lemon juice" at bounding box center [476, 202] width 350 height 18
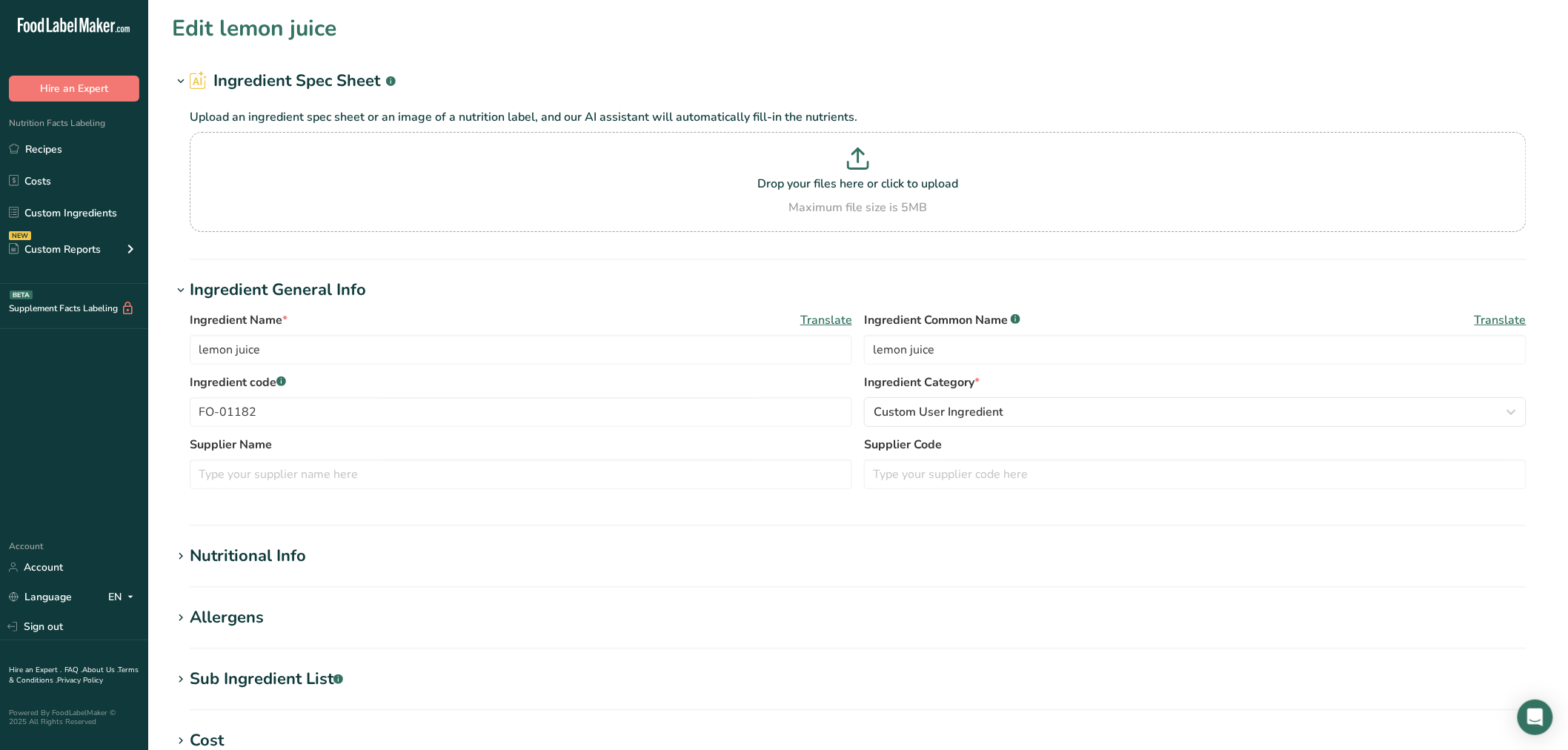
click at [263, 551] on div "Nutritional Info" at bounding box center [247, 556] width 116 height 25
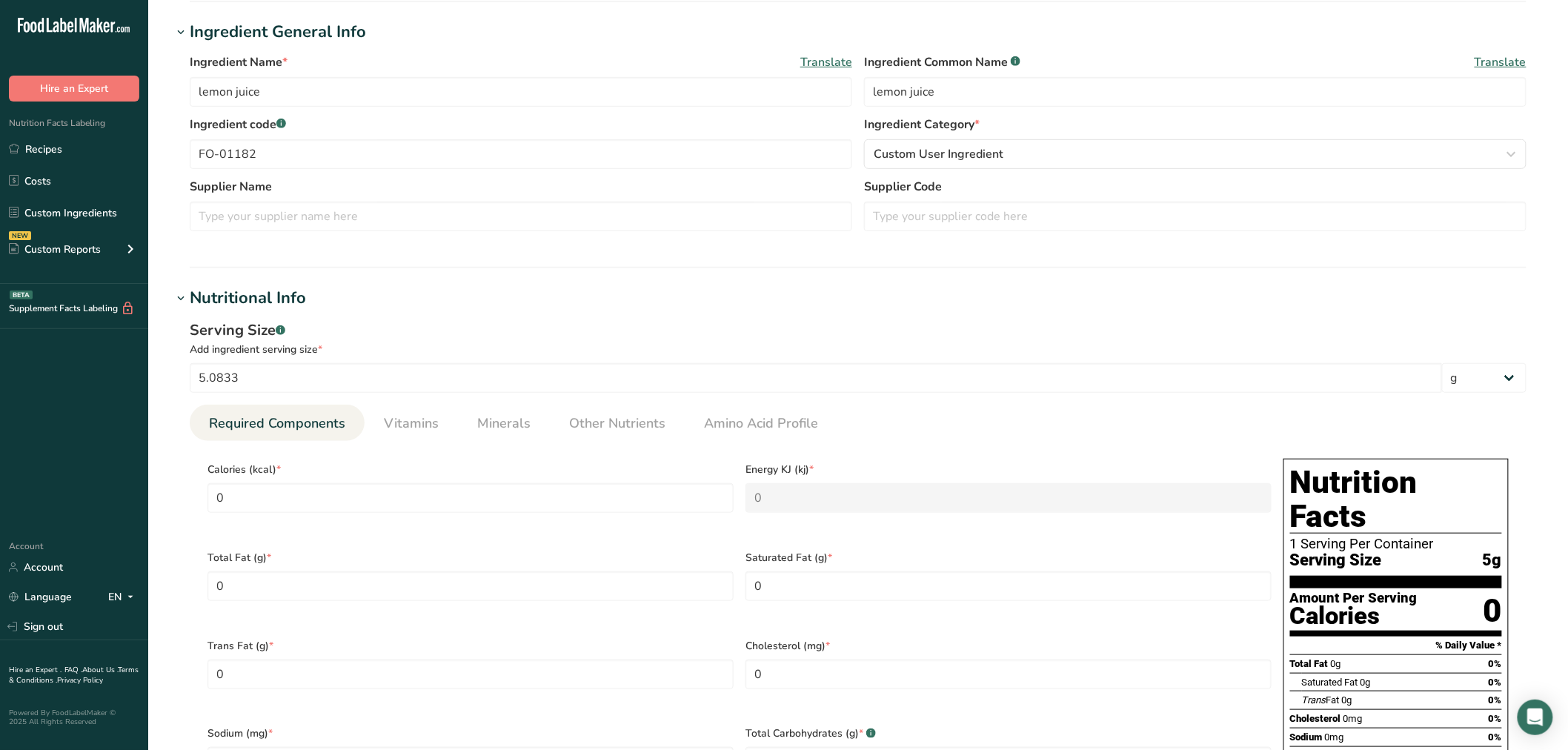
scroll to position [576, 0]
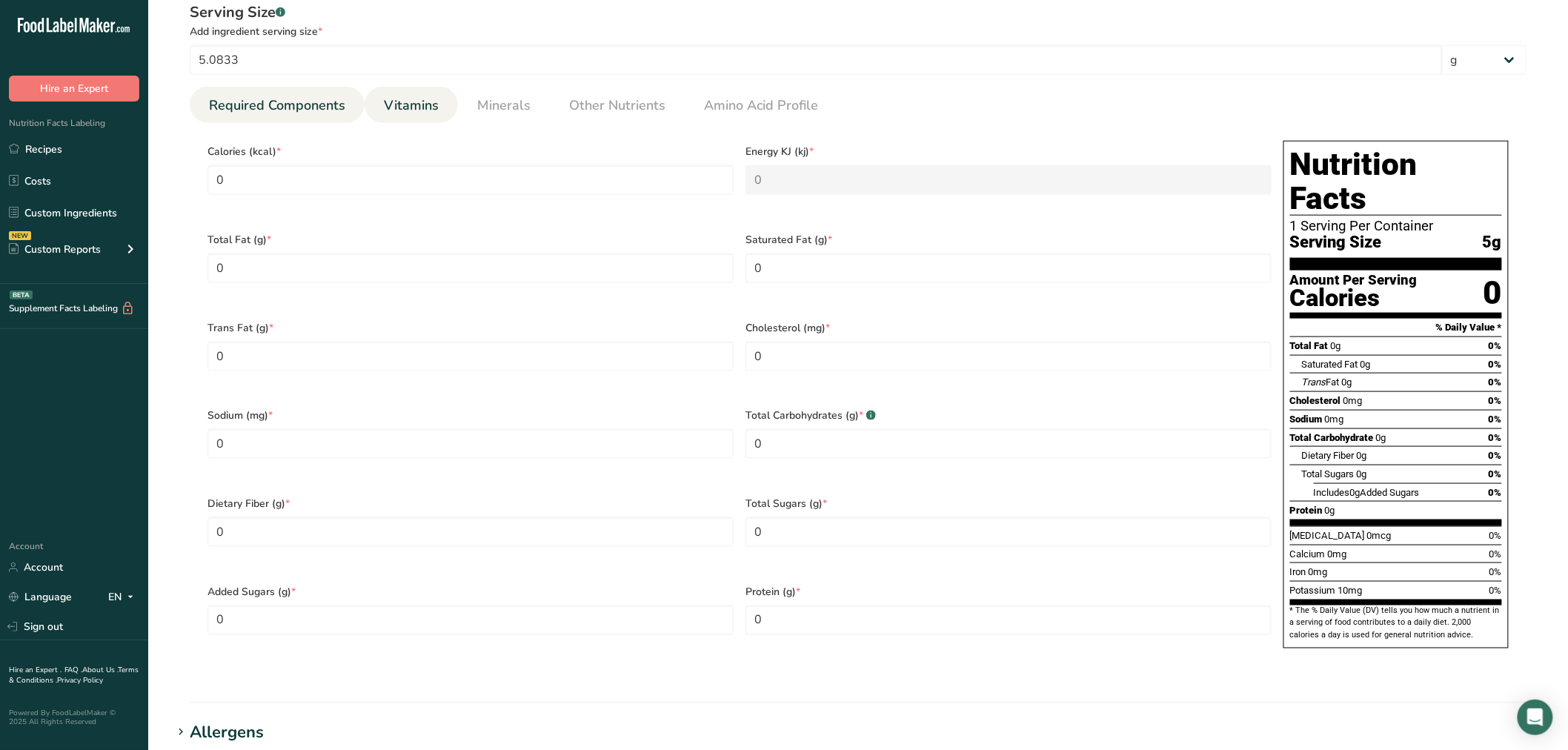
click at [423, 112] on span "Vitamins" at bounding box center [411, 106] width 55 height 20
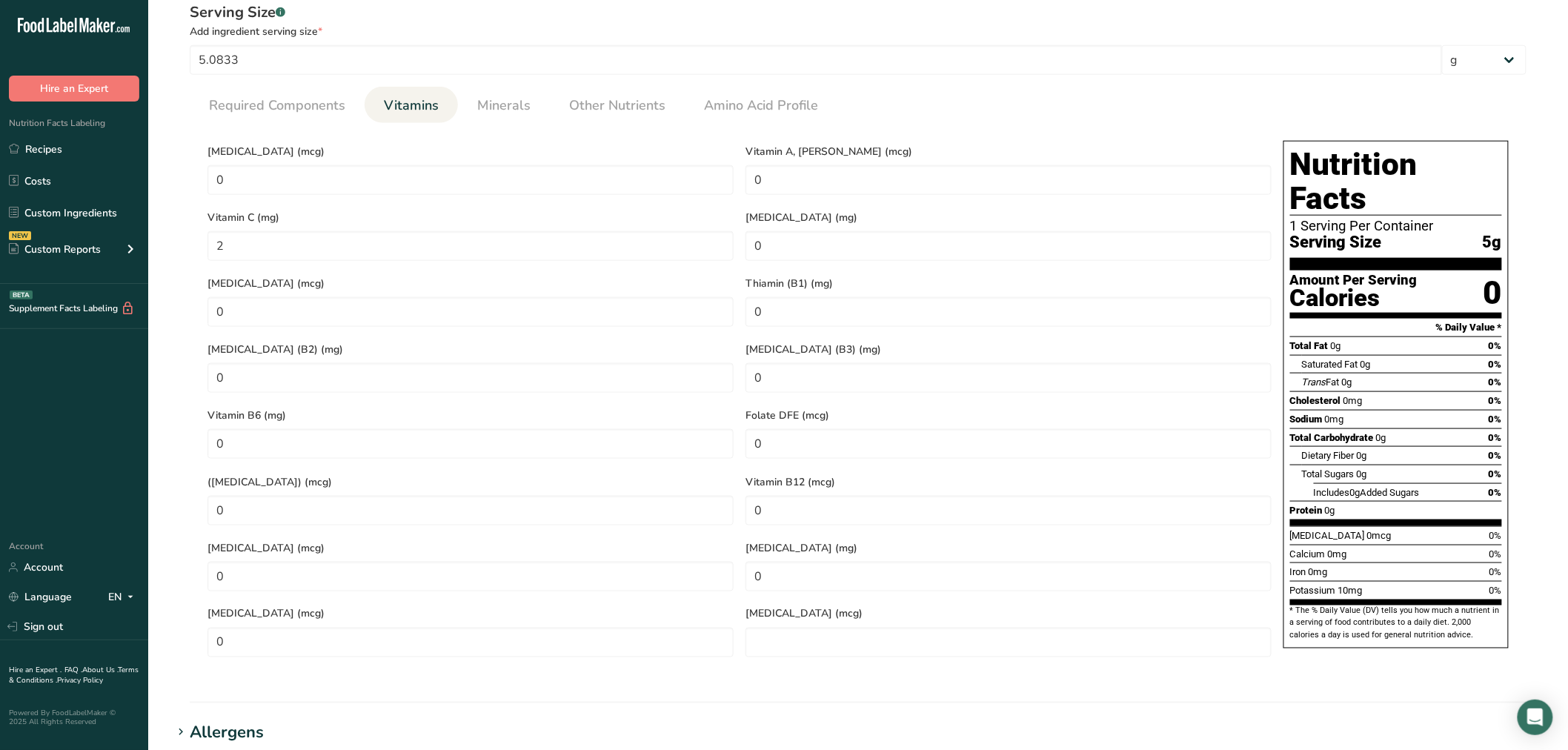
click at [537, 684] on section "Edit lemon juice Ingredient Spec Sheet .a-a{fill:#347362;}.b-a{fill:#fff;} Uplo…" at bounding box center [858, 314] width 1420 height 1780
click at [505, 123] on section "Calories (kcal) * 0 Energy KJ (kj) * 0 Total Fat (g) * 0 Saturated Fat (g) * 0 …" at bounding box center [858, 399] width 1337 height 552
click at [508, 112] on span "Minerals" at bounding box center [504, 106] width 54 height 20
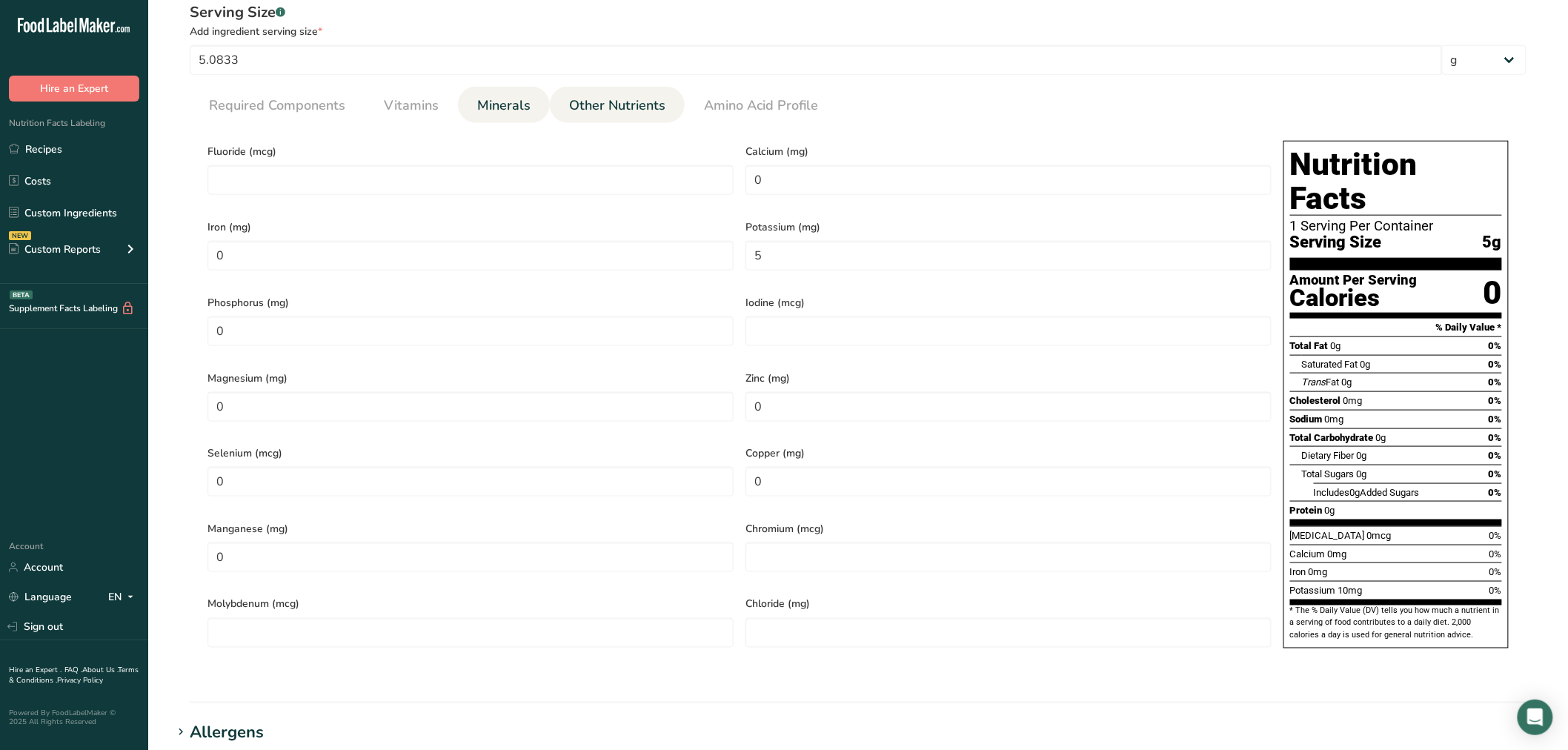
click at [591, 114] on span "Other Nutrients" at bounding box center [617, 106] width 96 height 20
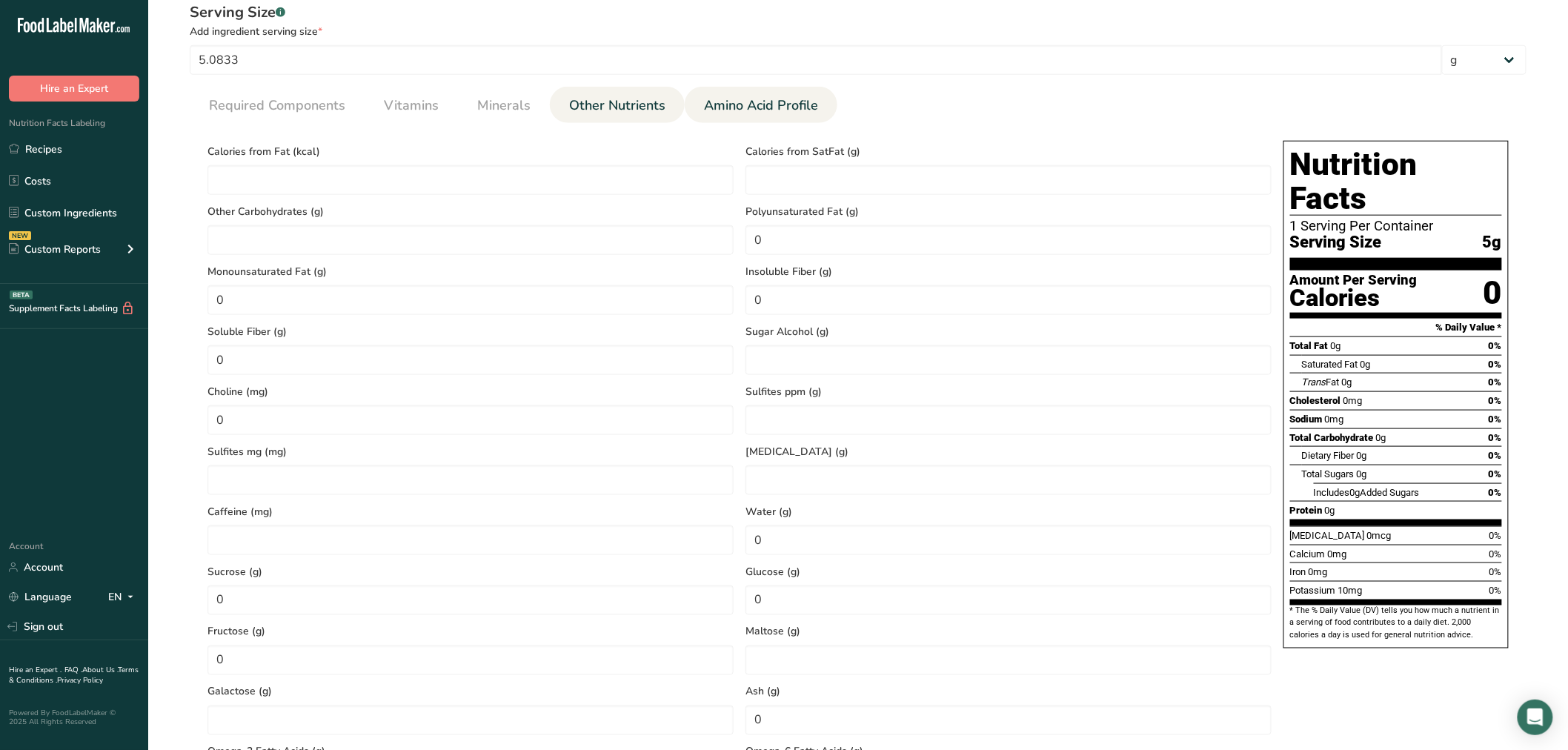
click at [764, 102] on span "Amino Acid Profile" at bounding box center [760, 106] width 114 height 20
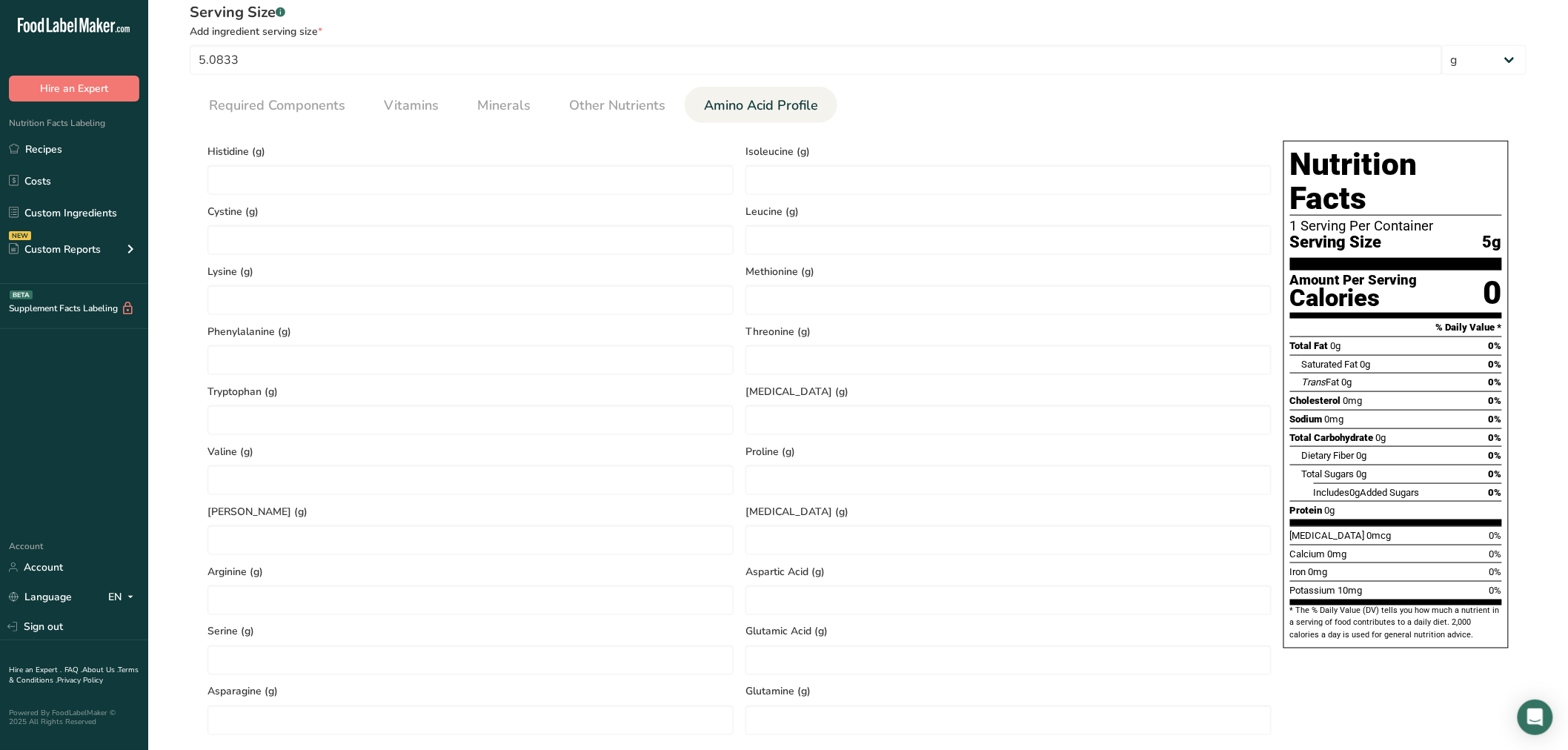
click at [639, 126] on section "Calories (kcal) * 0 Energy KJ (kj) * 0 Total Fat (g) * 0 Saturated Fat (g) * 0 …" at bounding box center [858, 435] width 1337 height 624
click at [646, 106] on span "Other Nutrients" at bounding box center [617, 106] width 96 height 20
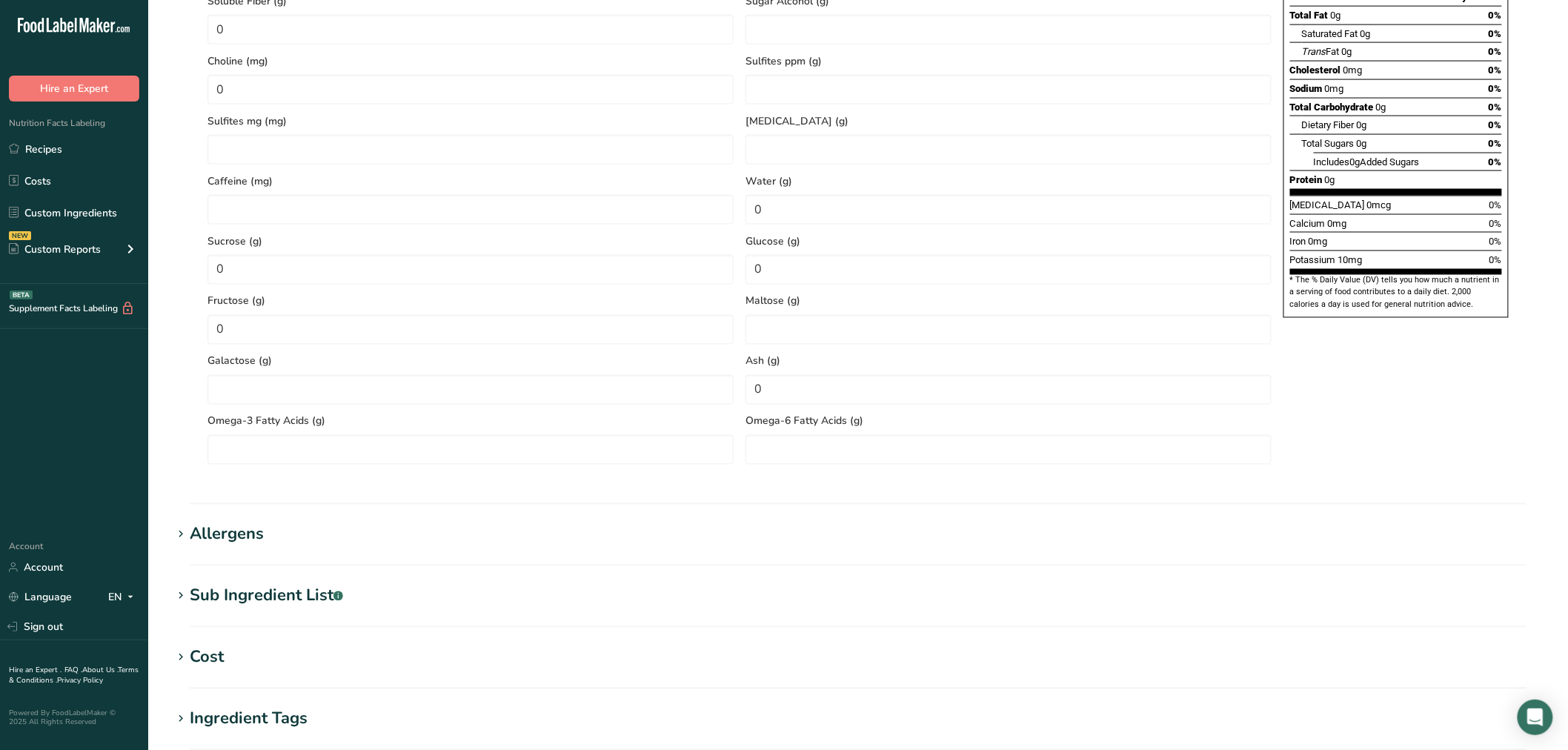
scroll to position [1070, 0]
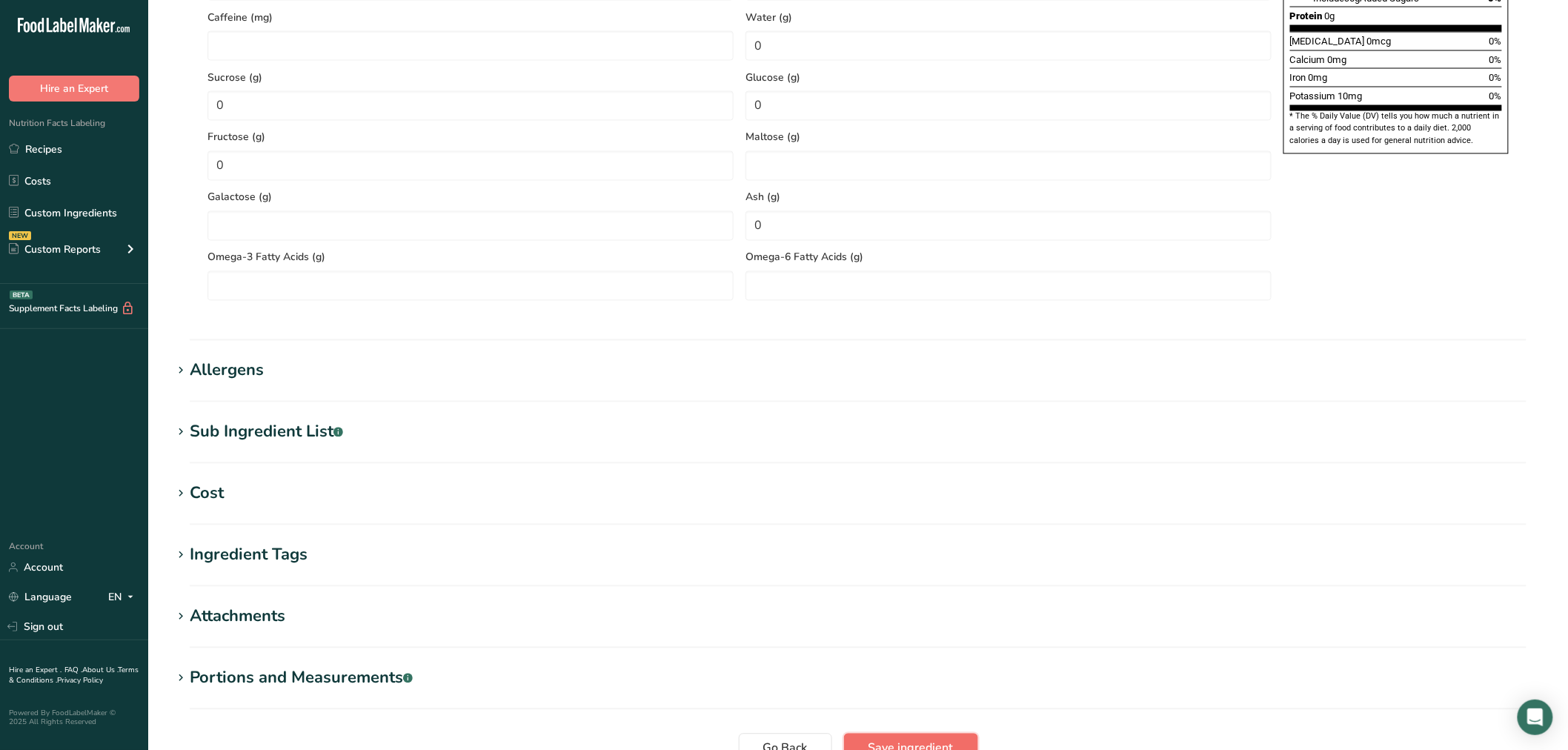
click at [878, 735] on button "Save ingredient" at bounding box center [912, 748] width 134 height 30
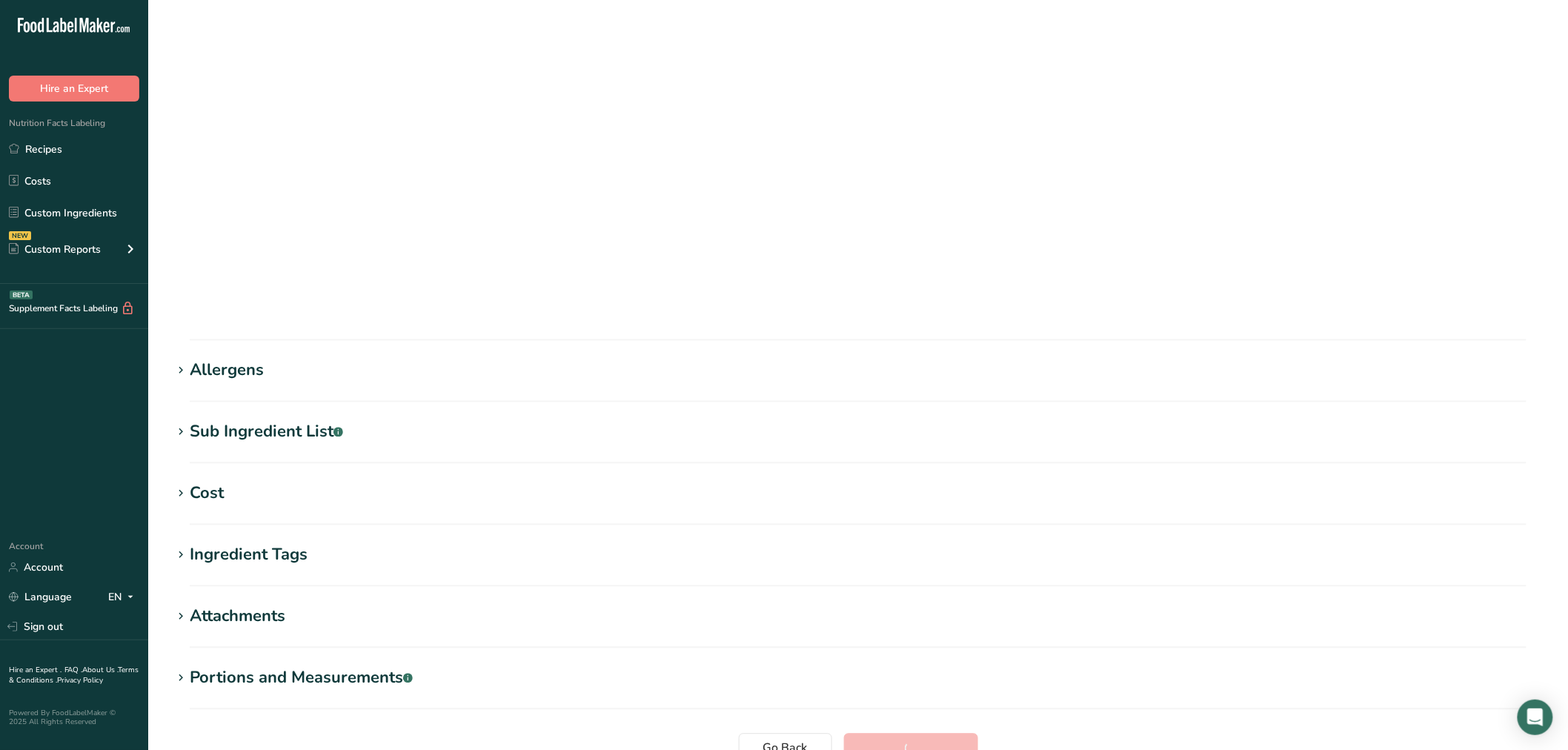
scroll to position [34, 0]
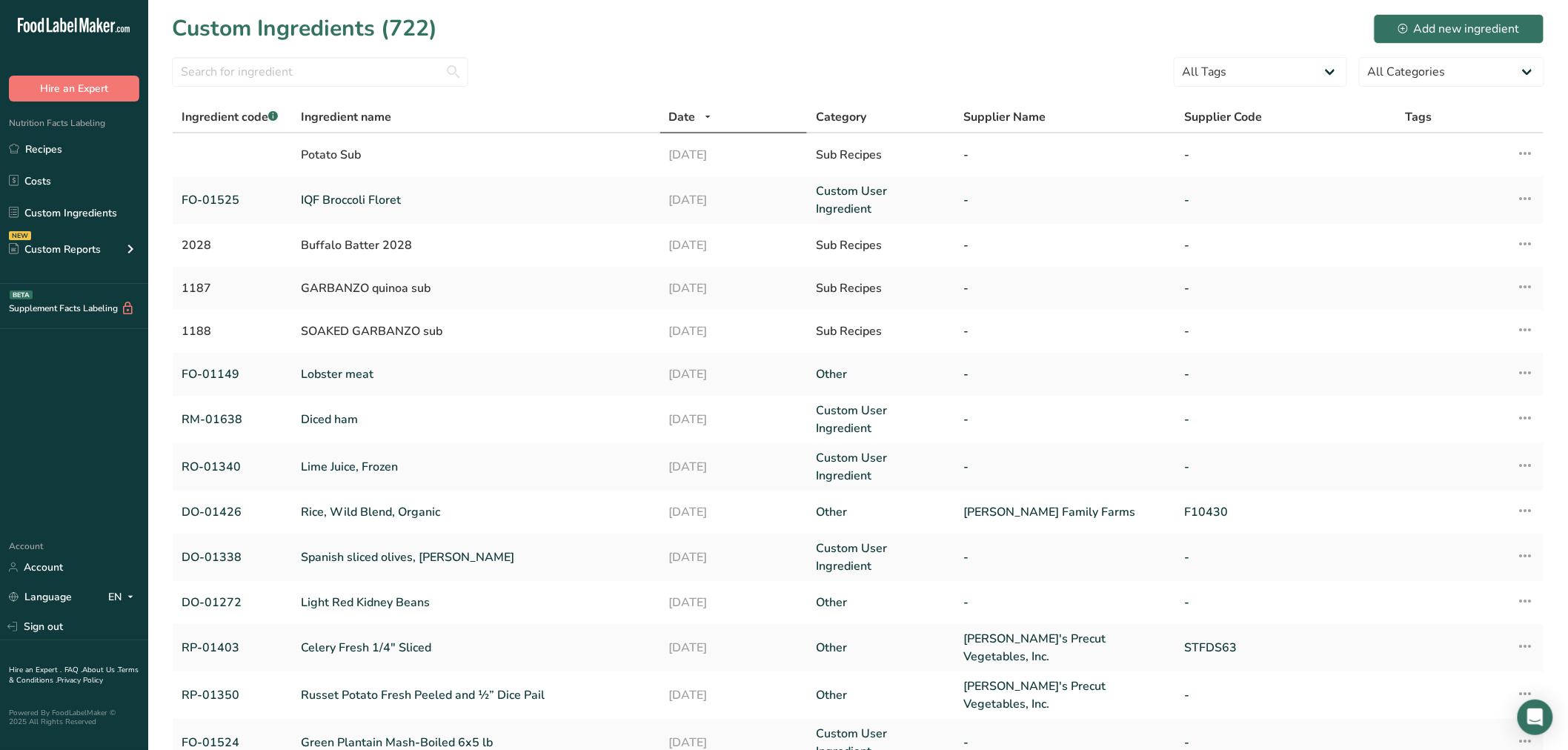
click at [278, 91] on div at bounding box center [320, 76] width 297 height 38
click at [278, 85] on input "text" at bounding box center [320, 71] width 297 height 30
paste input "DO-01313"
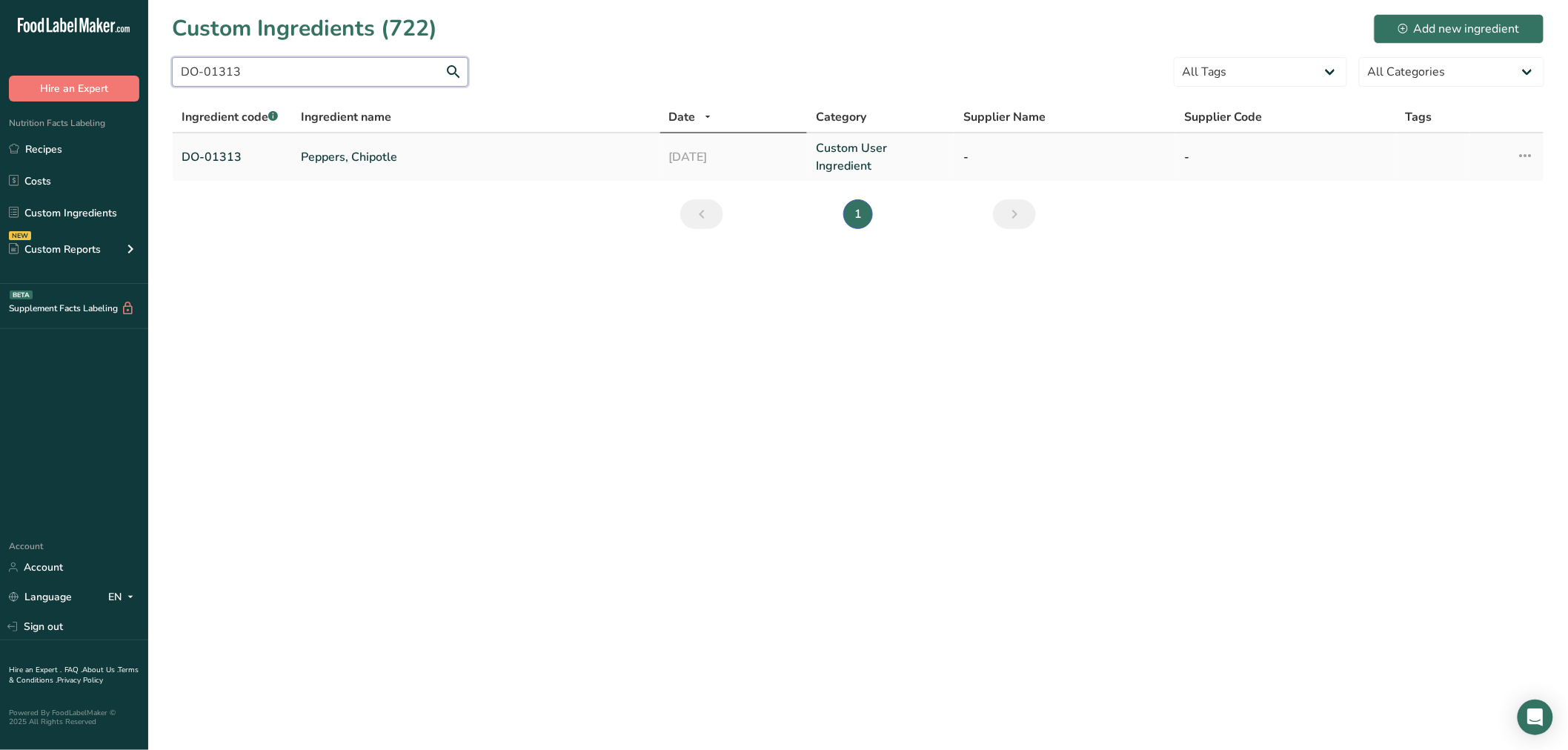
type input "DO-01313"
click at [368, 162] on link "Peppers, Chipotle" at bounding box center [476, 157] width 350 height 18
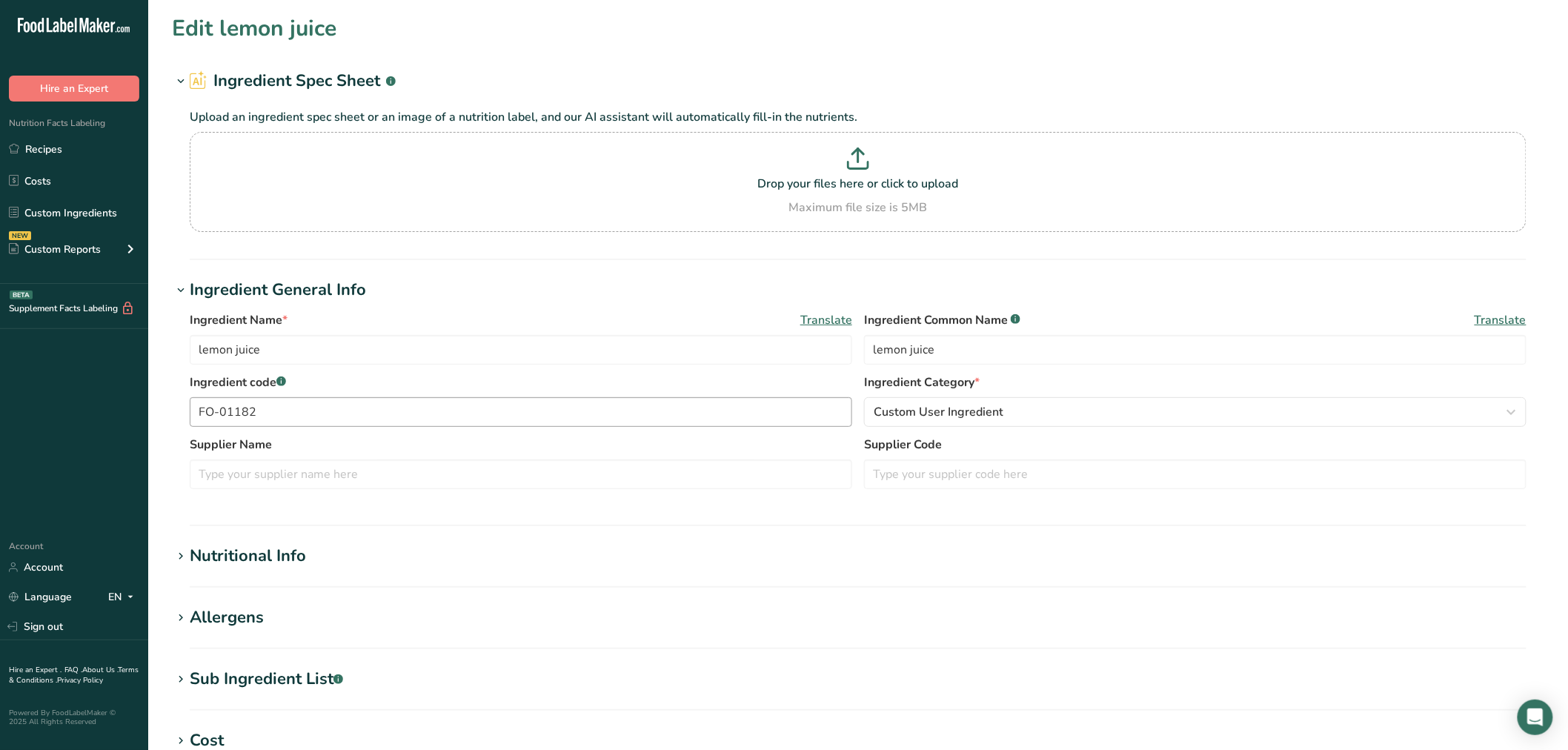
type input "Peppers, Chipotle"
type input "chipotle peppers"
type input "DO-01313"
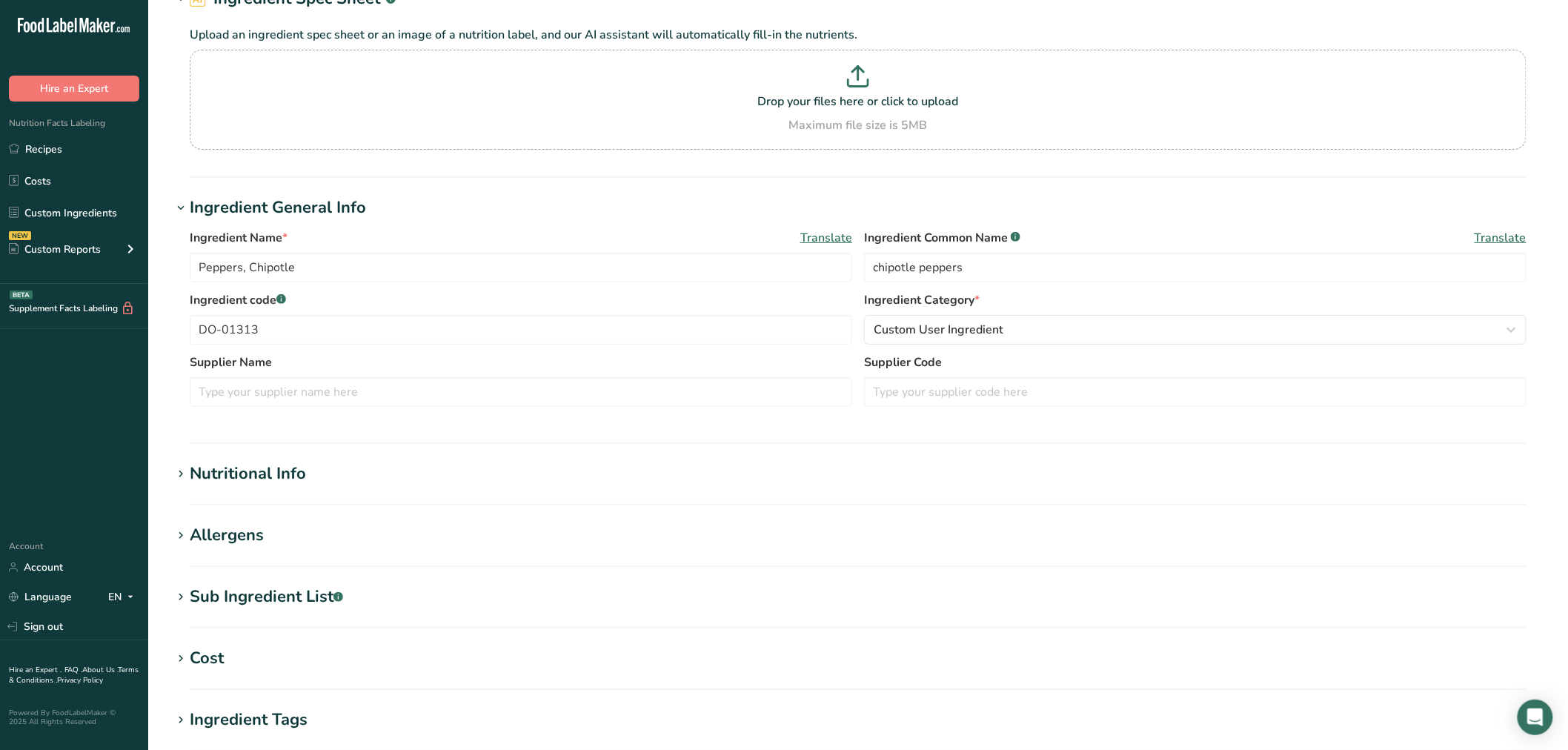
click at [277, 620] on section "Sub Ingredient List .a-a{fill:#347362;}.b-a{fill:#fff;} Translate water, hydrat…" at bounding box center [858, 606] width 1372 height 44
click at [286, 602] on div "Sub Ingredient List .a-a{fill:#347362;}.b-a{fill:#fff;}" at bounding box center [266, 596] width 154 height 25
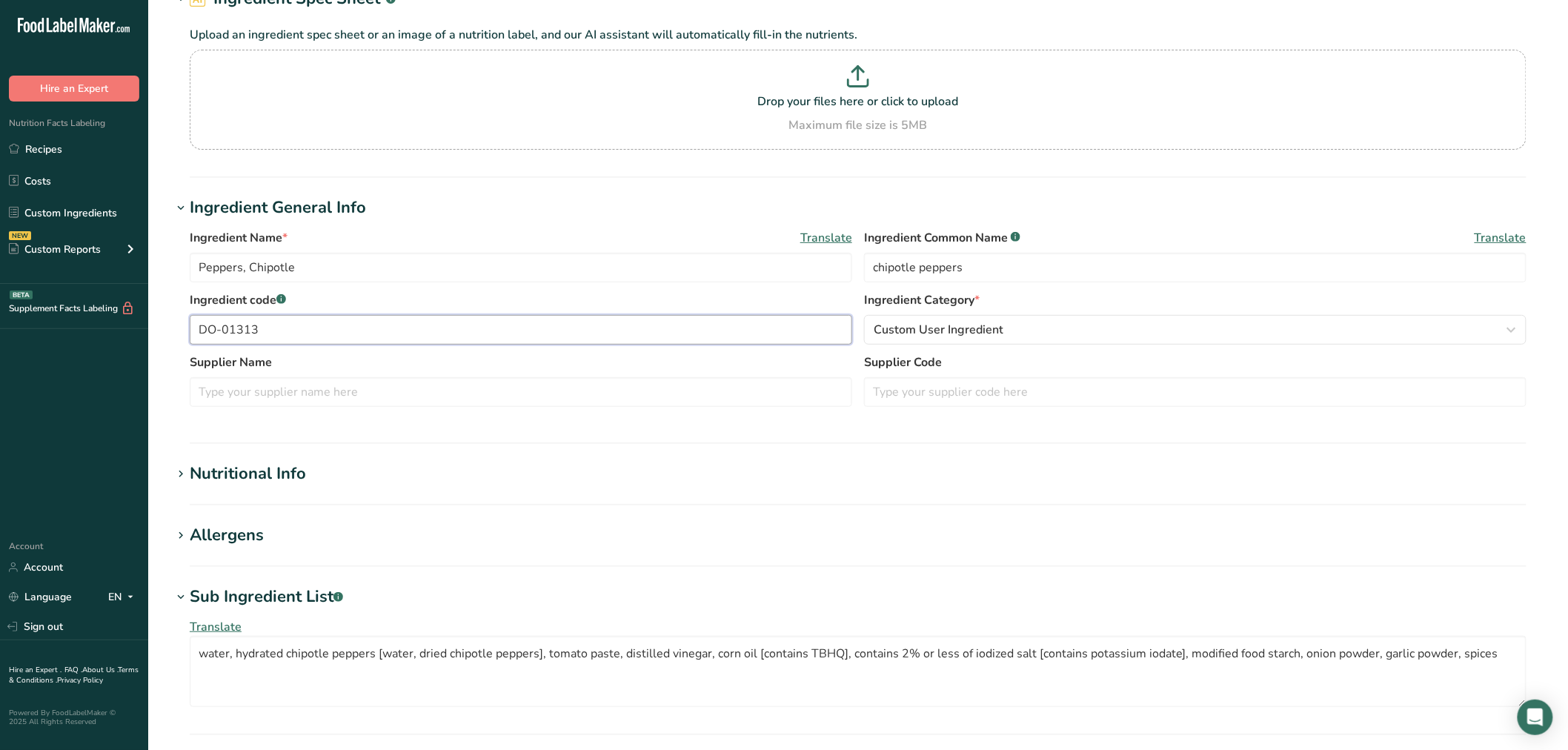
drag, startPoint x: 293, startPoint y: 343, endPoint x: 75, endPoint y: 361, distance: 218.7
click at [17, 339] on div ".a-20{fill:#fff;} Hire an Expert Nutrition Facts Labeling Recipes Costs Custom …" at bounding box center [784, 539] width 1568 height 1243
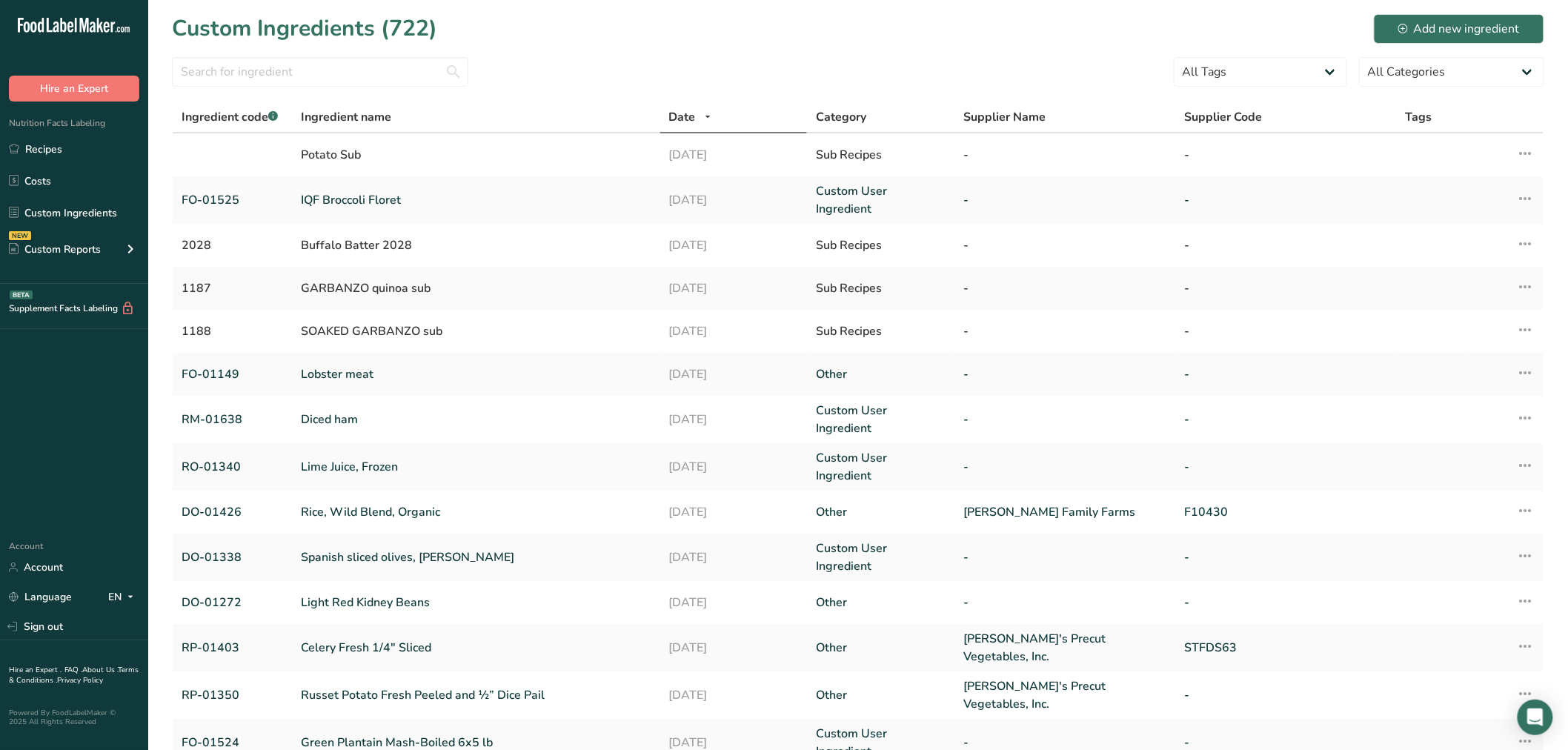
click at [282, 55] on section "Custom Ingredients (722) Add new ingredient All Tags Source of Antioxidants Pre…" at bounding box center [858, 441] width 1420 height 881
click at [276, 74] on input "text" at bounding box center [320, 71] width 297 height 30
paste input "01355"
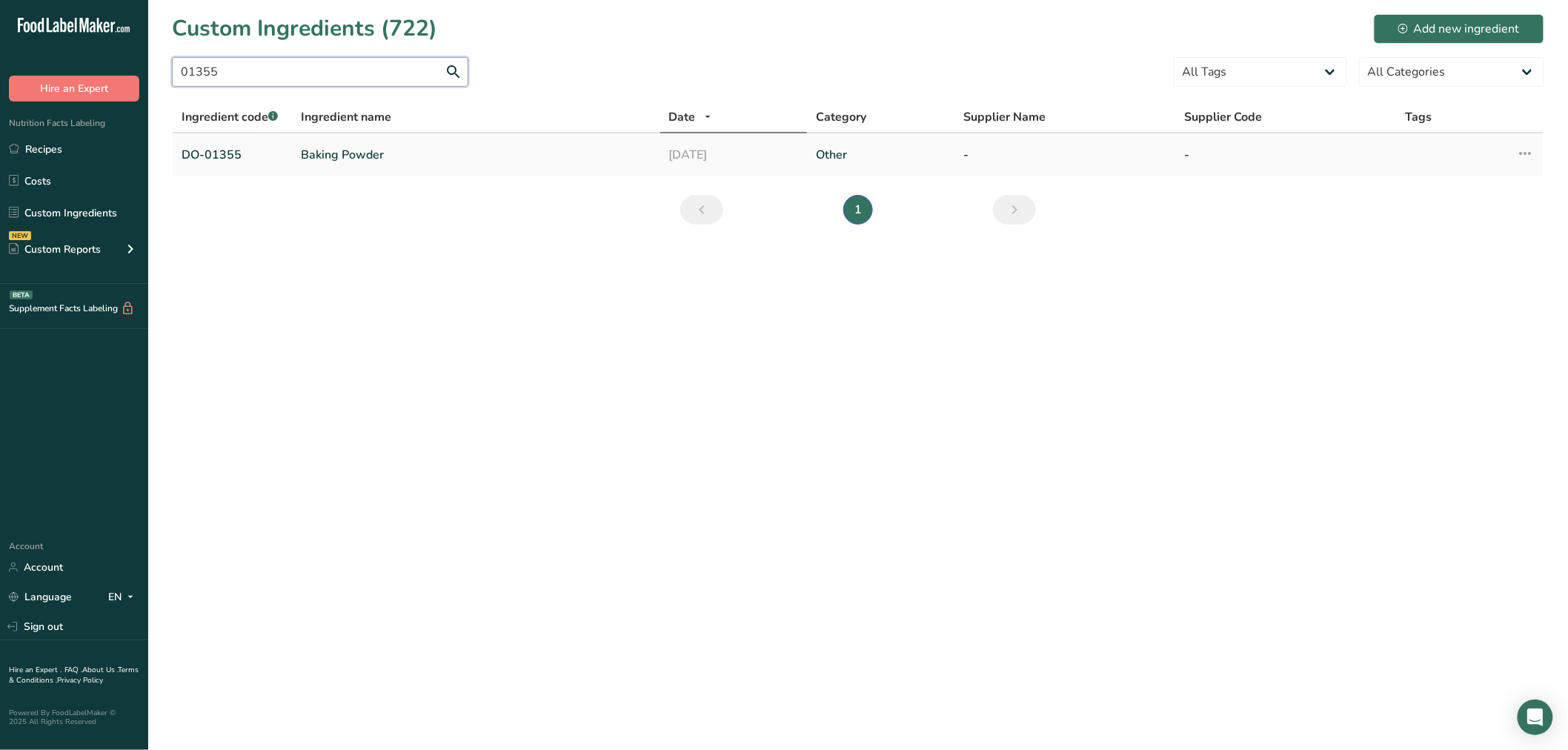
type input "01355"
drag, startPoint x: 341, startPoint y: 143, endPoint x: 337, endPoint y: 150, distance: 8.1
click at [337, 150] on link "Baking Powder" at bounding box center [476, 155] width 350 height 18
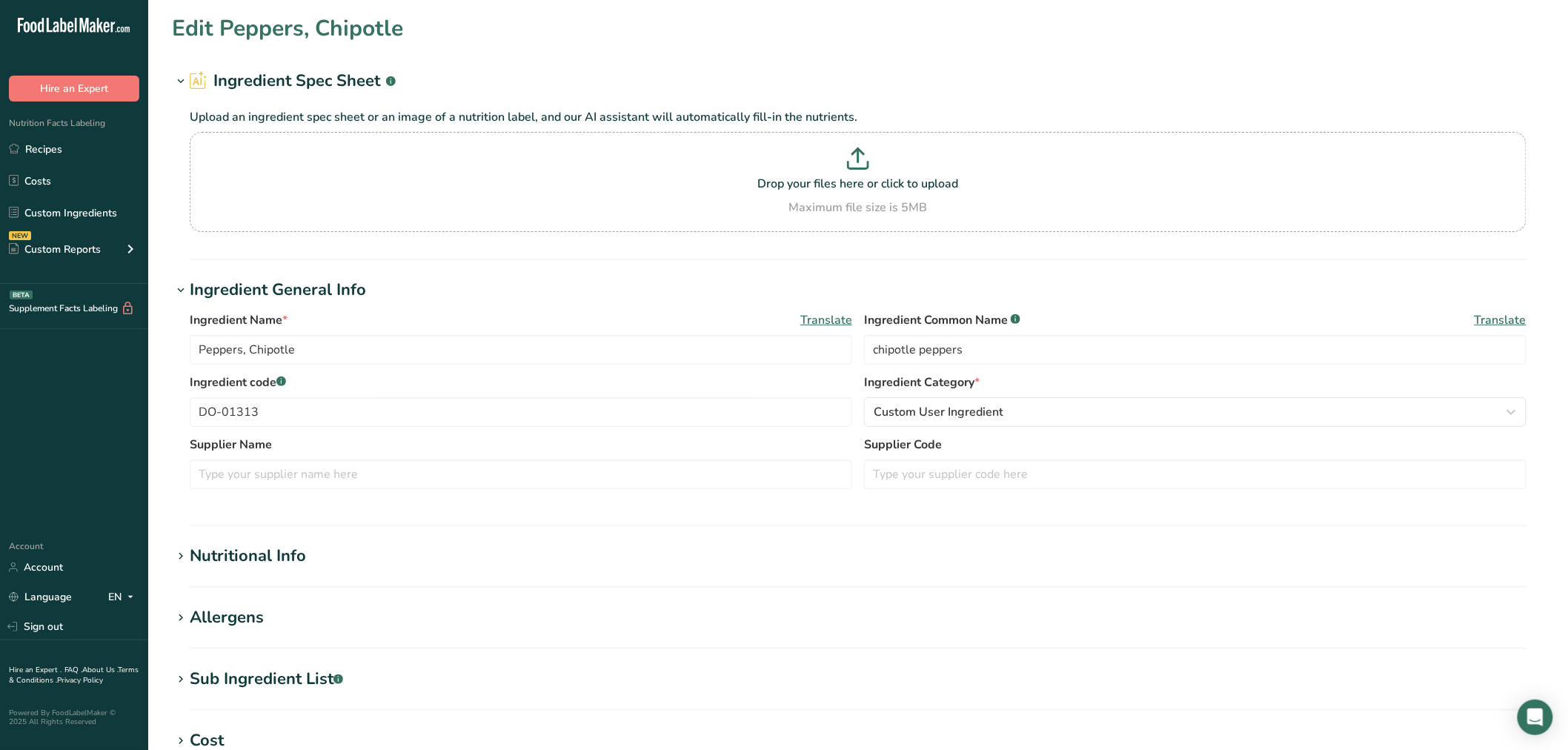
type input "Baking Powder"
type input "baking powder"
type input "DO-01355"
type input "100"
type input "94.5"
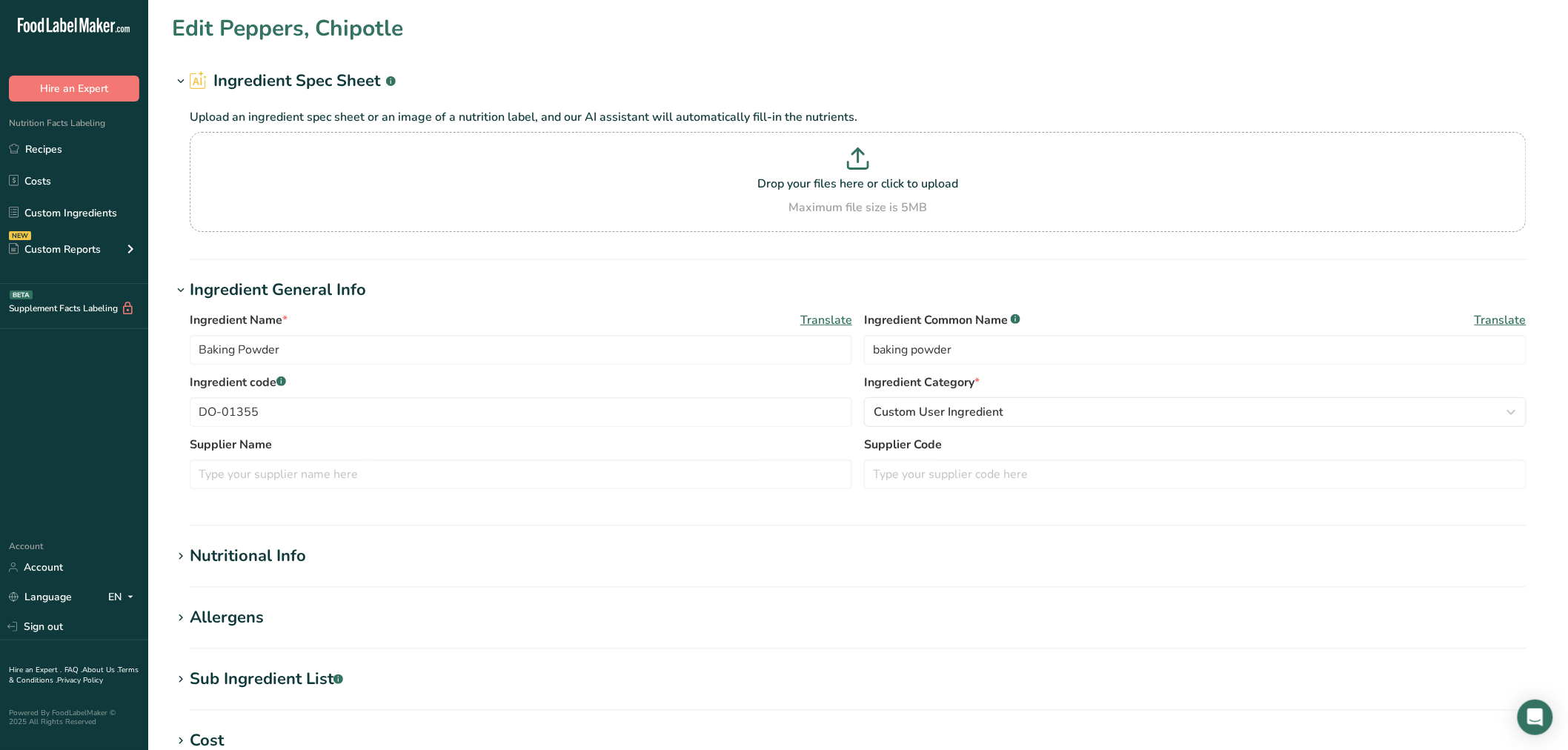
type KJ "395.4"
type Fat "0"
type input "0"
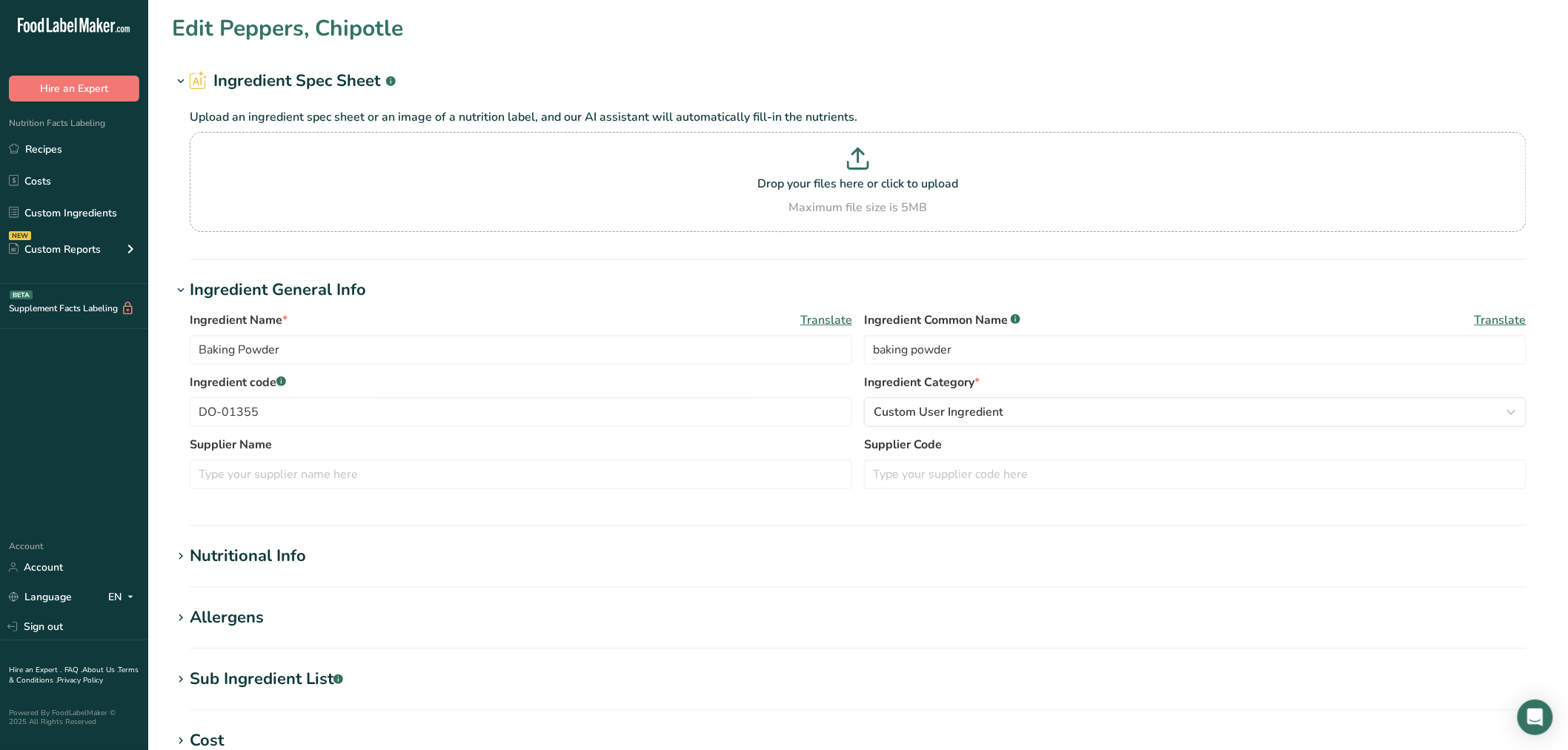
type input "16226.2"
type Carbohydrates "24.84"
drag, startPoint x: 276, startPoint y: 550, endPoint x: 270, endPoint y: 575, distance: 25.7
click at [265, 582] on section "Nutritional Info Serving Size .a-a{fill:#347362;}.b-a{fill:#fff;} Add ingredien…" at bounding box center [858, 565] width 1372 height 44
click at [264, 556] on div "Nutritional Info" at bounding box center [247, 556] width 116 height 25
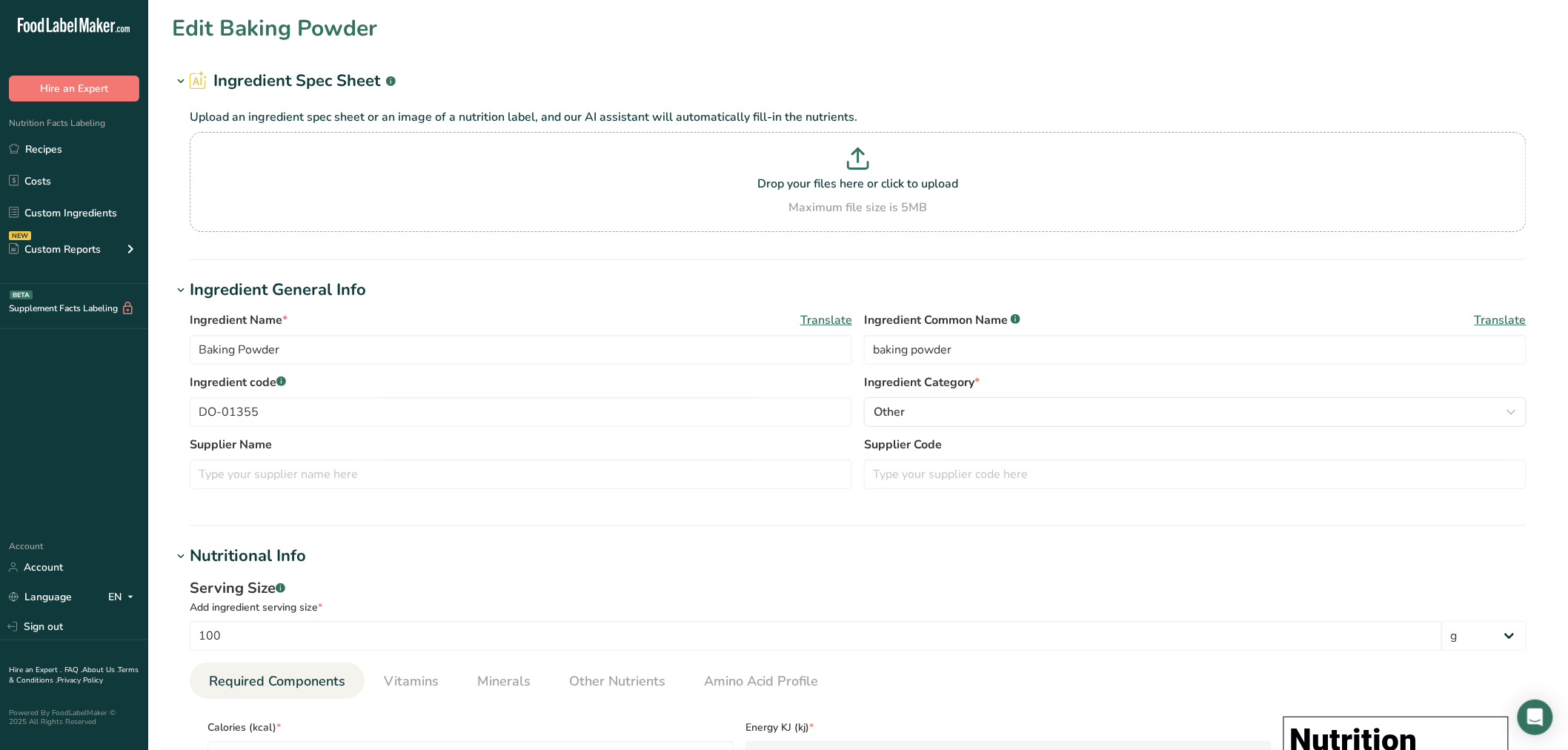
click at [198, 553] on div "Nutritional Info" at bounding box center [247, 556] width 116 height 25
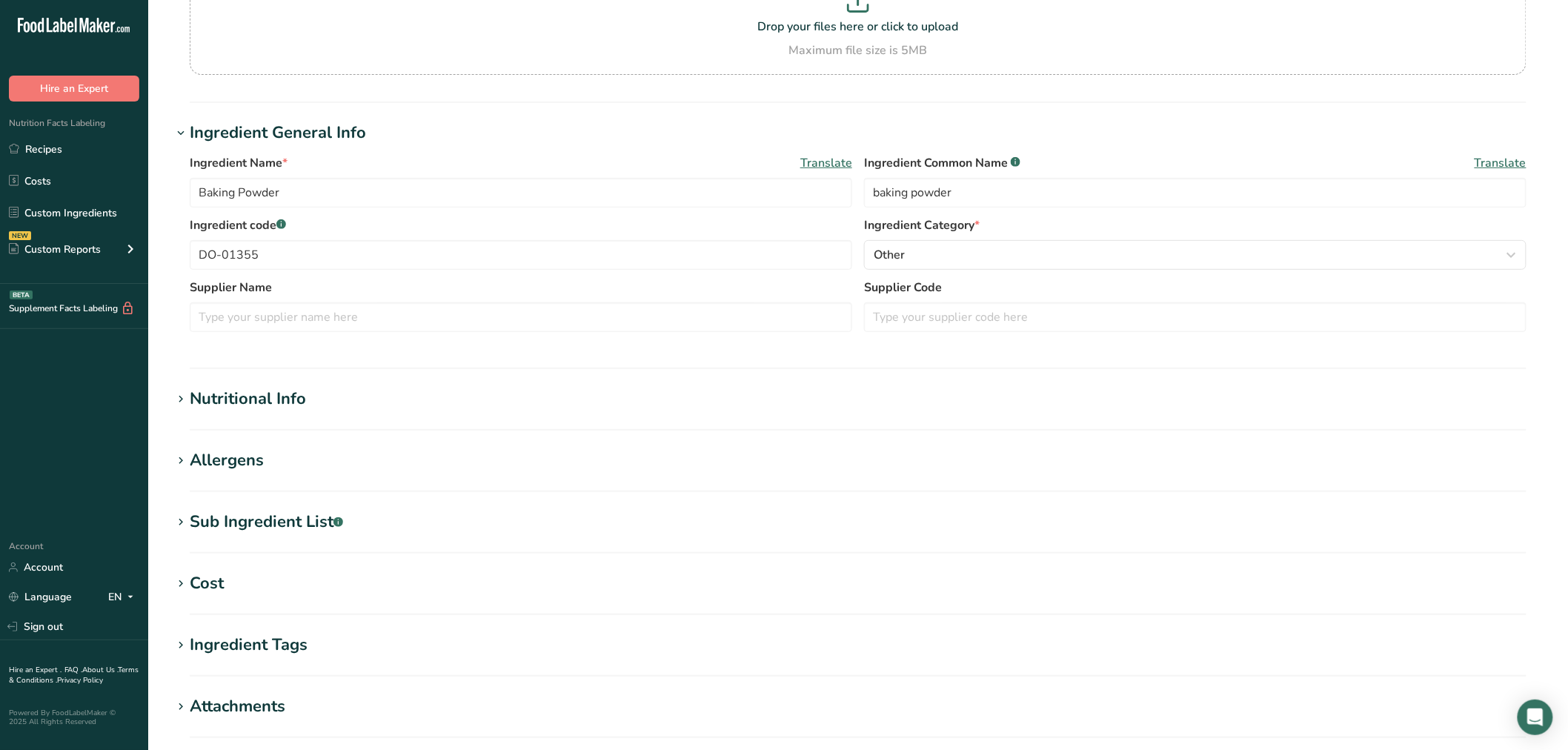
scroll to position [165, 0]
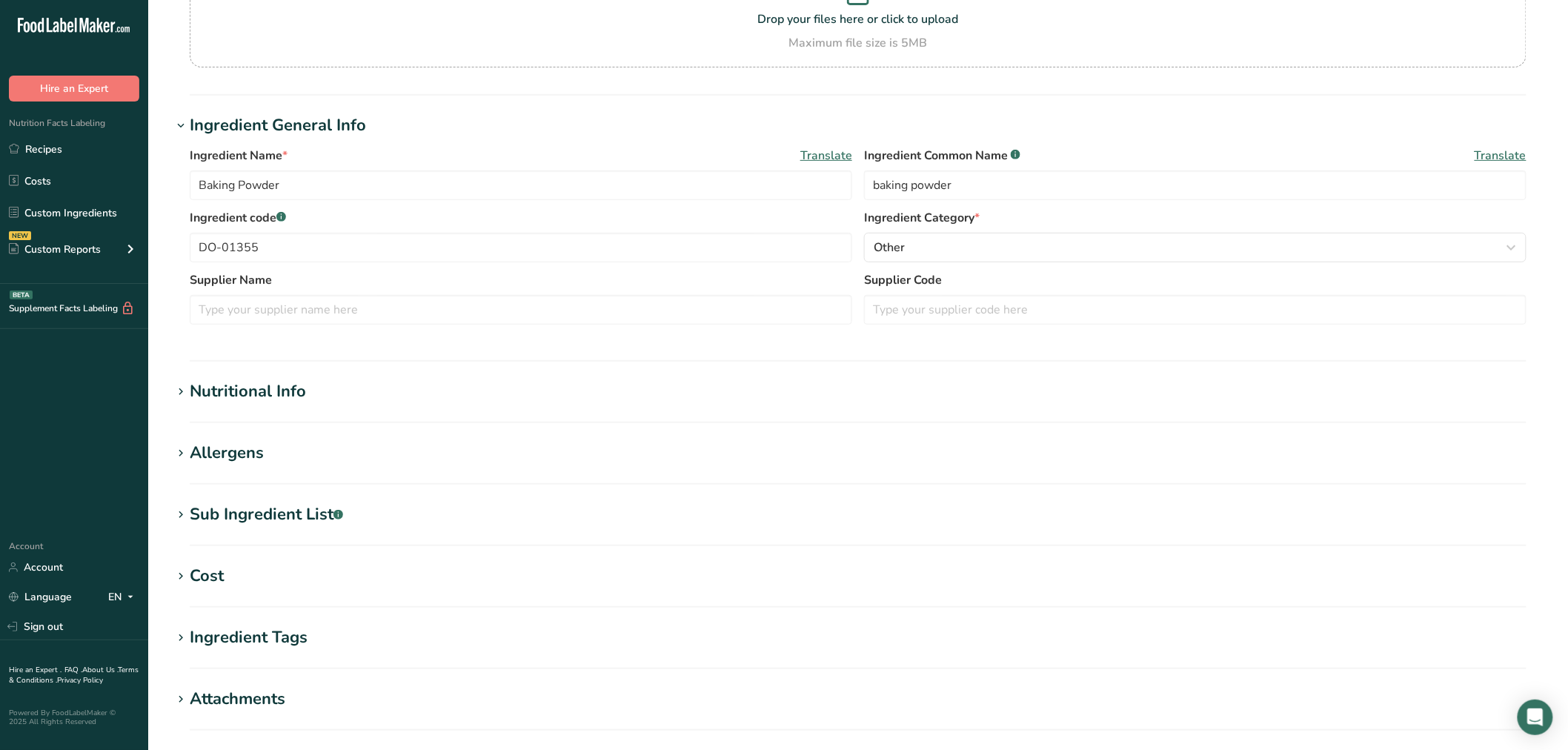
click at [245, 521] on div "Sub Ingredient List .a-a{fill:#347362;}.b-a{fill:#fff;}" at bounding box center [266, 514] width 154 height 25
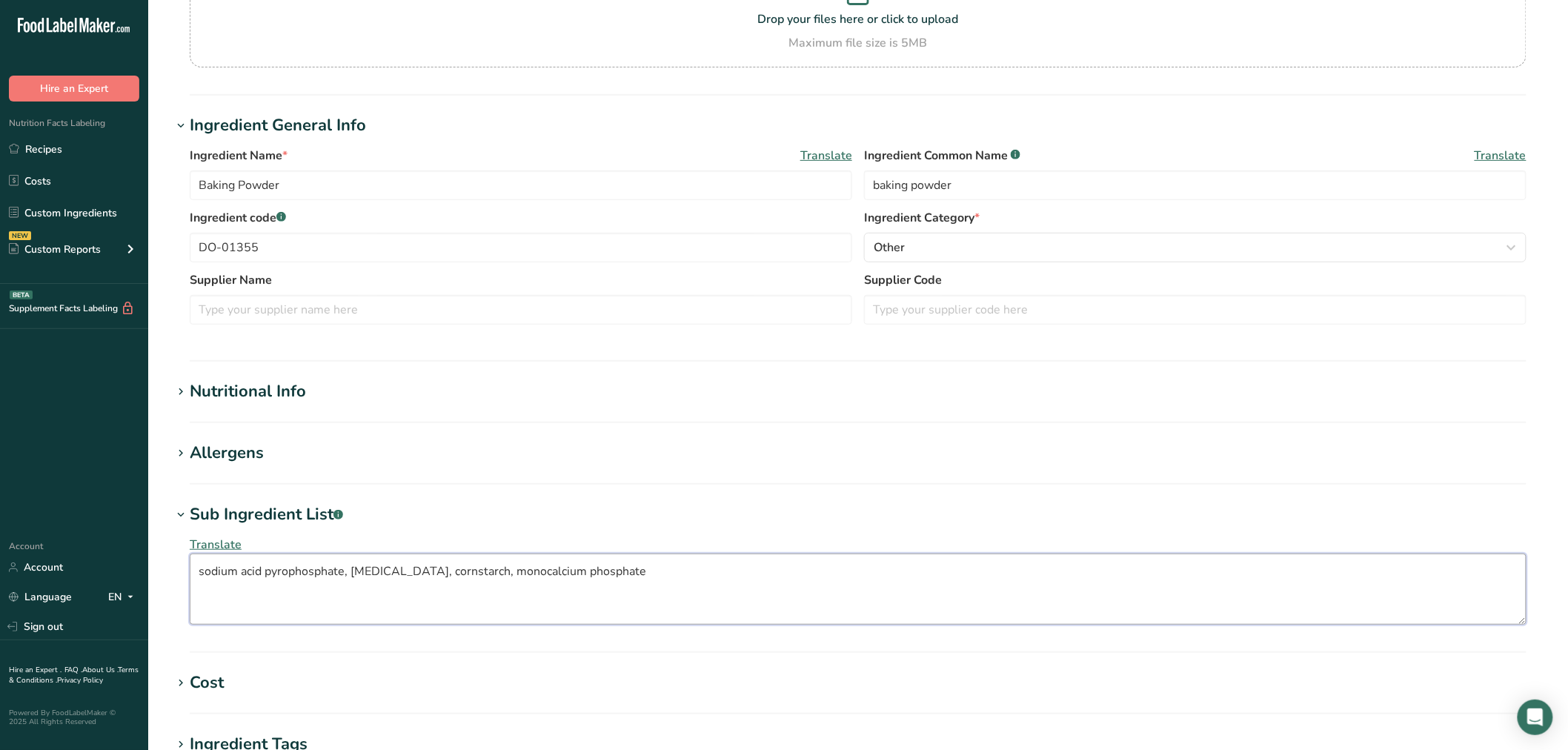
click at [481, 572] on textarea "sodium acid pyrophosphate, sodium bicarbonate, cornstarch, monocalcium phosphate" at bounding box center [858, 588] width 1337 height 71
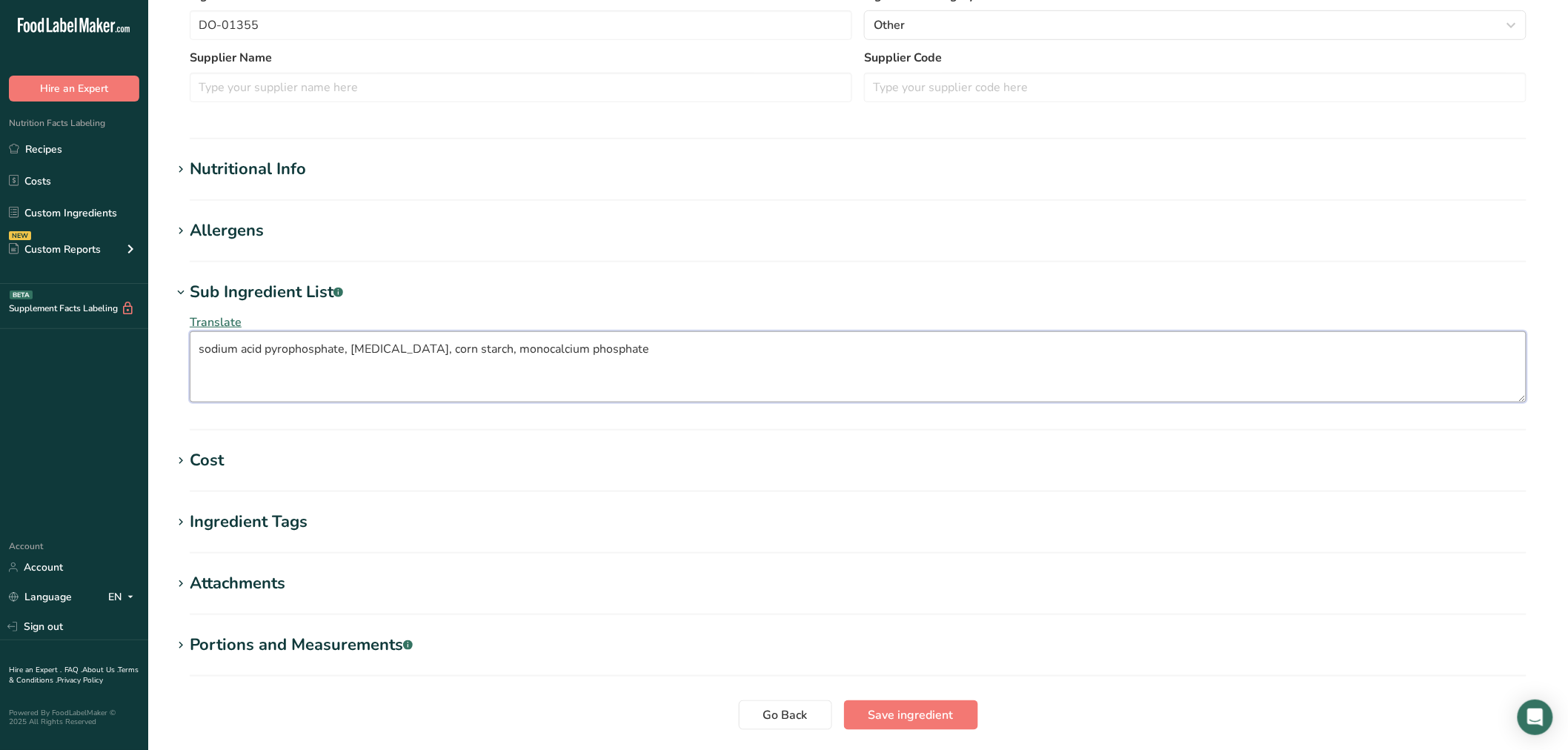
scroll to position [411, 0]
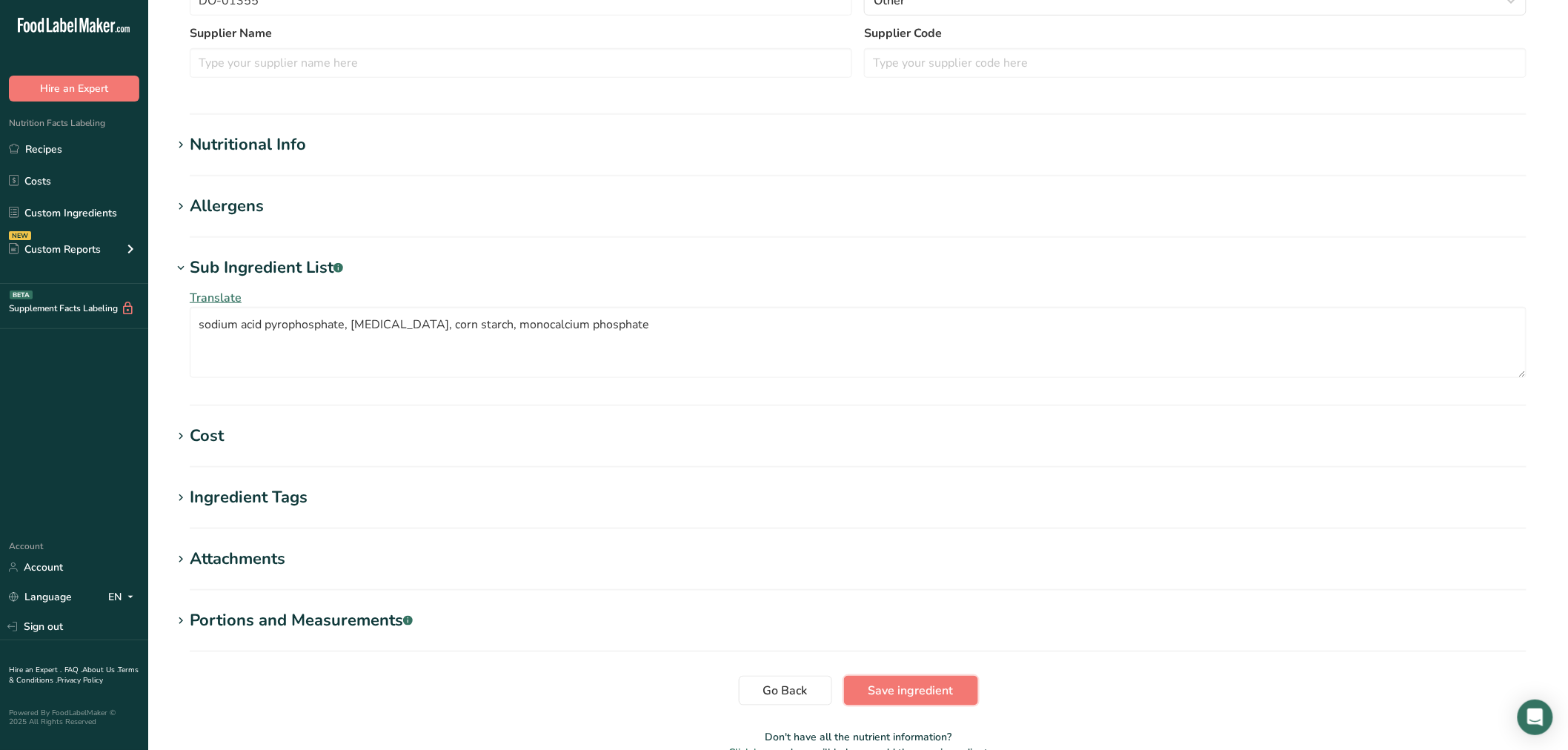
click at [860, 686] on button "Save ingredient" at bounding box center [912, 690] width 134 height 30
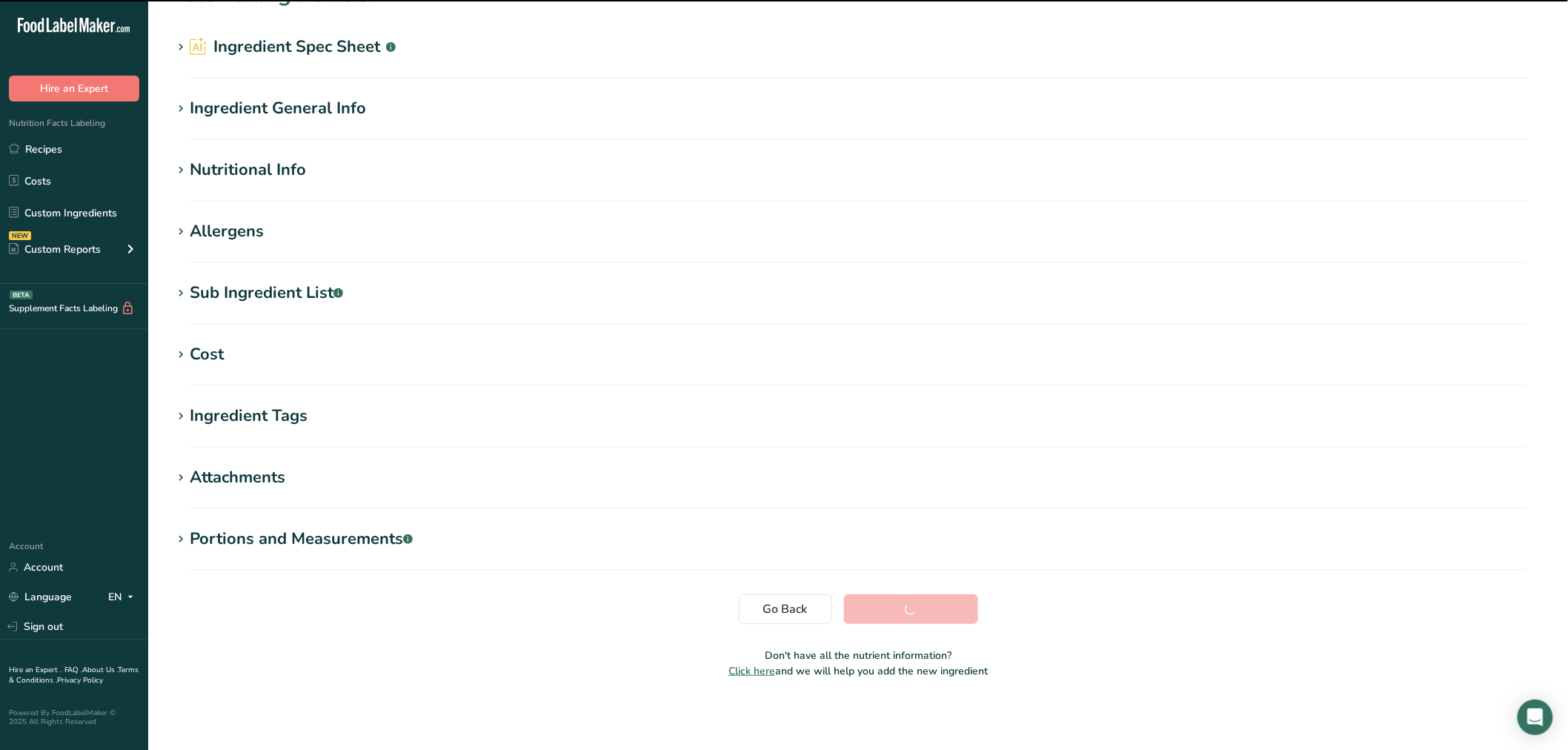
scroll to position [34, 0]
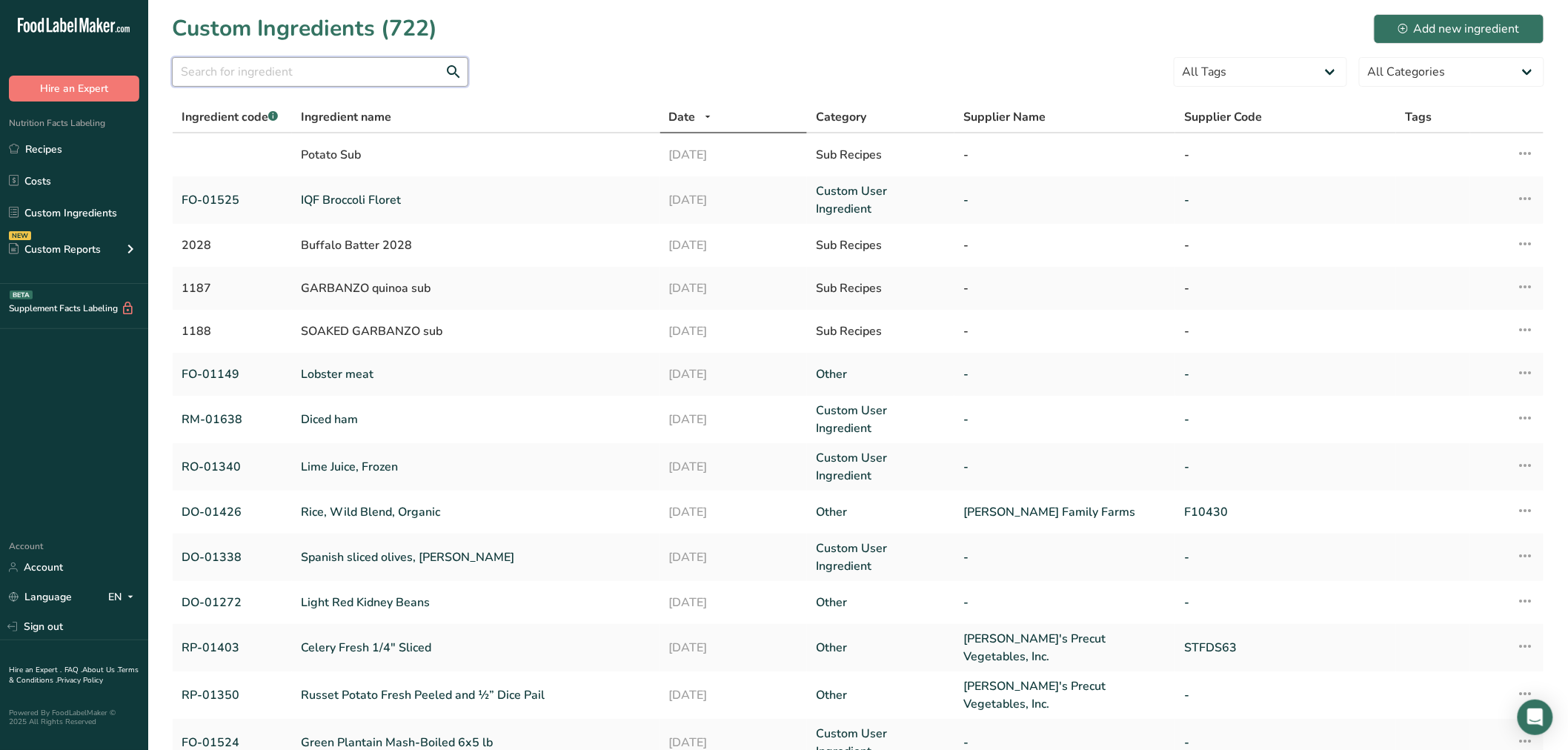
click at [254, 79] on input "text" at bounding box center [320, 71] width 297 height 30
paste input "01274"
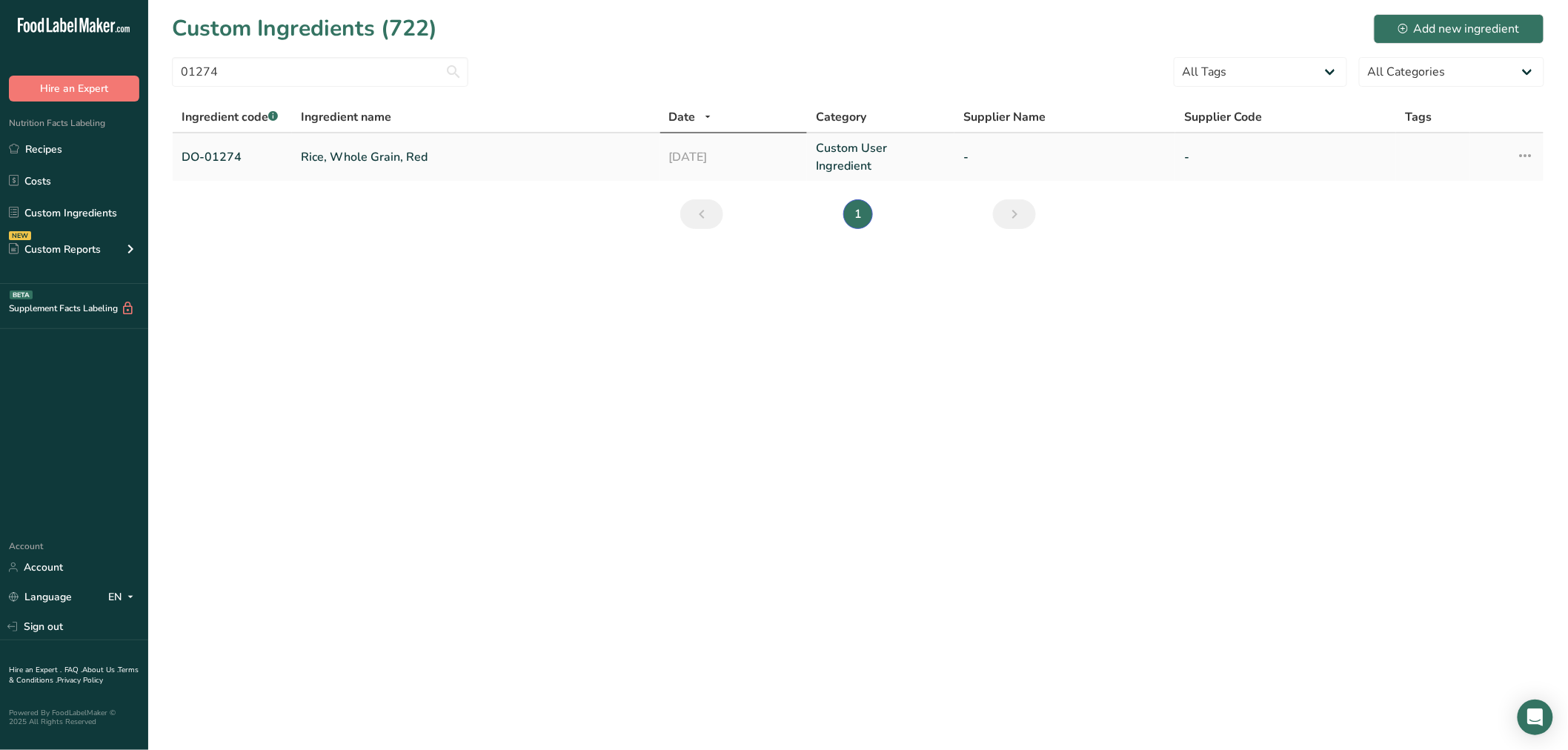
click at [333, 160] on link "Rice, Whole Grain, Red" at bounding box center [476, 157] width 350 height 18
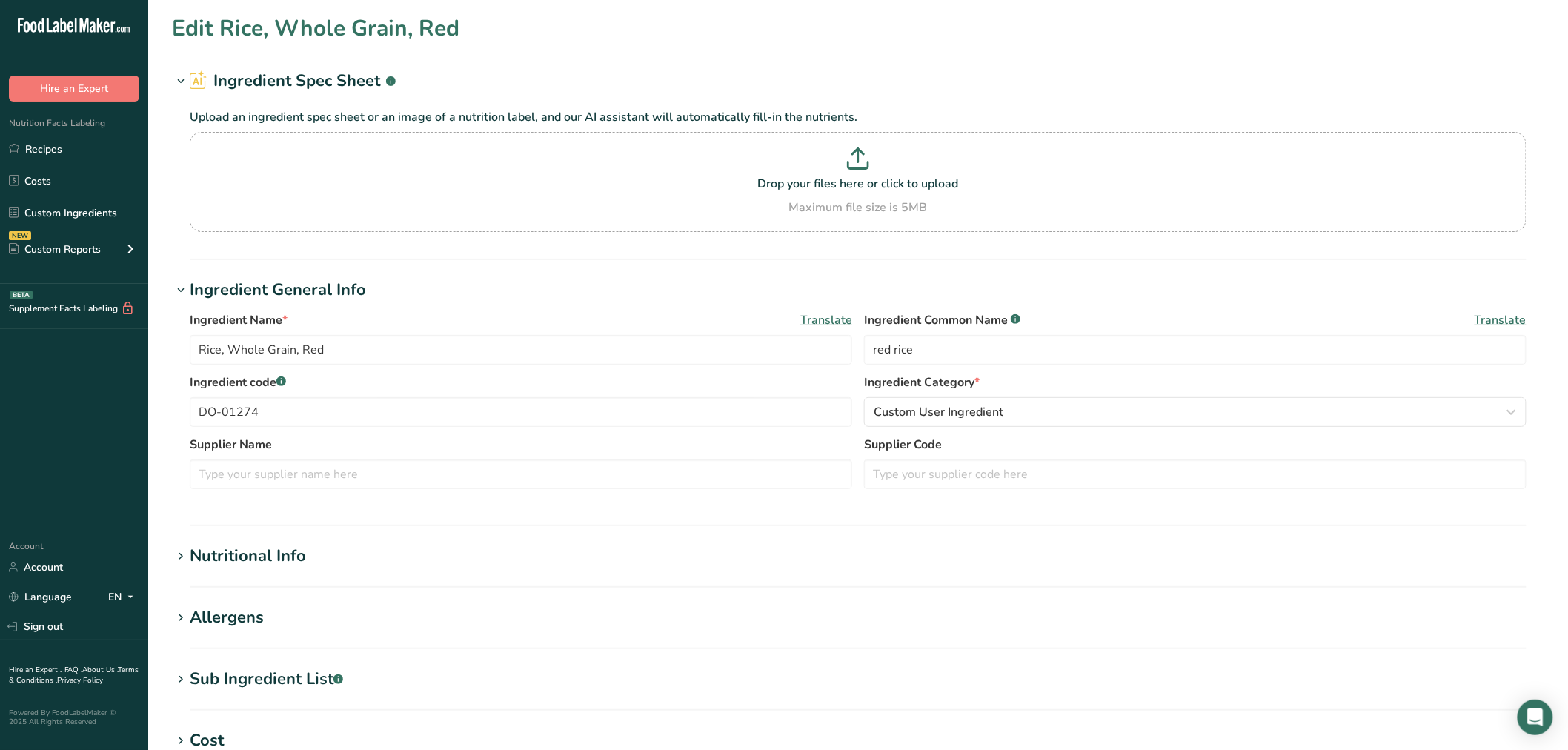
click at [285, 669] on div "Sub Ingredient List .a-a{fill:#347362;}.b-a{fill:#fff;}" at bounding box center [266, 679] width 154 height 25
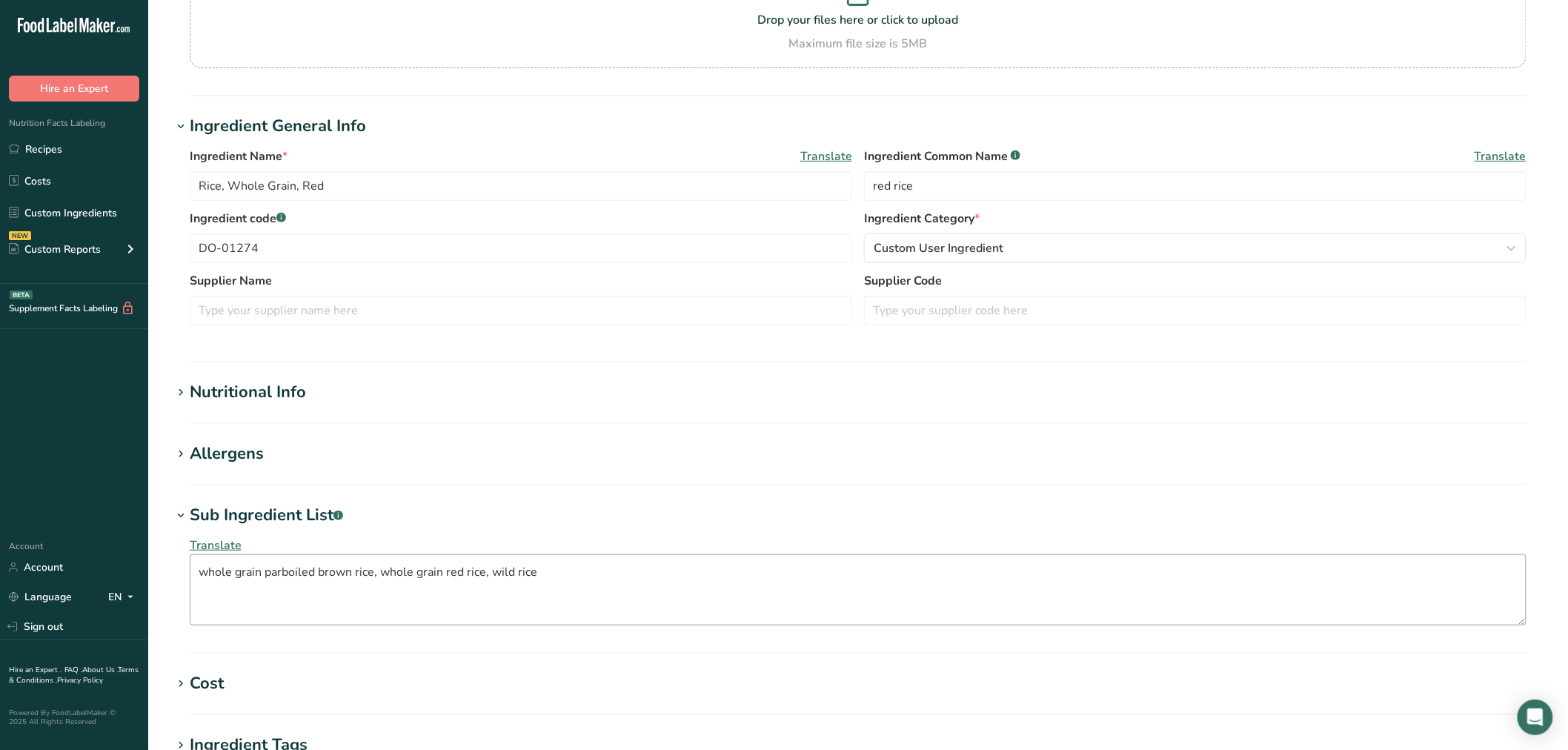
scroll to position [165, 0]
drag, startPoint x: 556, startPoint y: 575, endPoint x: 63, endPoint y: 582, distance: 493.0
click at [63, 582] on div ".a-20{fill:#fff;} Hire an Expert Nutrition Facts Labeling Recipes Costs Custom …" at bounding box center [784, 457] width 1568 height 1243
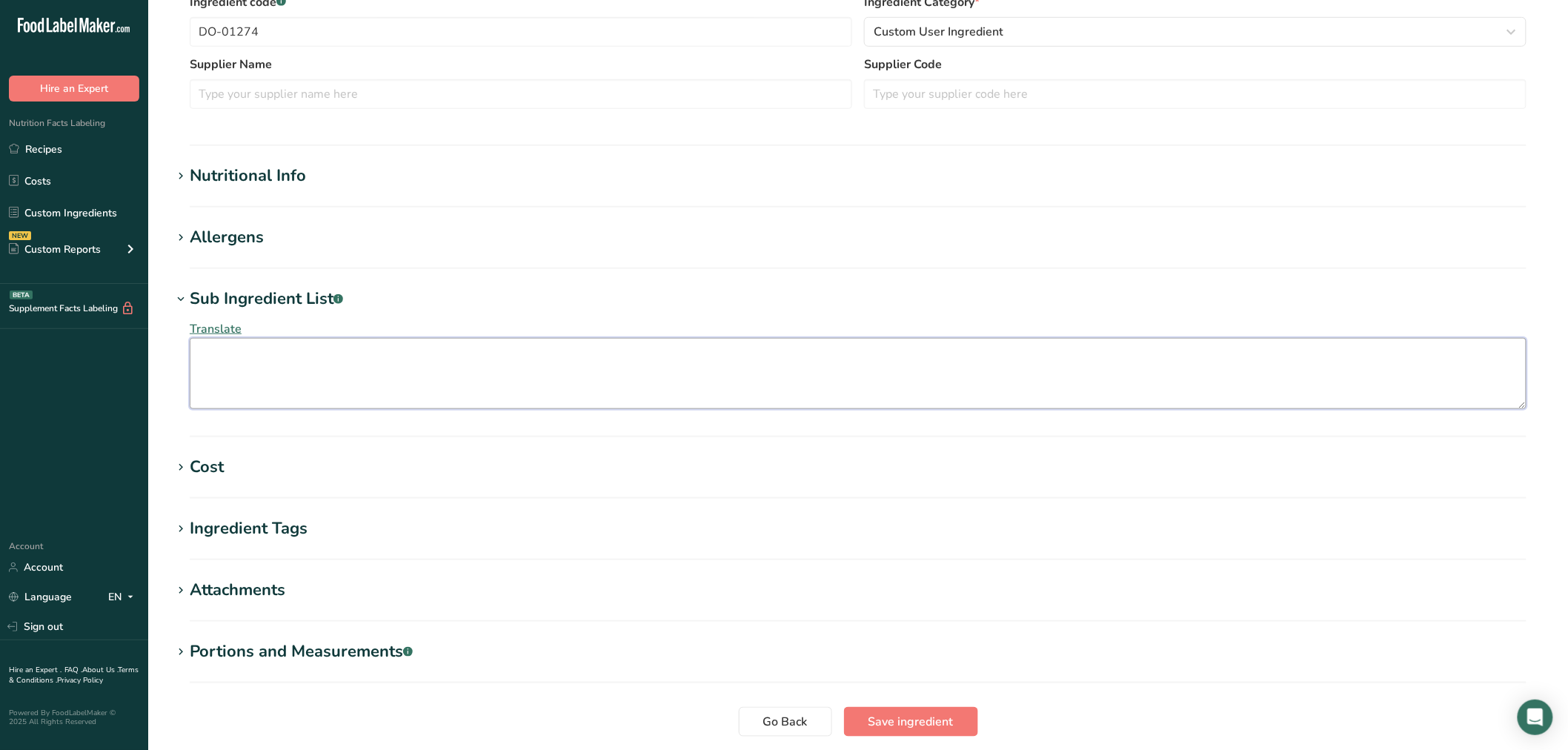
scroll to position [493, 0]
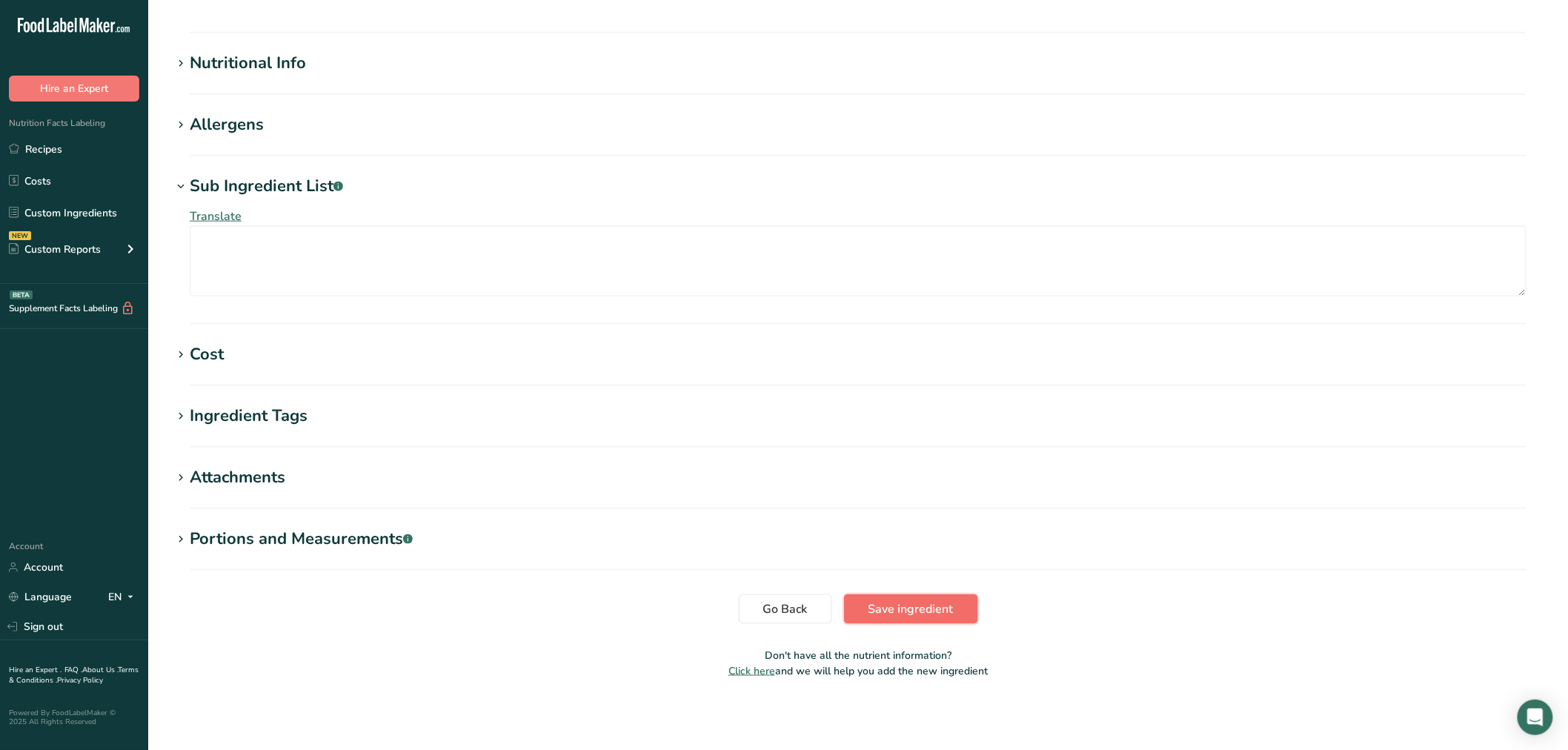
click at [885, 604] on span "Save ingredient" at bounding box center [911, 609] width 86 height 18
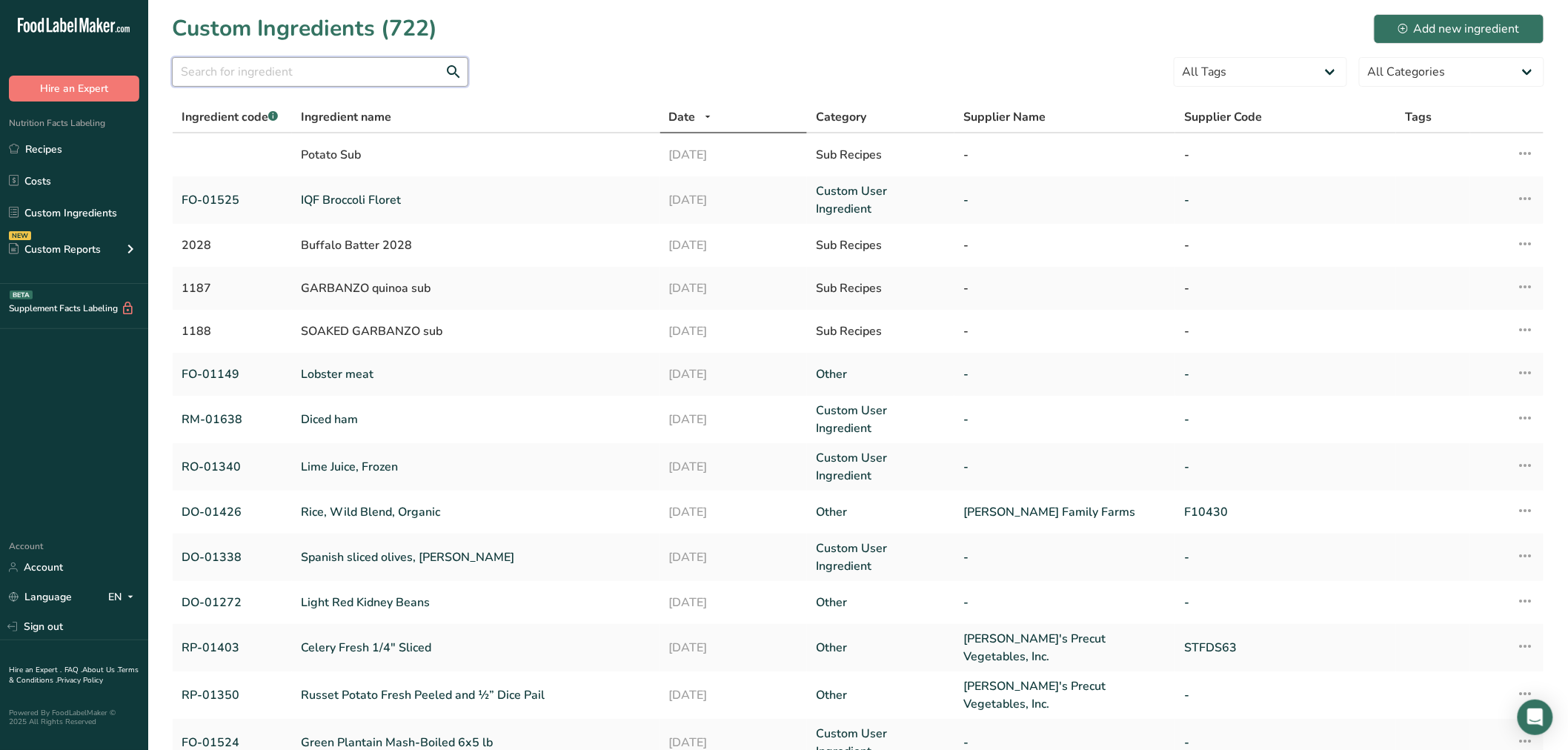
click at [313, 58] on input "text" at bounding box center [320, 71] width 297 height 30
paste input "01081"
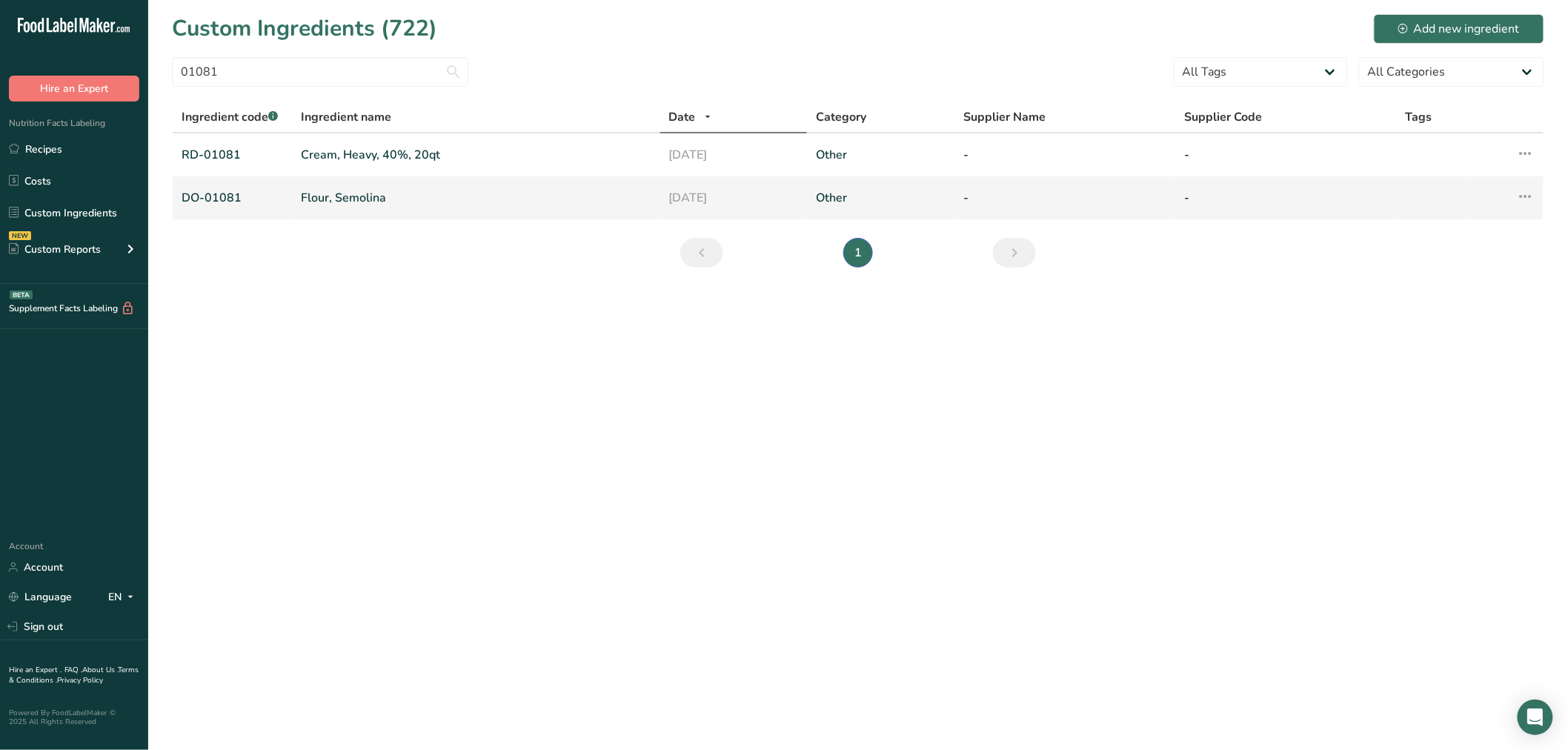
click at [349, 201] on link "Flour, Semolina" at bounding box center [476, 197] width 350 height 18
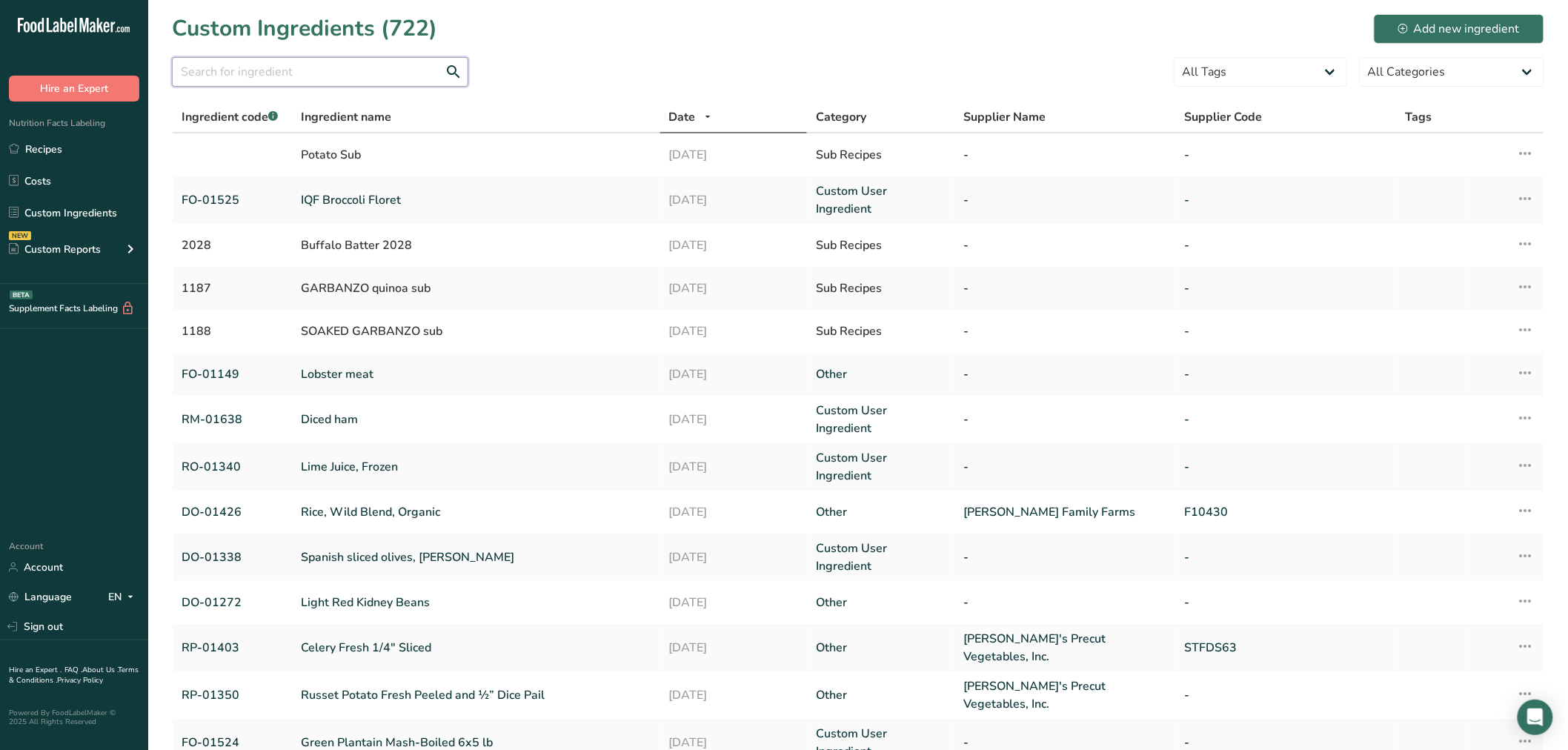
click at [249, 71] on input "text" at bounding box center [320, 71] width 297 height 30
paste input "01009"
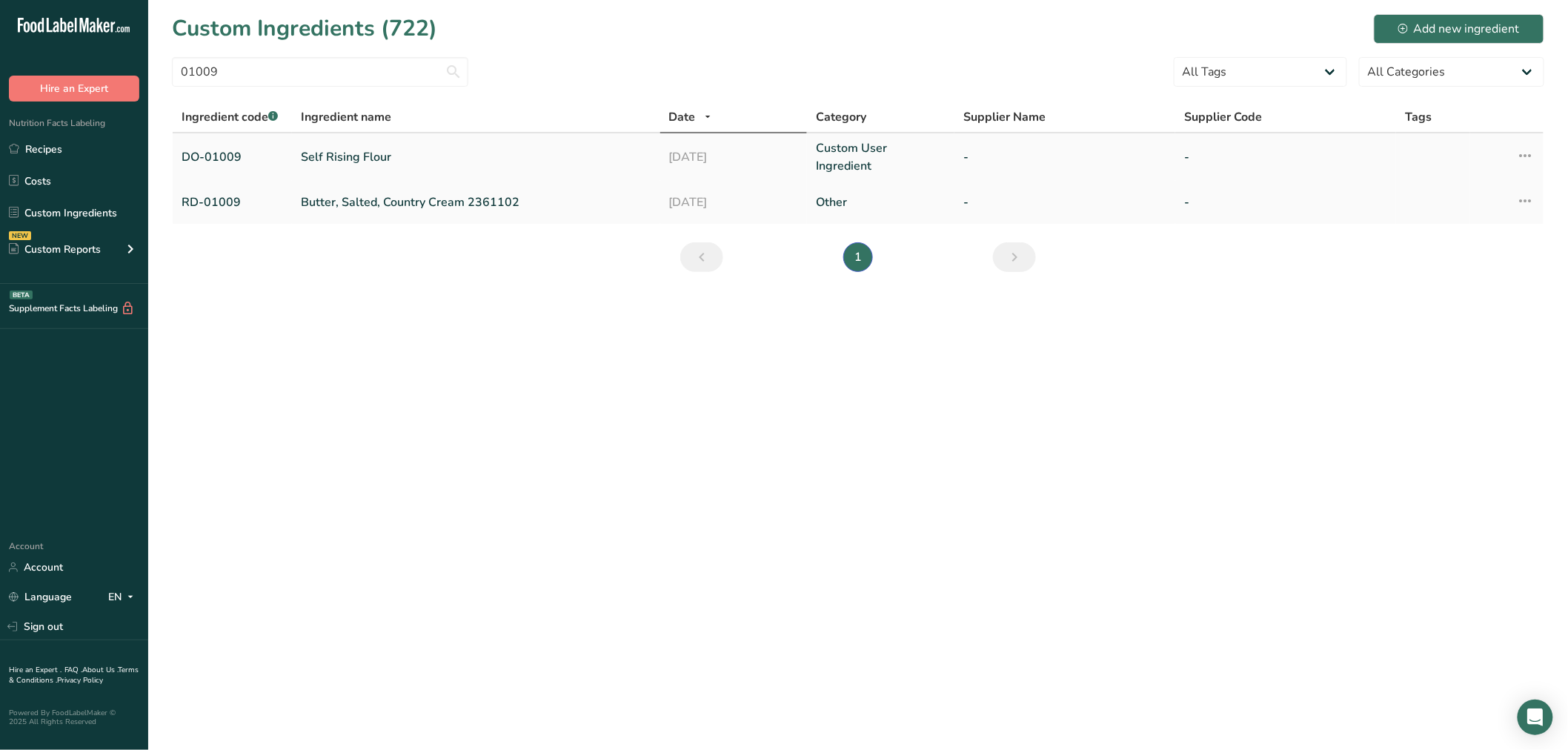
click at [335, 156] on link "Self Rising Flour" at bounding box center [476, 157] width 350 height 18
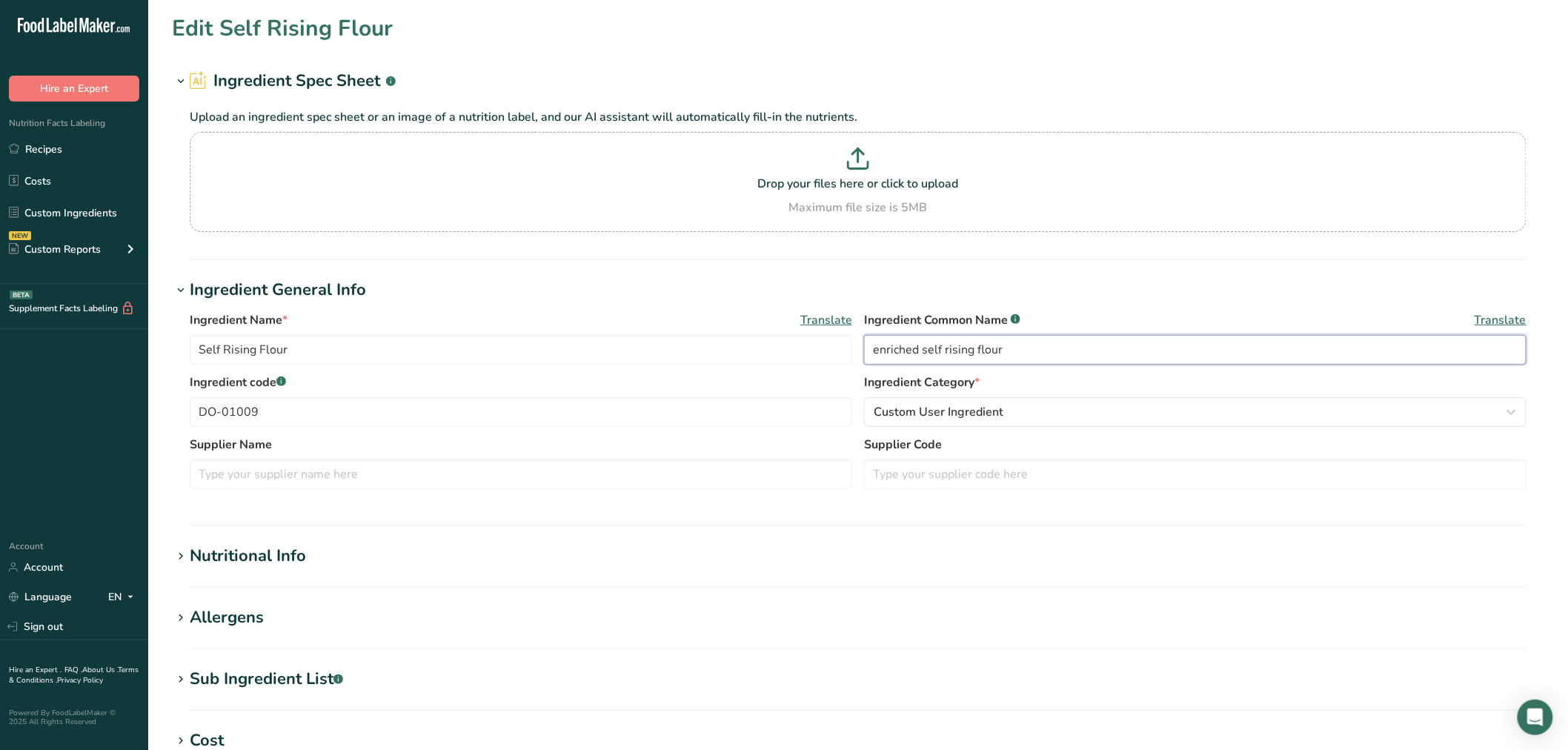
click at [944, 349] on input "enriched self rising flour" at bounding box center [1195, 349] width 663 height 30
click at [313, 675] on div "Sub Ingredient List .a-a{fill:#347362;}.b-a{fill:#fff;}" at bounding box center [266, 679] width 154 height 25
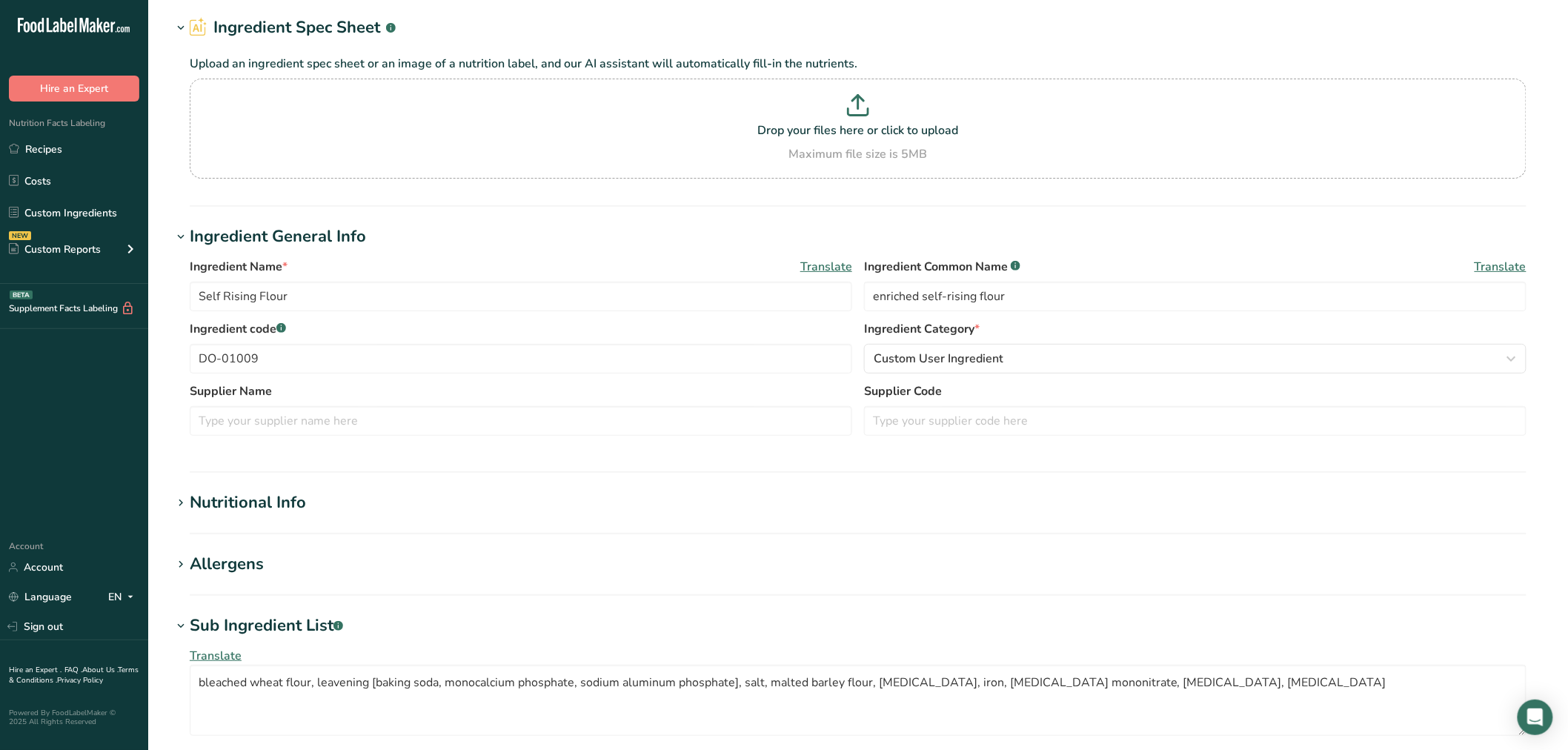
scroll to position [82, 0]
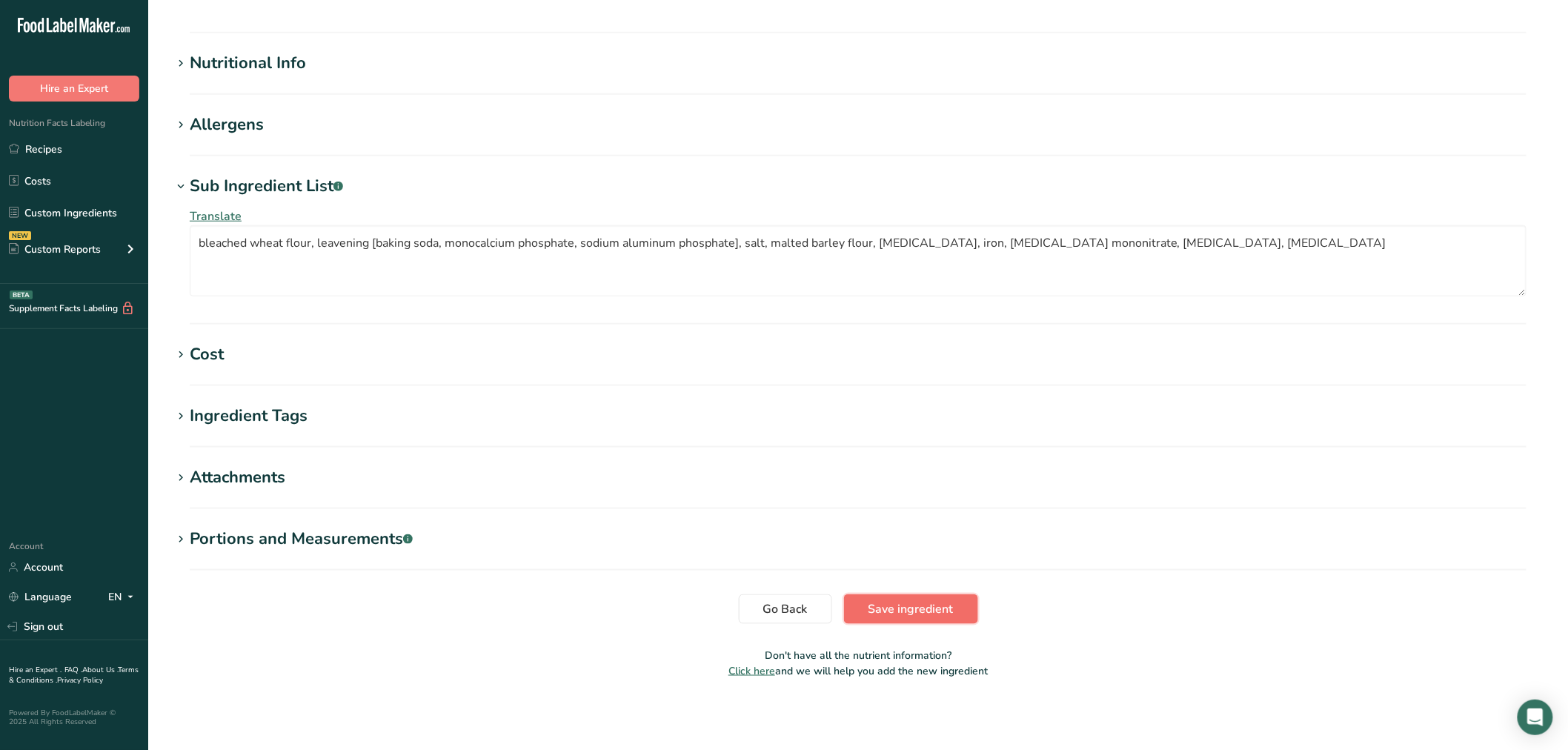
click at [946, 613] on span "Save ingredient" at bounding box center [911, 609] width 86 height 18
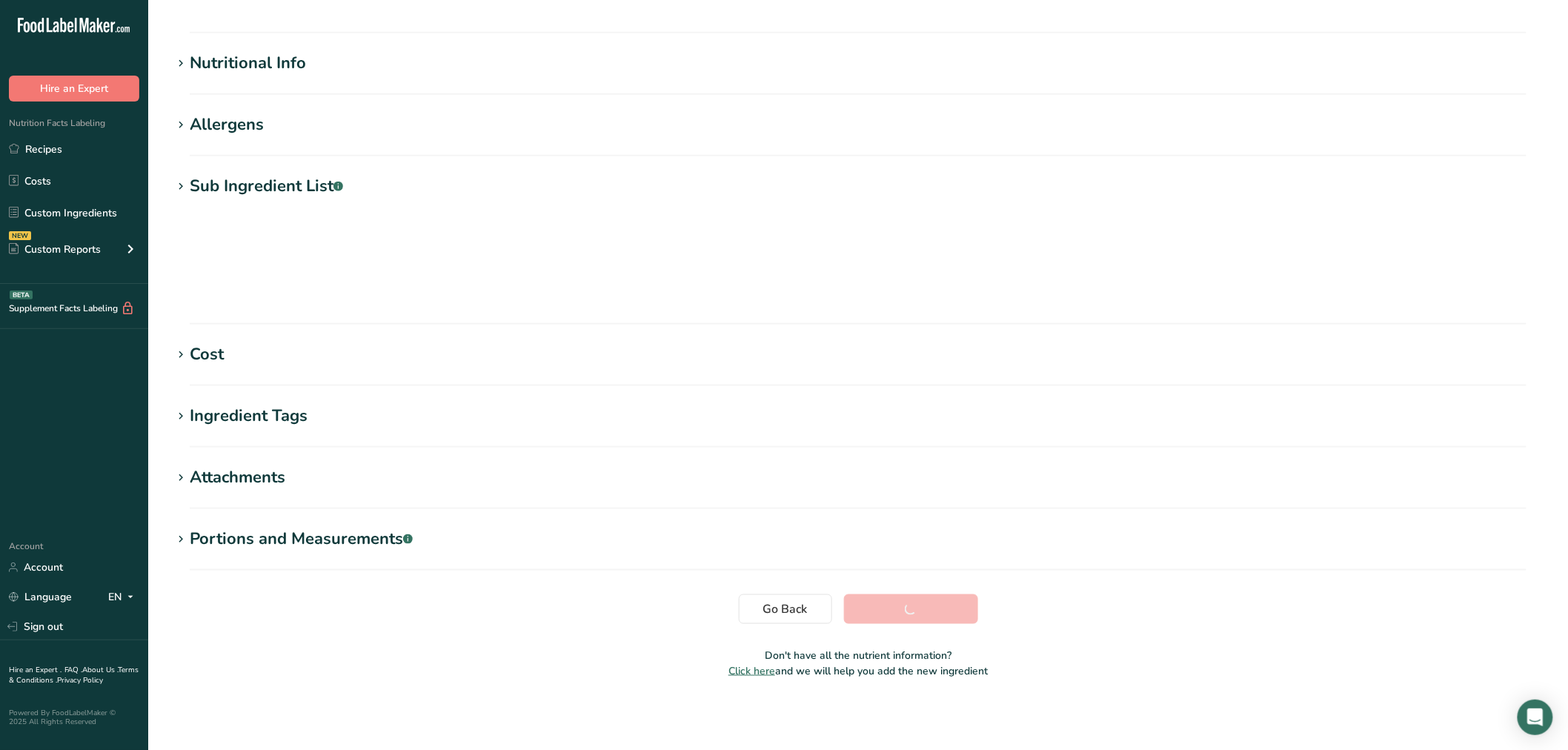
scroll to position [34, 0]
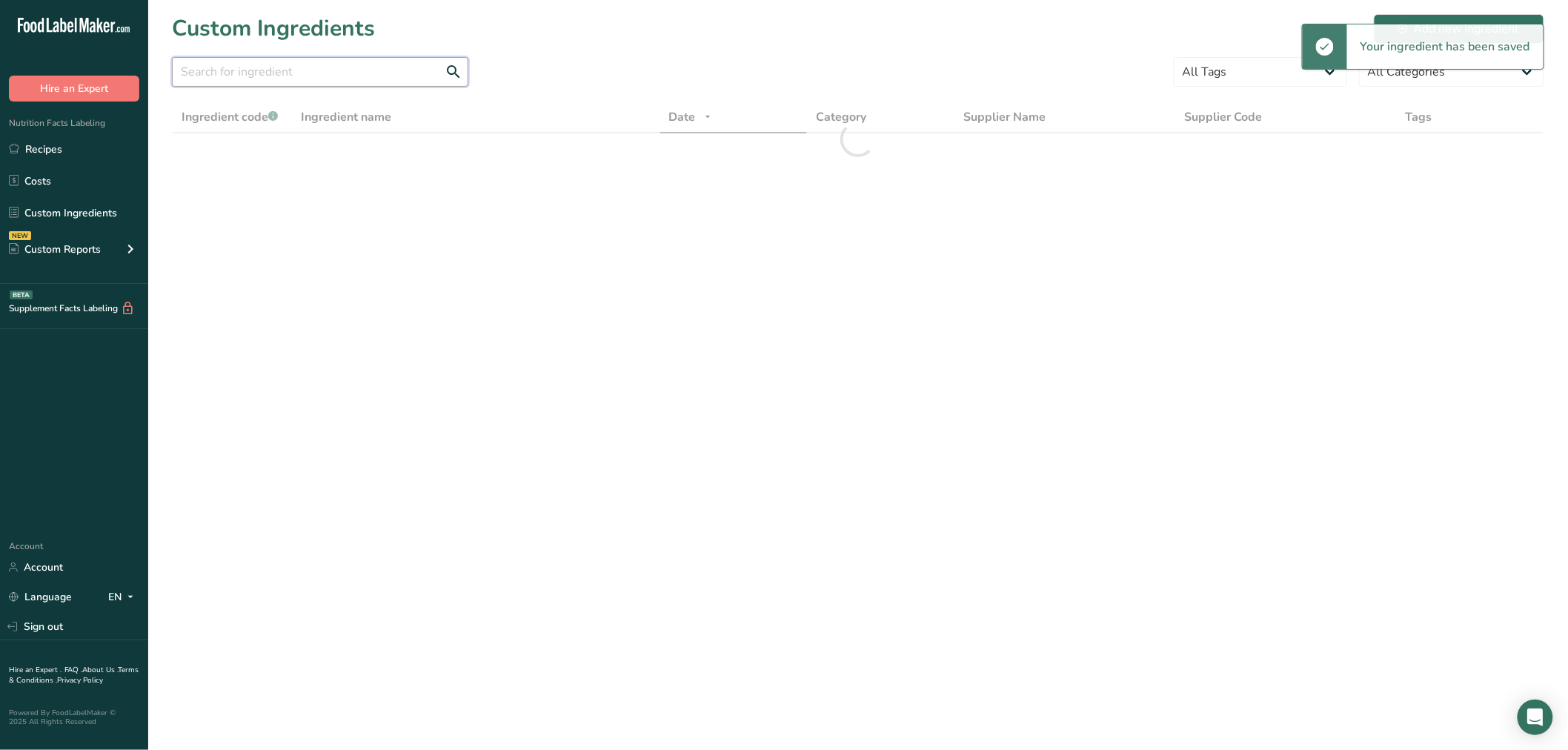
click at [264, 77] on input "text" at bounding box center [320, 71] width 297 height 30
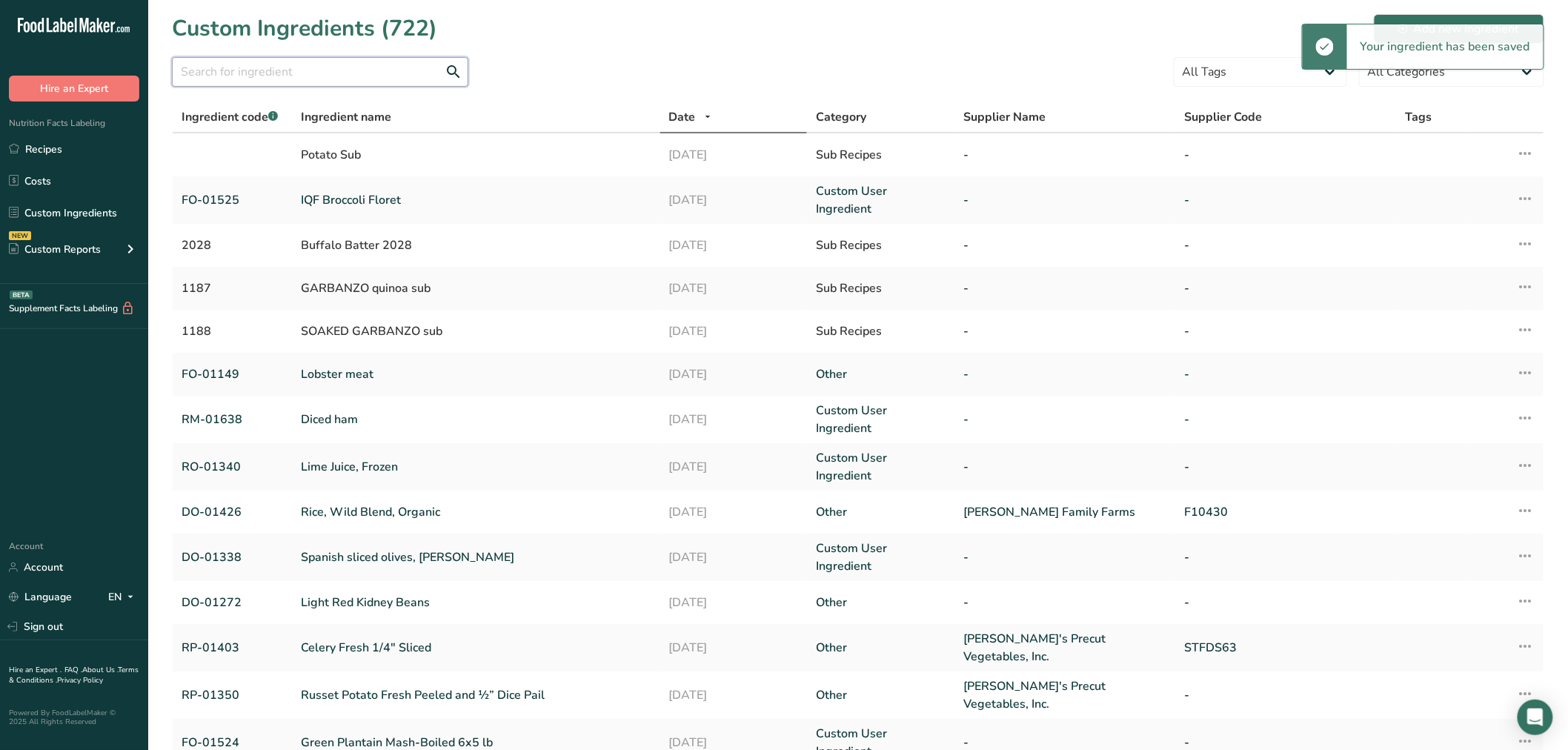
paste input "01009"
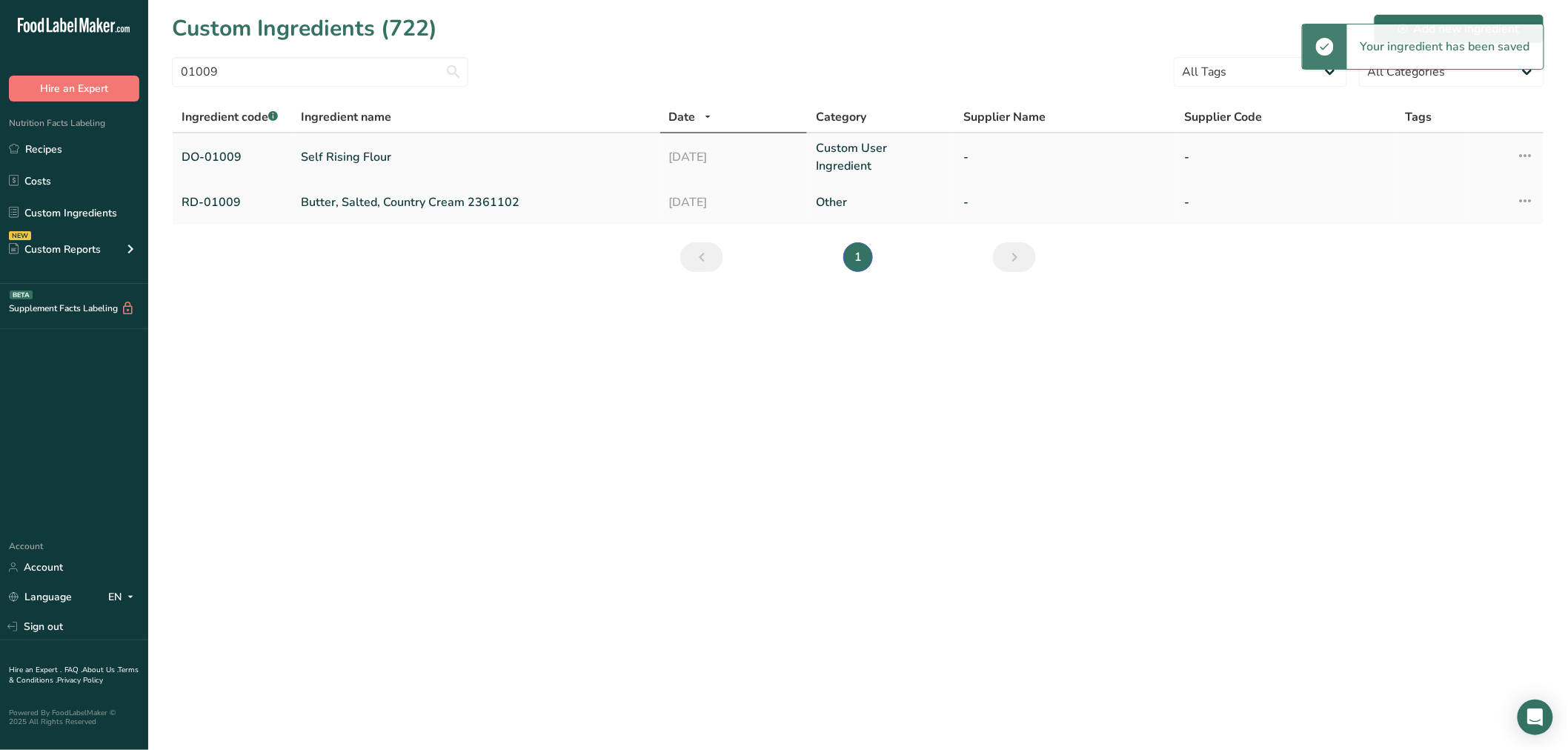
drag, startPoint x: 319, startPoint y: 146, endPoint x: 334, endPoint y: 152, distance: 16.2
click at [334, 152] on link "Self Rising Flour" at bounding box center [476, 157] width 350 height 18
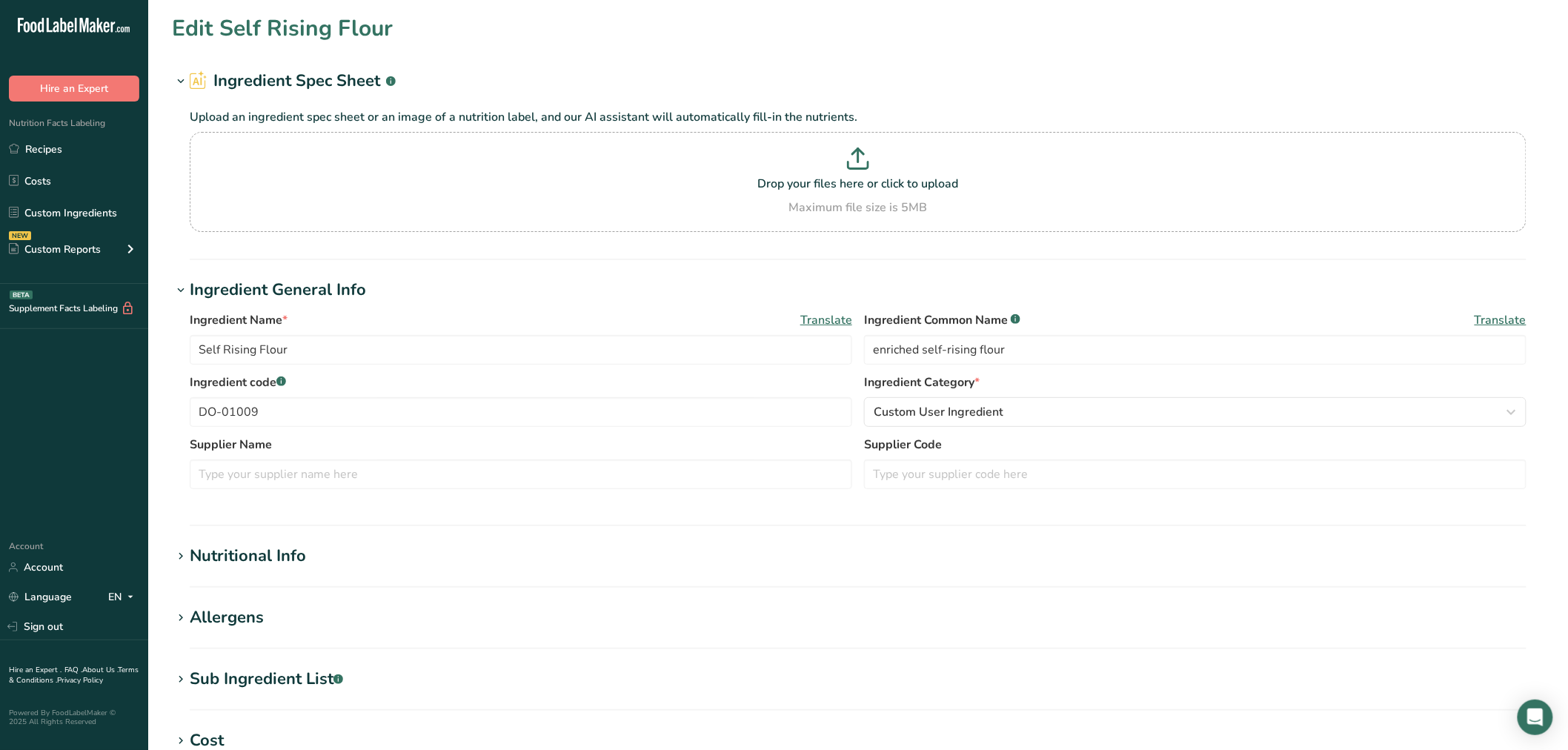
click at [287, 658] on section "Edit Self Rising Flour Ingredient Spec Sheet .a-a{fill:#347362;}.b-a{fill:#fff;…" at bounding box center [858, 544] width 1420 height 1088
click at [289, 668] on div "Sub Ingredient List .a-a{fill:#347362;}.b-a{fill:#fff;}" at bounding box center [266, 679] width 154 height 25
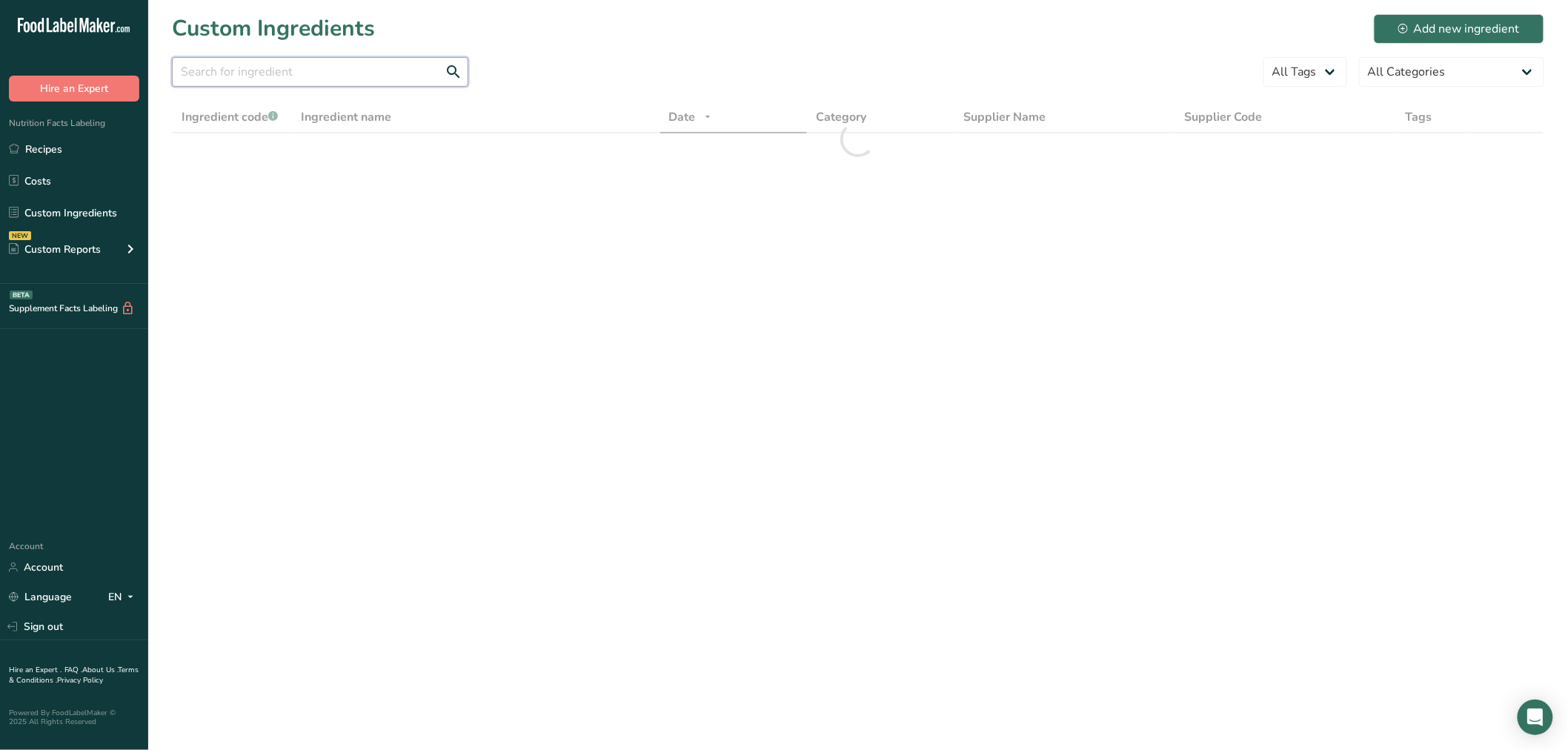
click at [258, 72] on input "text" at bounding box center [320, 71] width 297 height 30
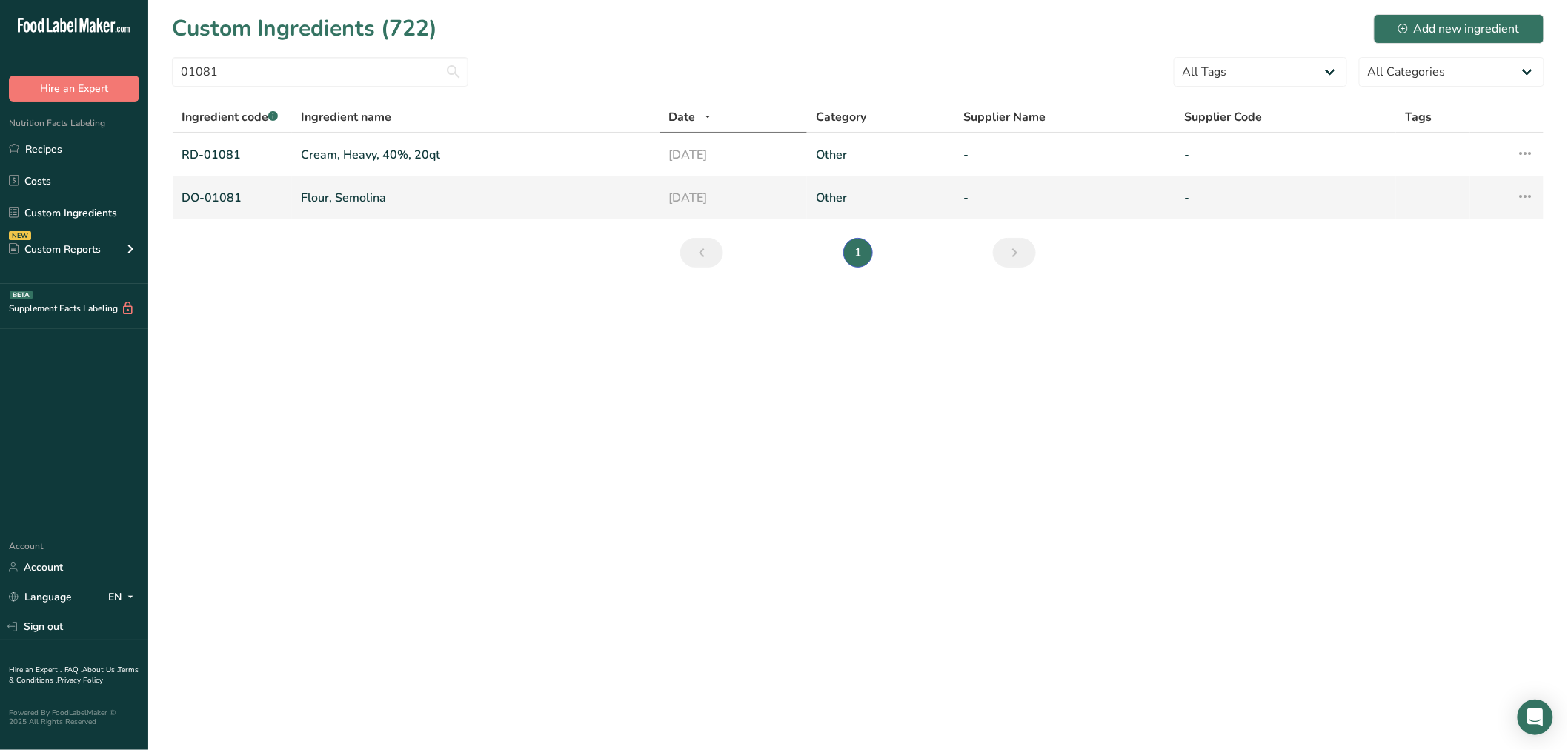
click at [366, 197] on link "Flour, Semolina" at bounding box center [476, 197] width 350 height 18
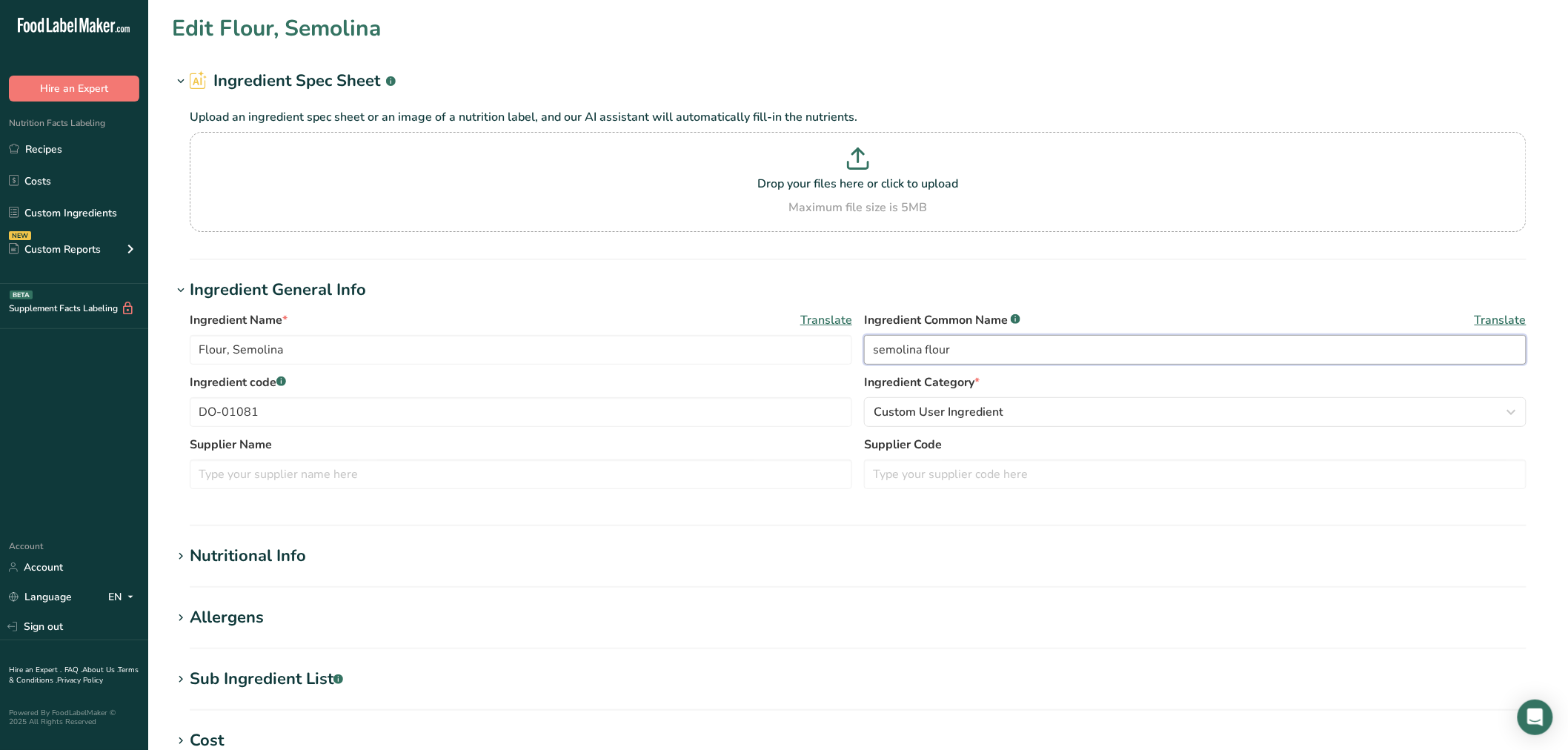
click at [873, 349] on input "semolina flour" at bounding box center [1195, 349] width 663 height 30
click at [282, 665] on section "Edit Flour, Semolina Ingredient Spec Sheet .a-a{fill:#347362;}.b-a{fill:#fff;} …" at bounding box center [858, 544] width 1420 height 1088
click at [307, 669] on div "Sub Ingredient List .a-a{fill:#347362;}.b-a{fill:#fff;}" at bounding box center [266, 679] width 154 height 25
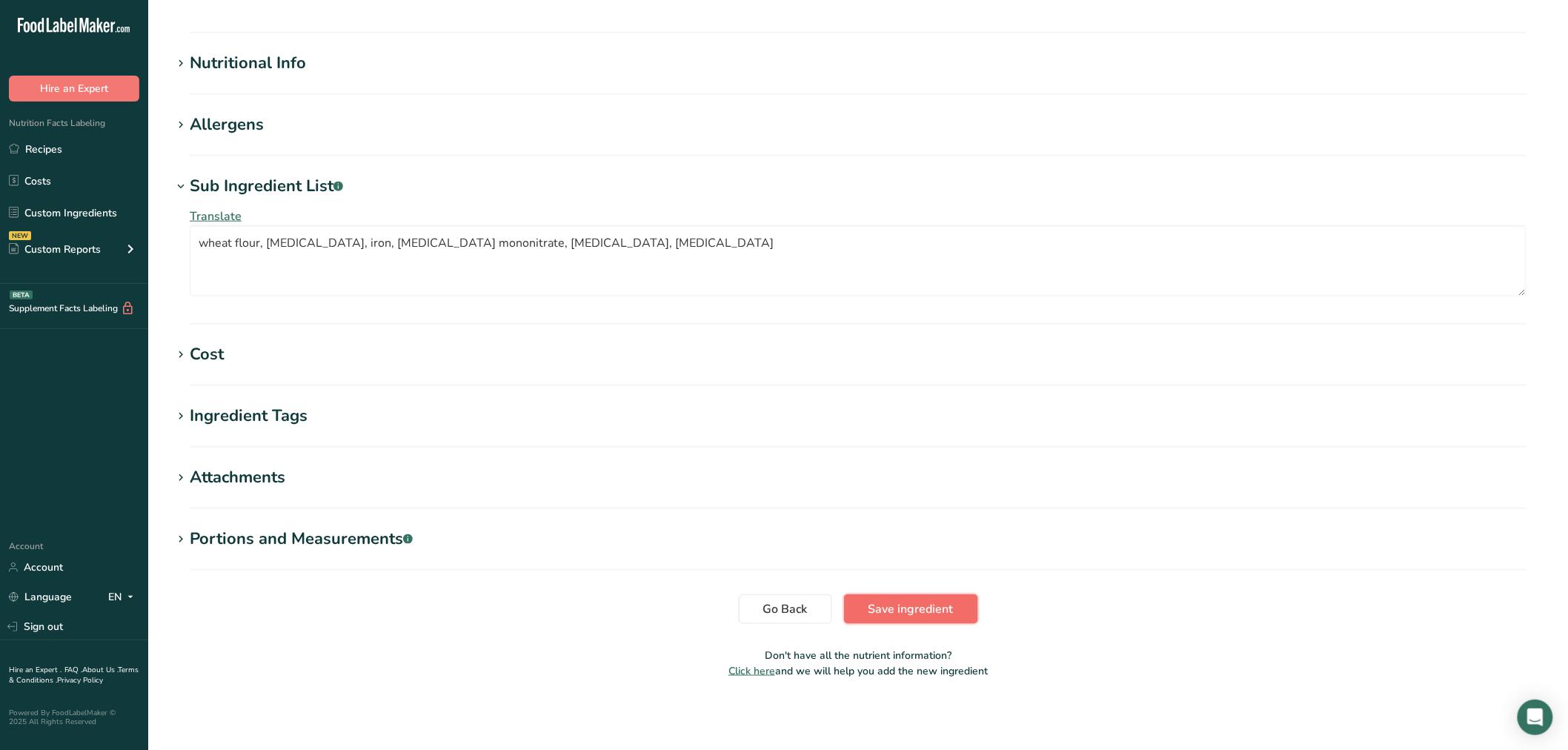
click at [931, 608] on span "Save ingredient" at bounding box center [911, 609] width 86 height 18
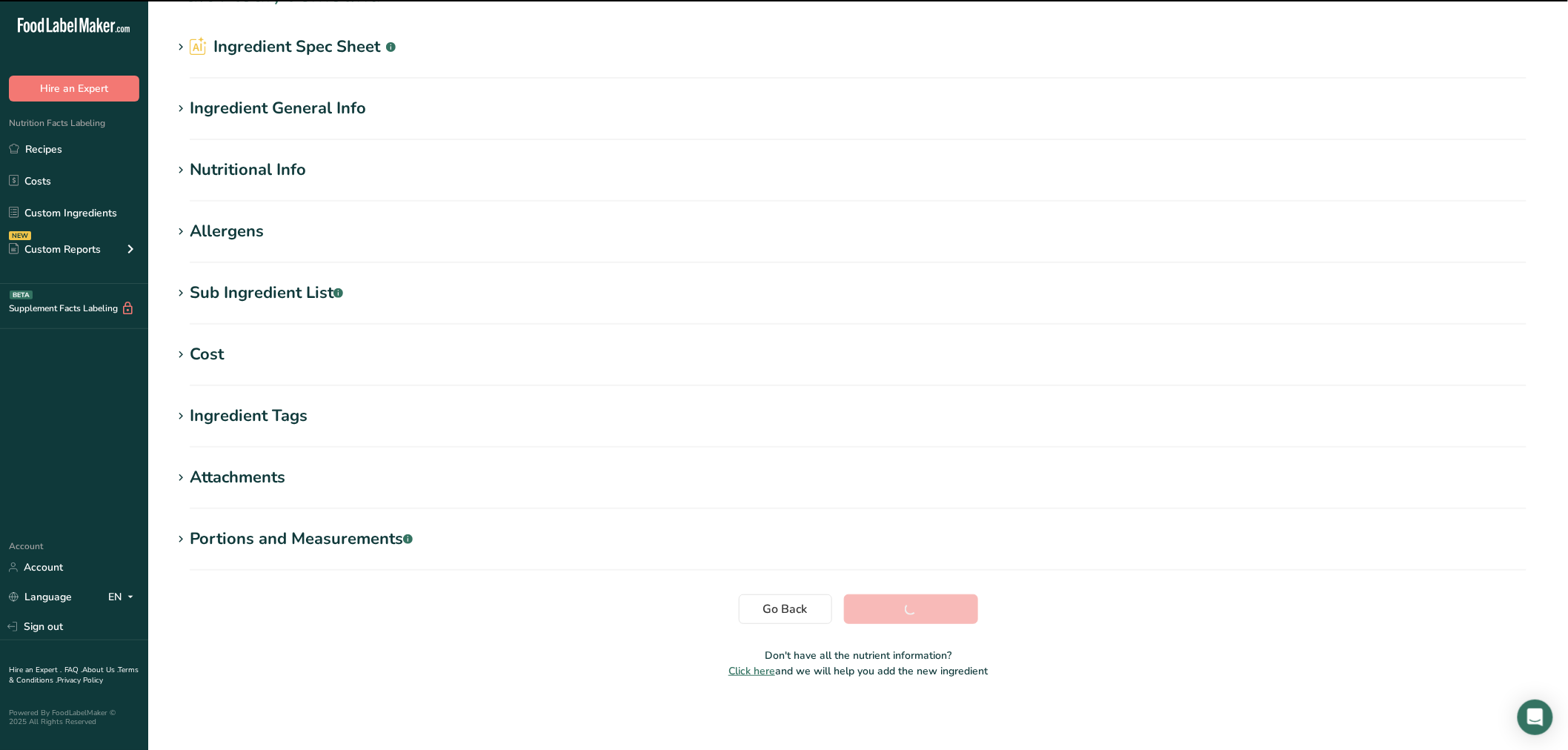
scroll to position [34, 0]
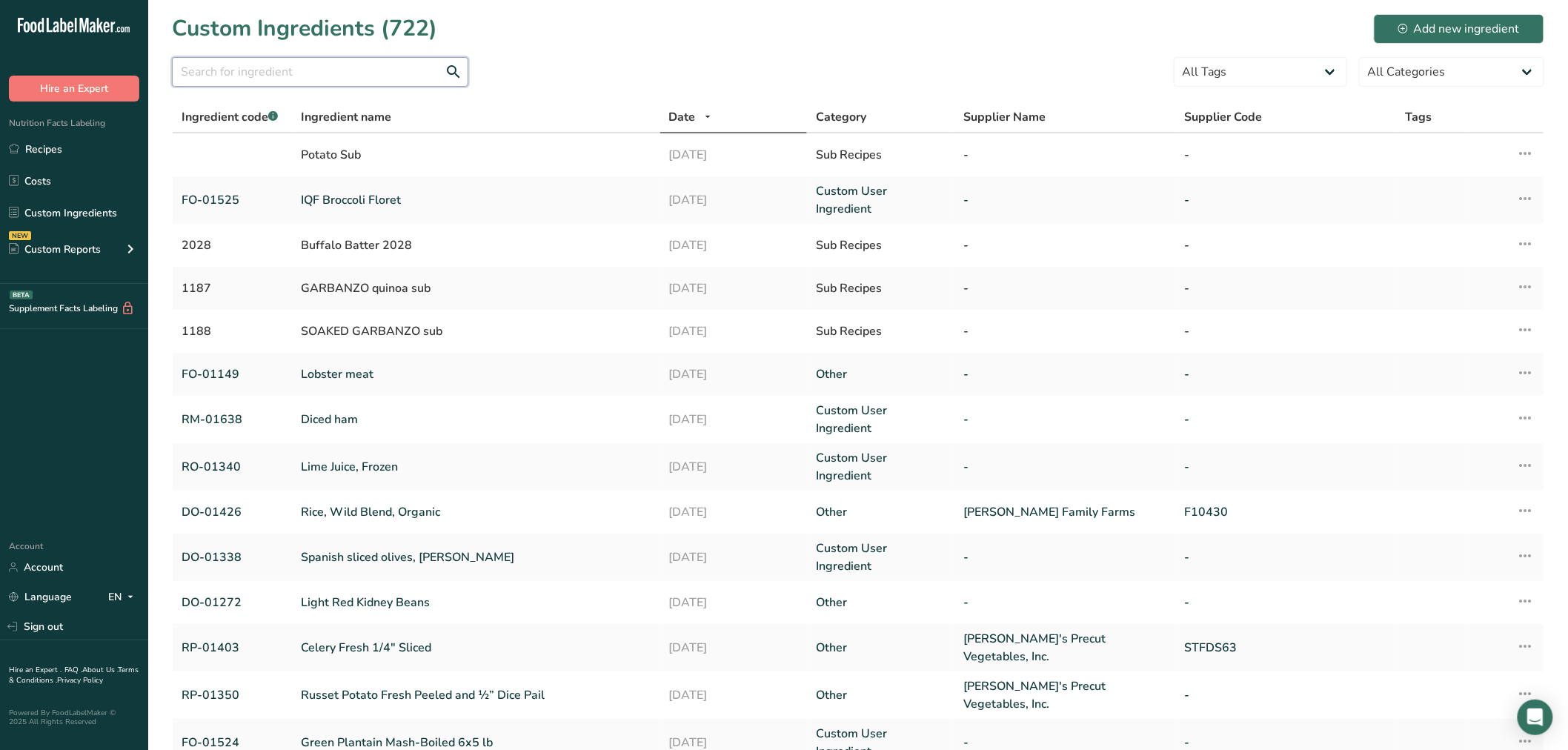
click at [237, 66] on input "text" at bounding box center [320, 71] width 297 height 30
paste input "Long grain brown rice."
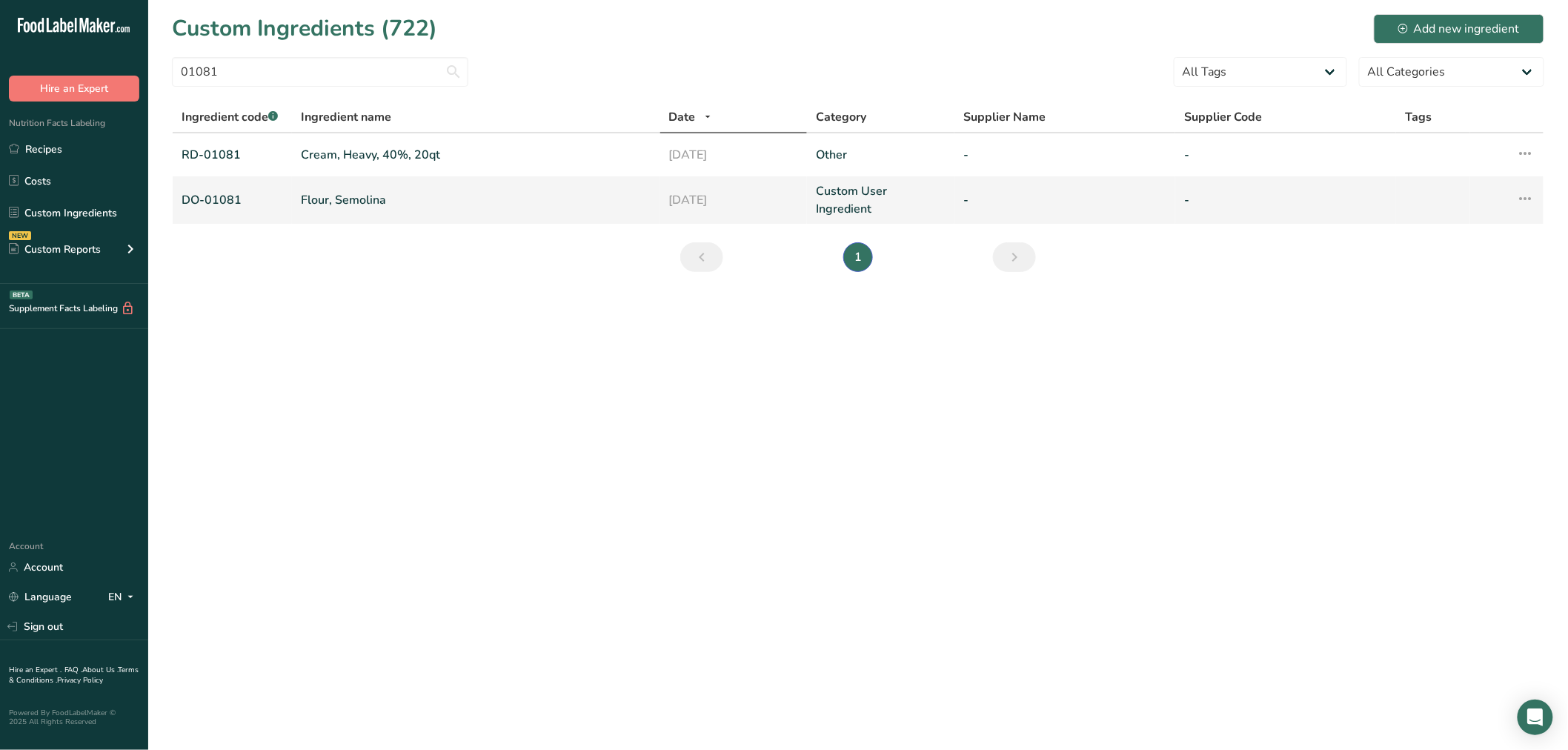
click at [350, 197] on link "Flour, Semolina" at bounding box center [476, 200] width 350 height 18
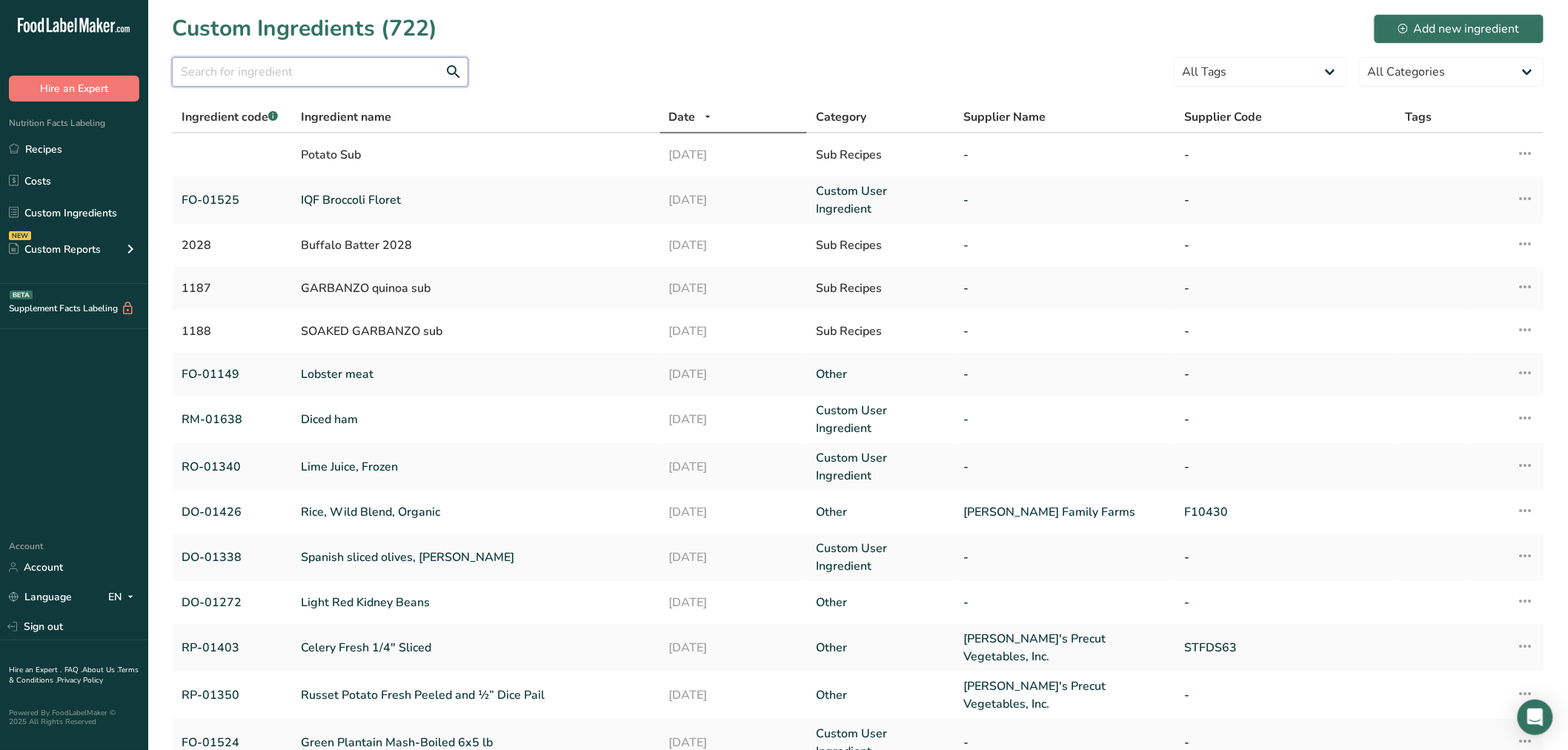
click at [225, 66] on input "text" at bounding box center [320, 71] width 297 height 30
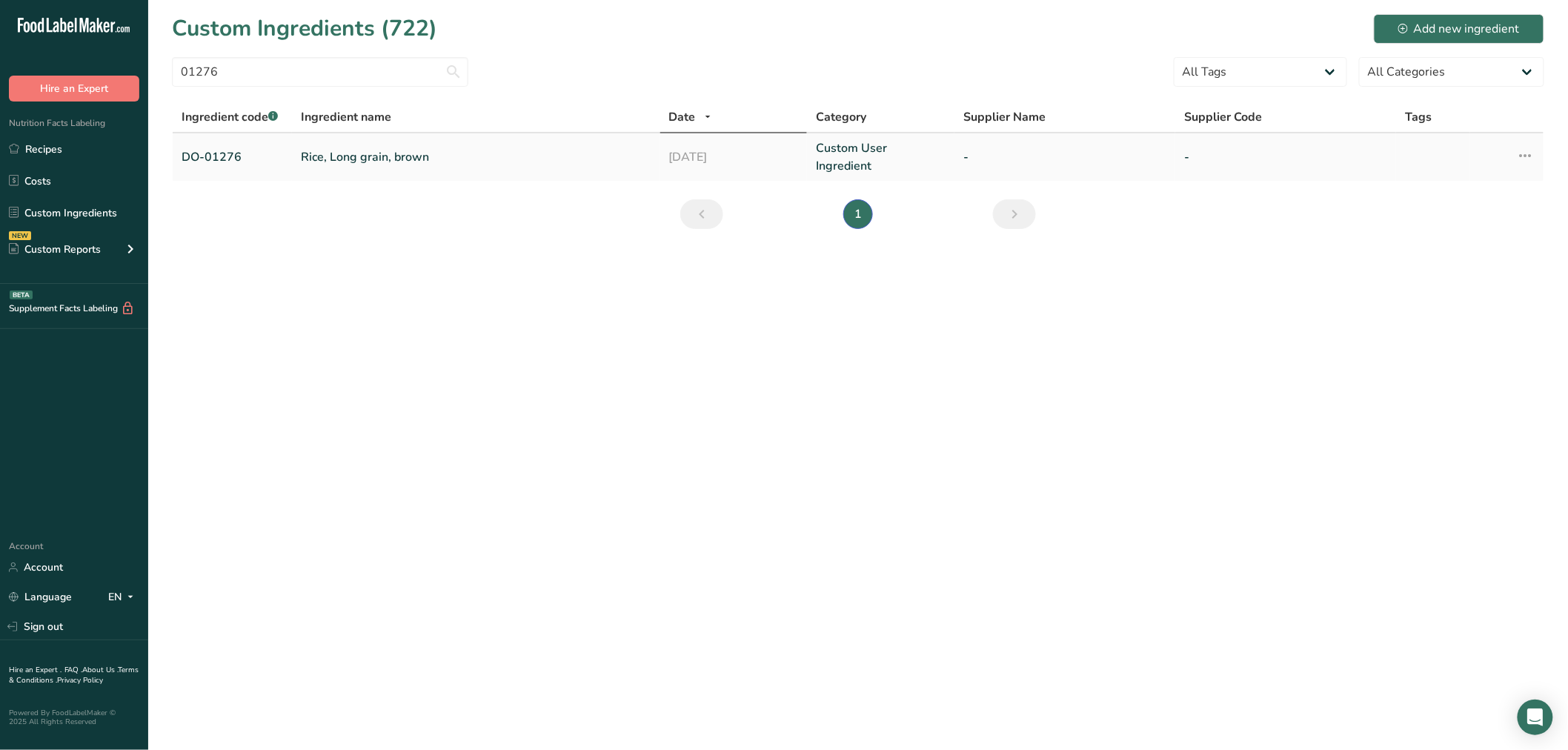
click at [409, 162] on link "Rice, Long grain, brown" at bounding box center [476, 157] width 350 height 18
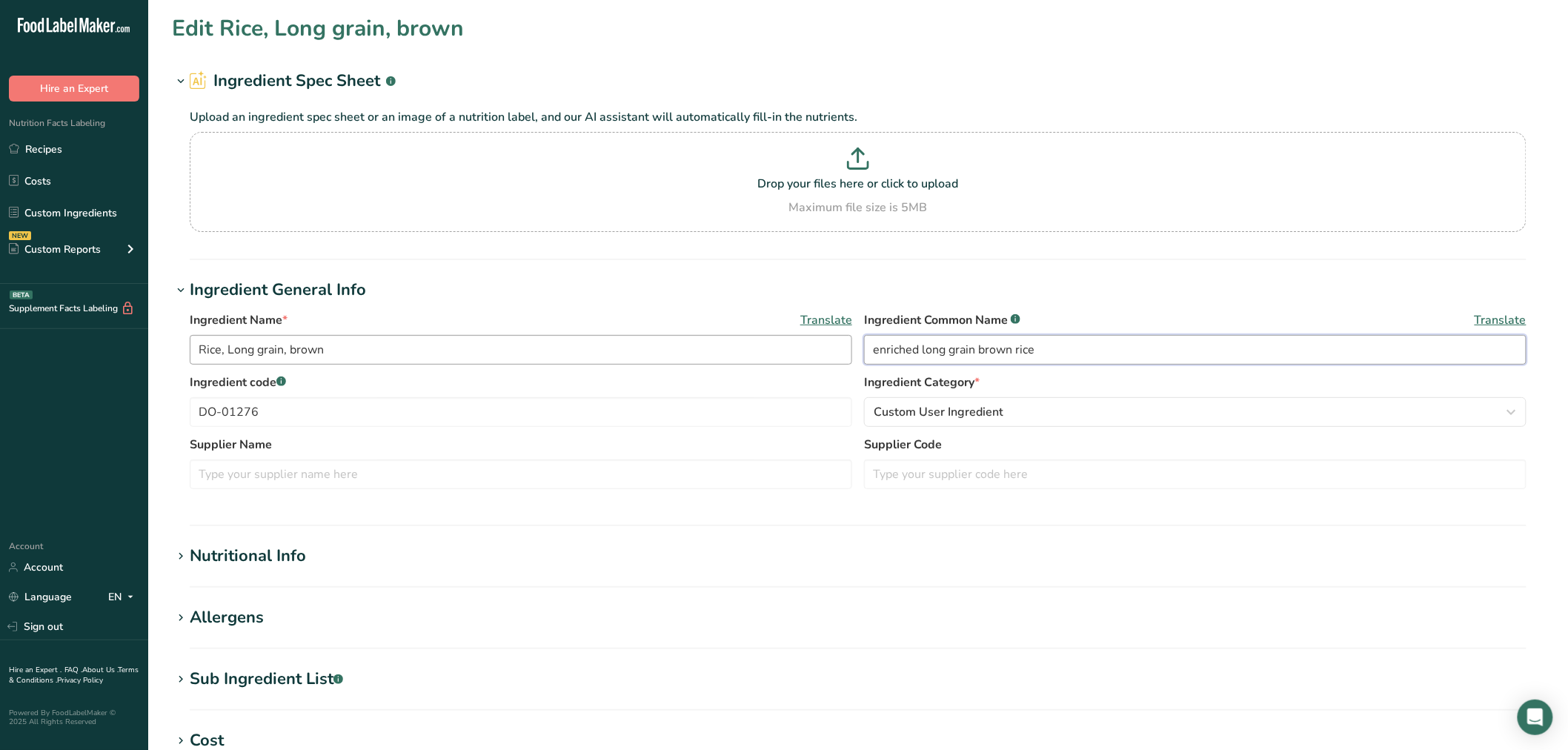
drag, startPoint x: 1051, startPoint y: 336, endPoint x: 604, endPoint y: 344, distance: 447.1
click at [604, 344] on div "Ingredient Name * Translate Rice, Long grain, brown Ingredient Common Name .a-a…" at bounding box center [858, 342] width 1337 height 62
click at [109, 620] on link "Sign out" at bounding box center [74, 626] width 148 height 26
